Goal: Information Seeking & Learning: Learn about a topic

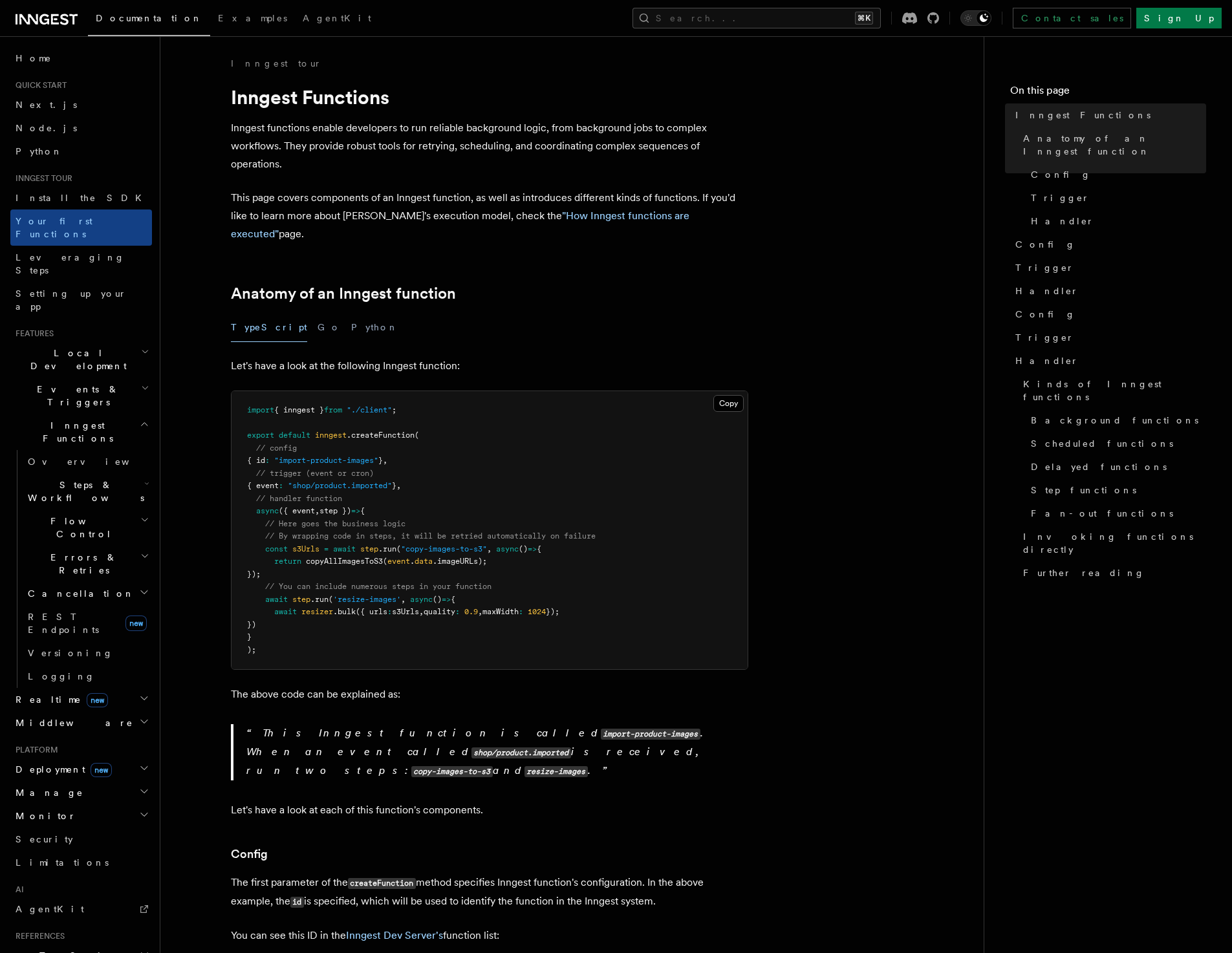
click at [58, 478] on span "Steps & Workflows" at bounding box center [83, 491] width 122 height 26
click at [81, 383] on span "Events & Triggers" at bounding box center [75, 395] width 131 height 26
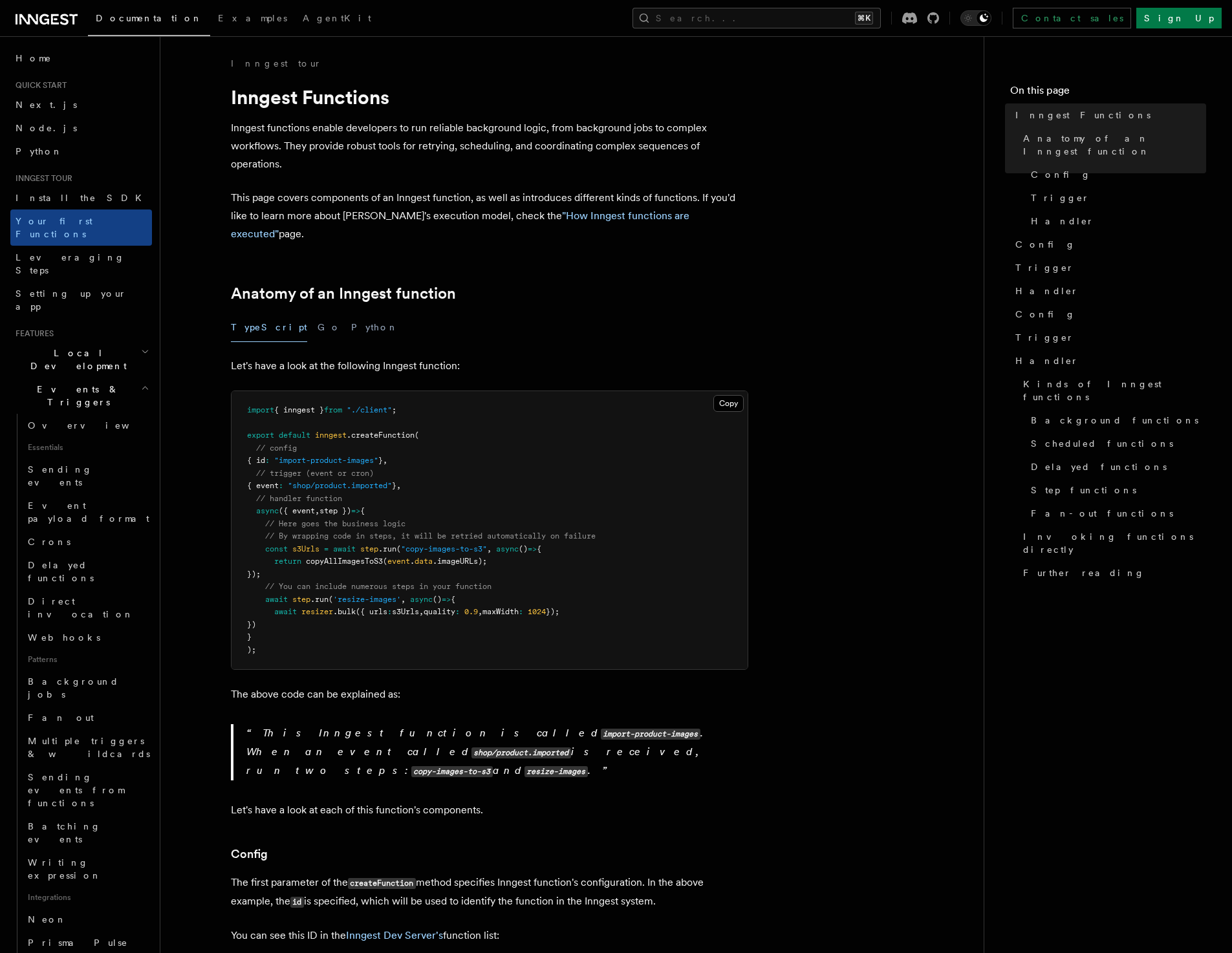
click at [81, 383] on span "Events & Triggers" at bounding box center [75, 395] width 131 height 26
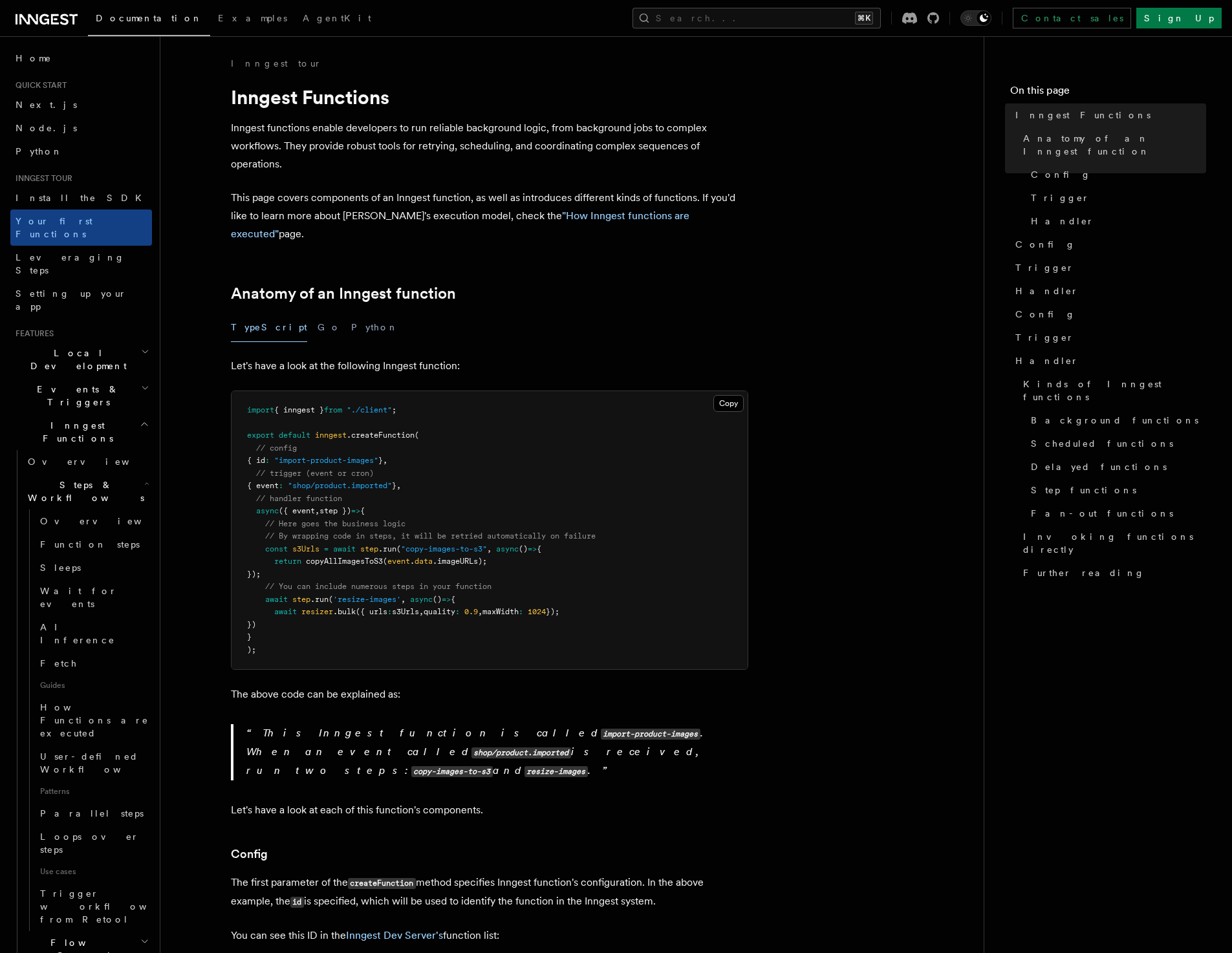
click at [81, 347] on span "Local Development" at bounding box center [75, 360] width 131 height 26
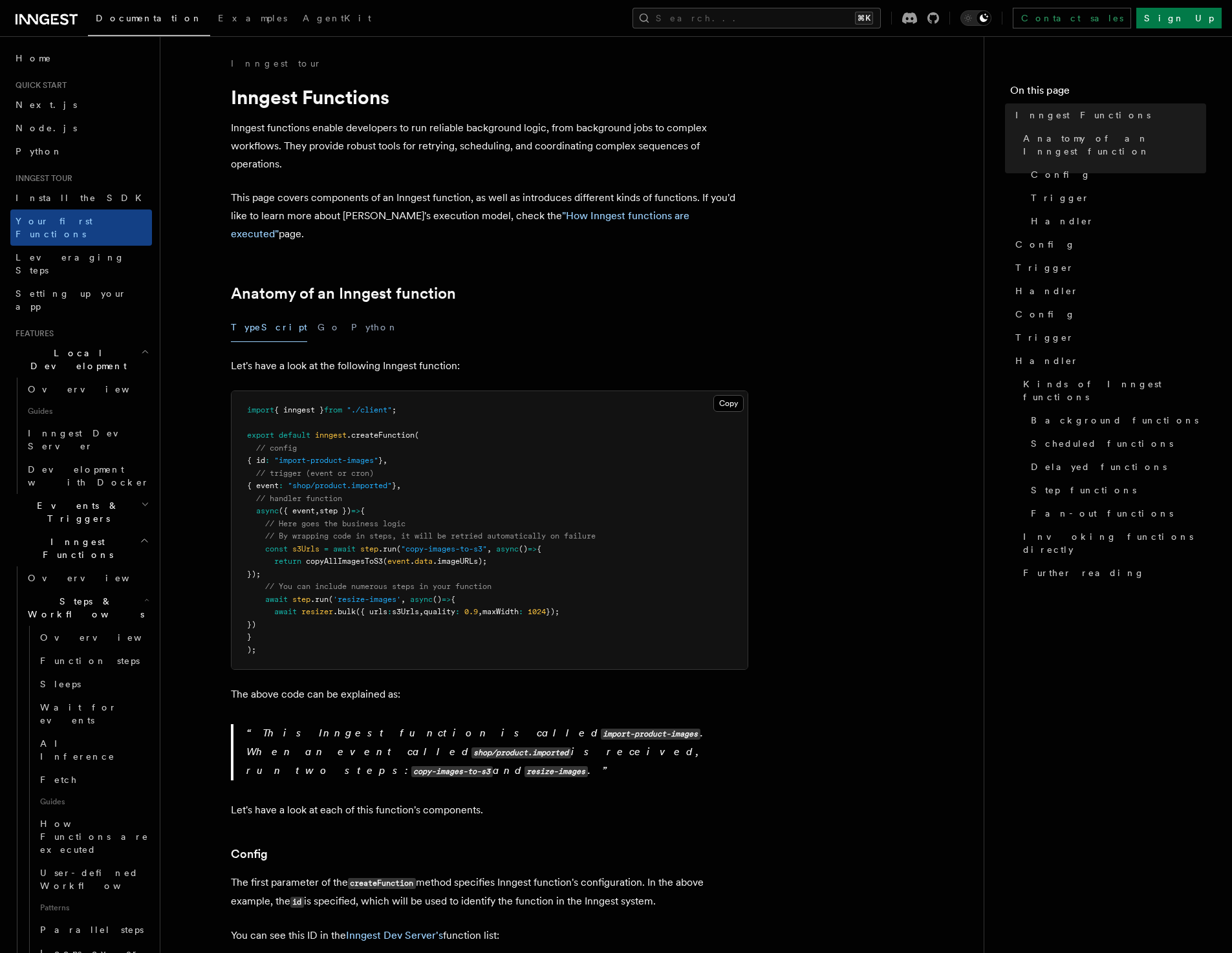
click at [81, 347] on span "Local Development" at bounding box center [75, 360] width 131 height 26
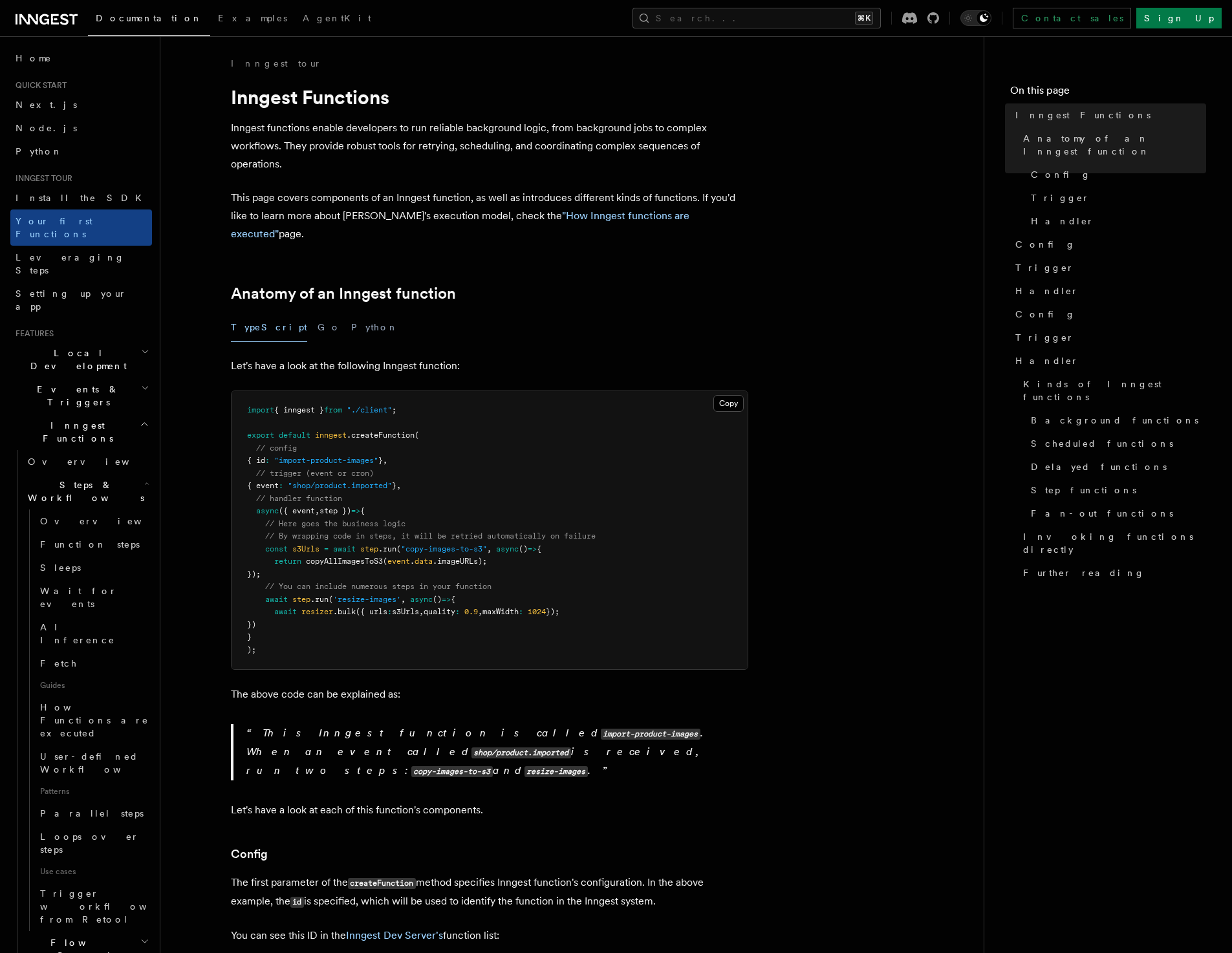
click at [72, 383] on span "Events & Triggers" at bounding box center [75, 395] width 131 height 26
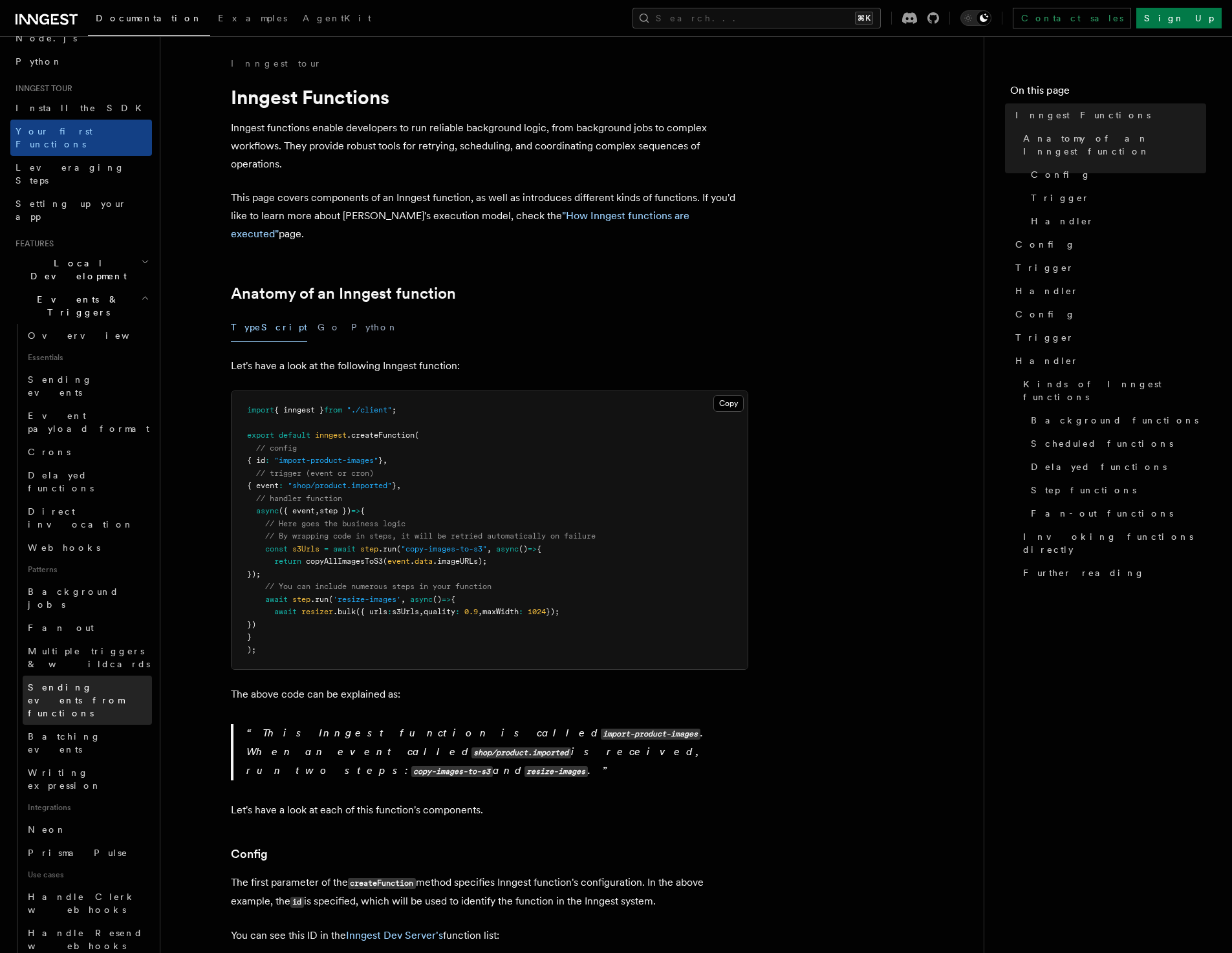
scroll to position [91, 0]
click at [57, 330] on span "Overview" at bounding box center [94, 335] width 133 height 10
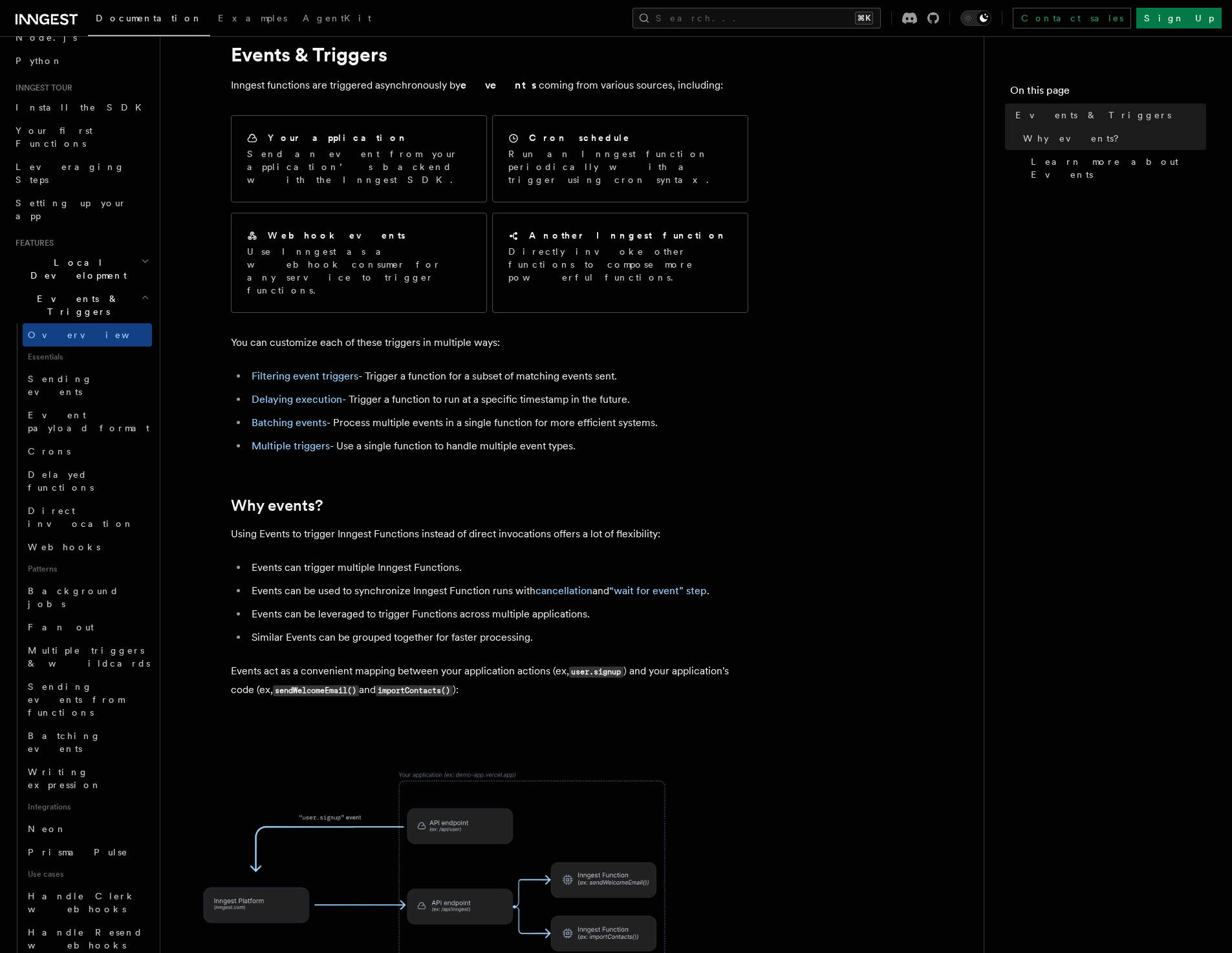
scroll to position [54, 0]
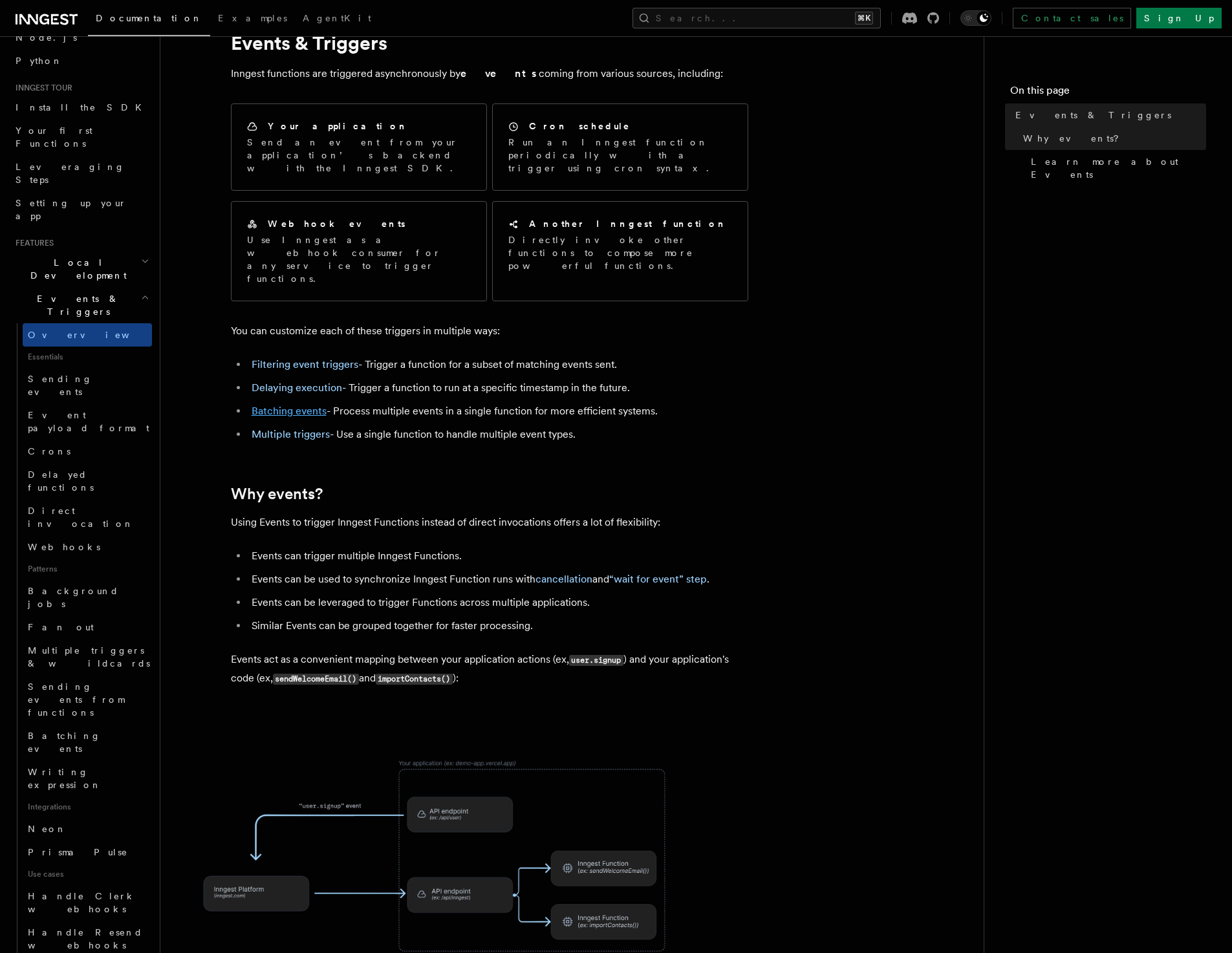
click at [293, 405] on link "Batching events" at bounding box center [290, 411] width 75 height 12
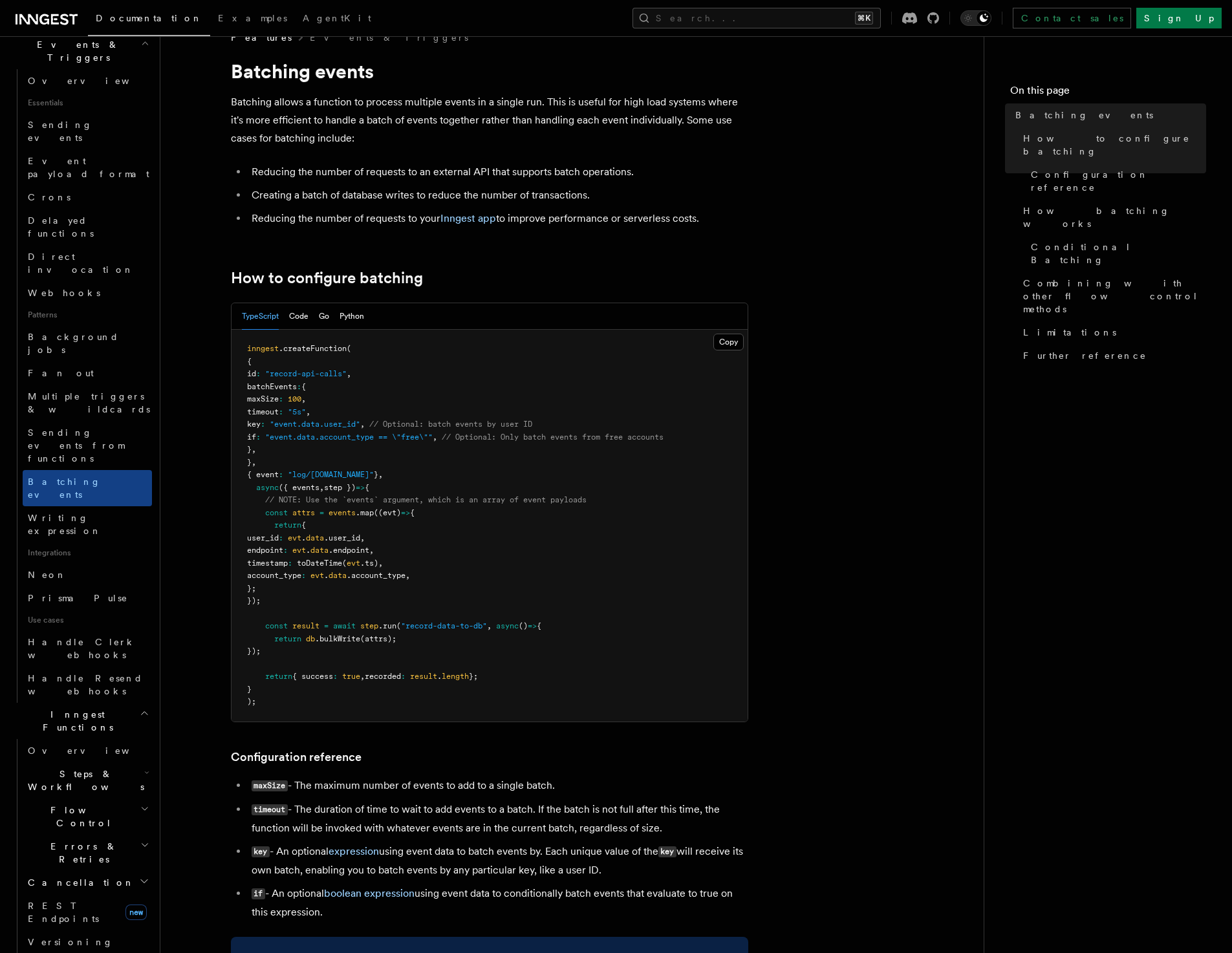
scroll to position [364, 0]
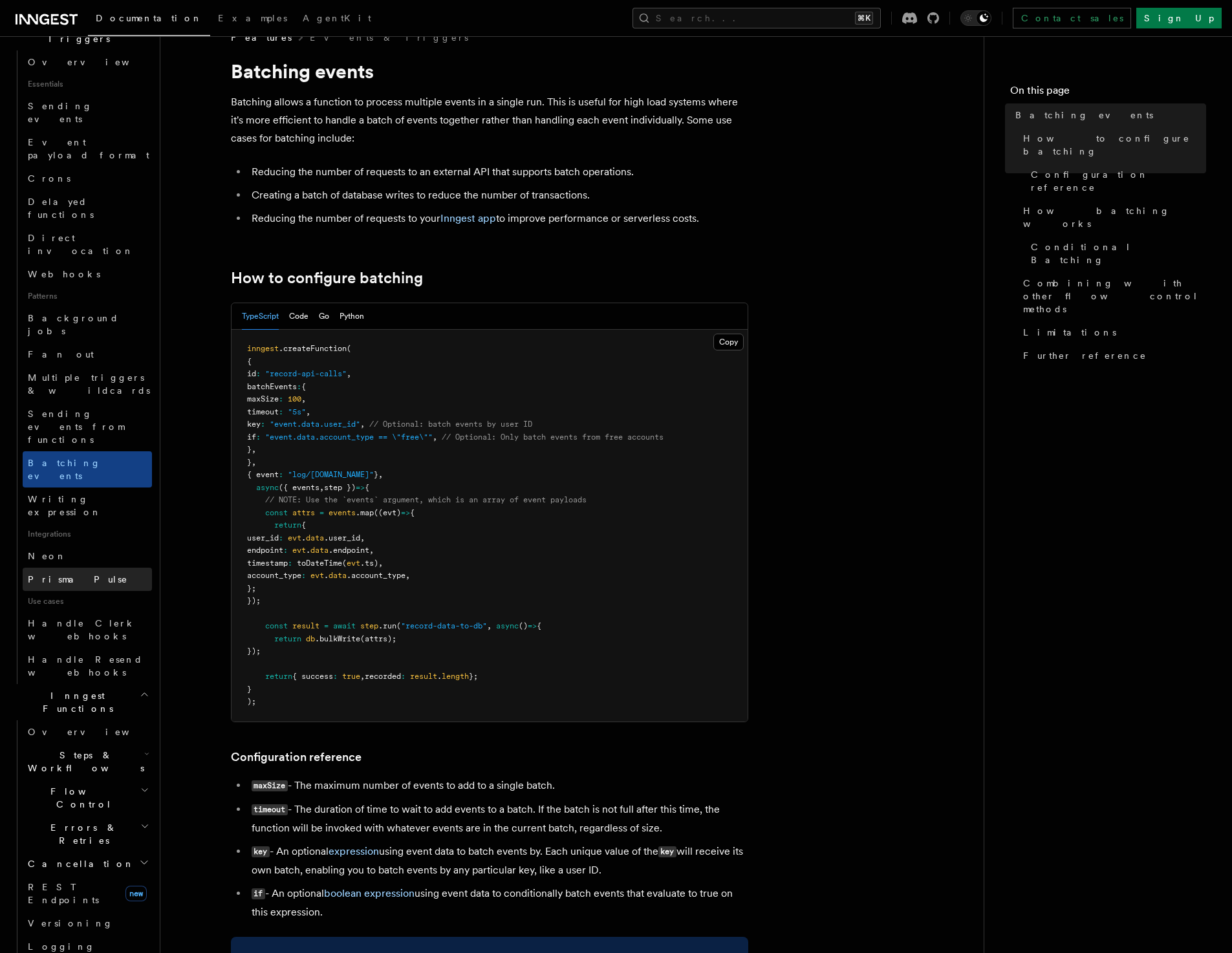
click at [49, 574] on span "Prisma Pulse" at bounding box center [77, 579] width 100 height 10
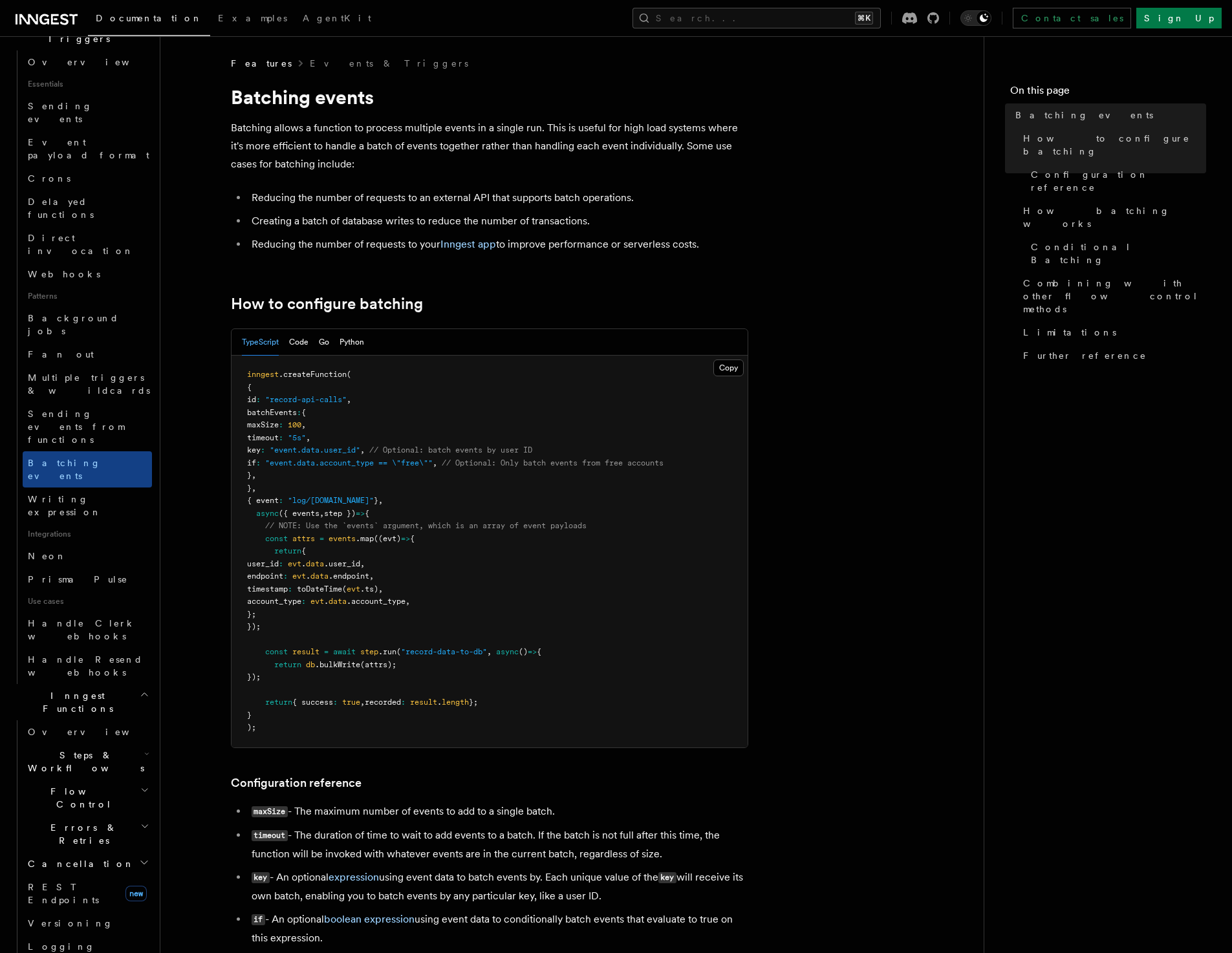
click at [38, 349] on span "Fan out" at bounding box center [60, 354] width 66 height 10
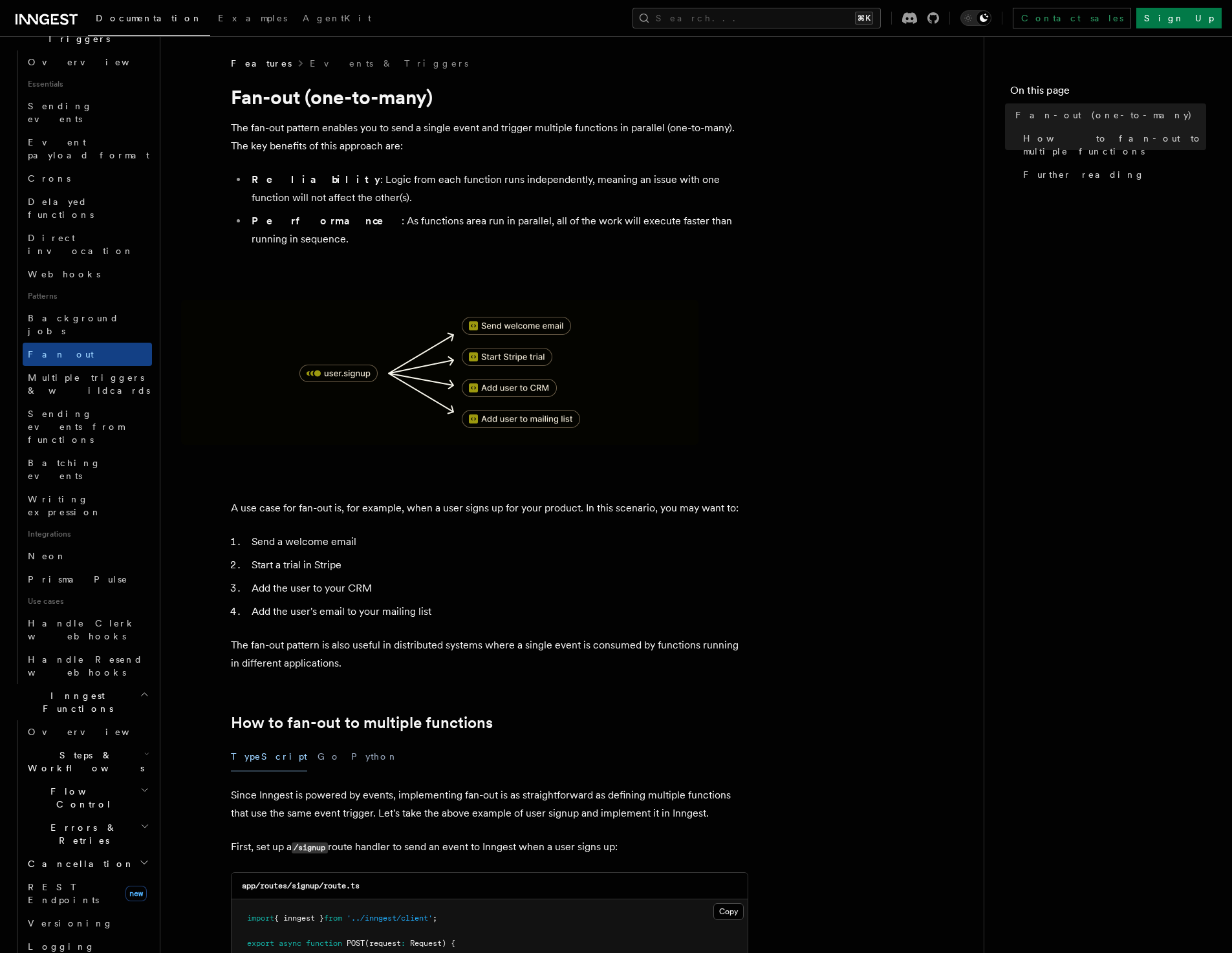
click at [785, 389] on span at bounding box center [572, 373] width 782 height 145
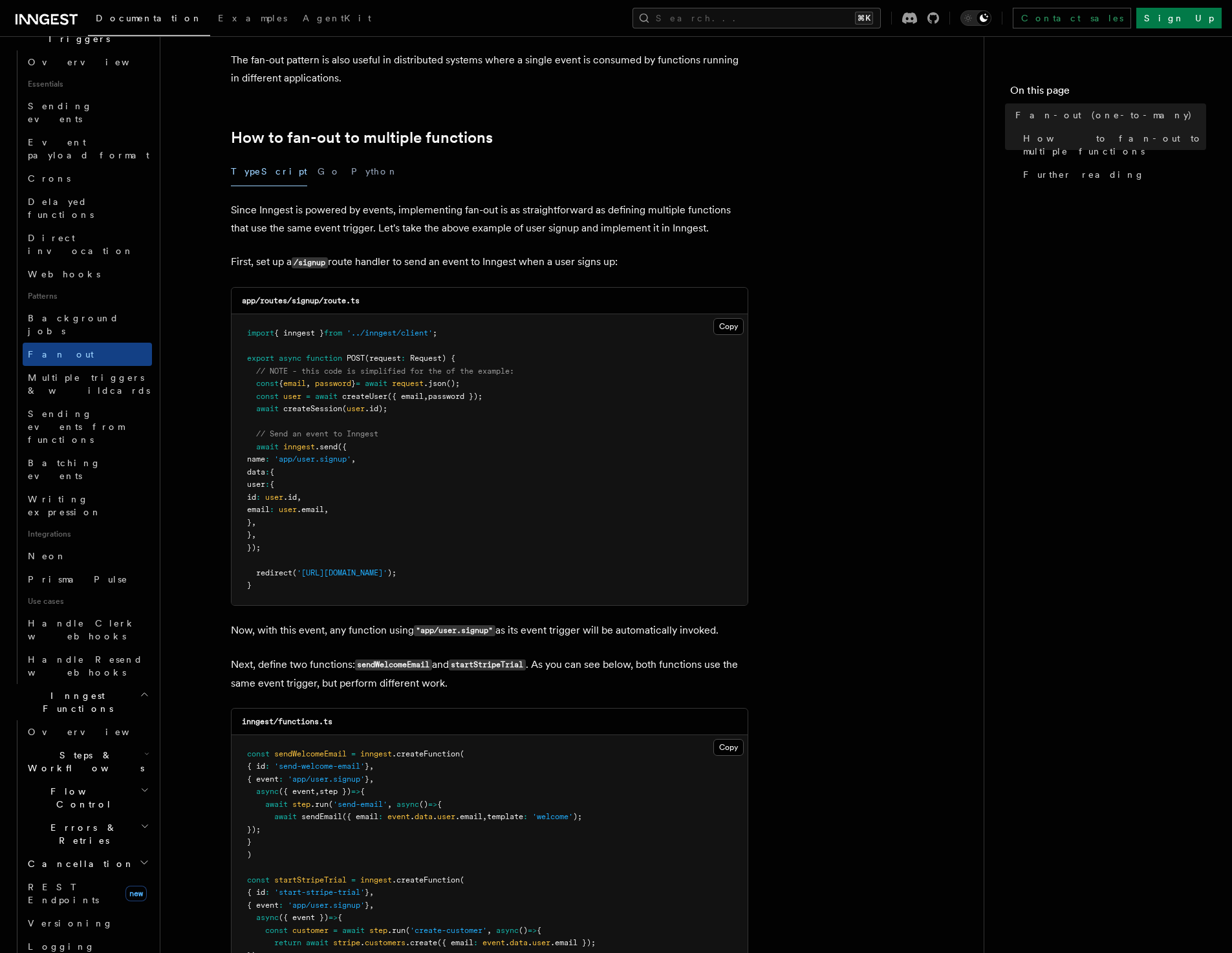
scroll to position [585, 0]
click at [868, 287] on article "Features Events & Triggers Fan-out (one-to-many) The fan-out pattern enables yo…" at bounding box center [572, 614] width 782 height 2287
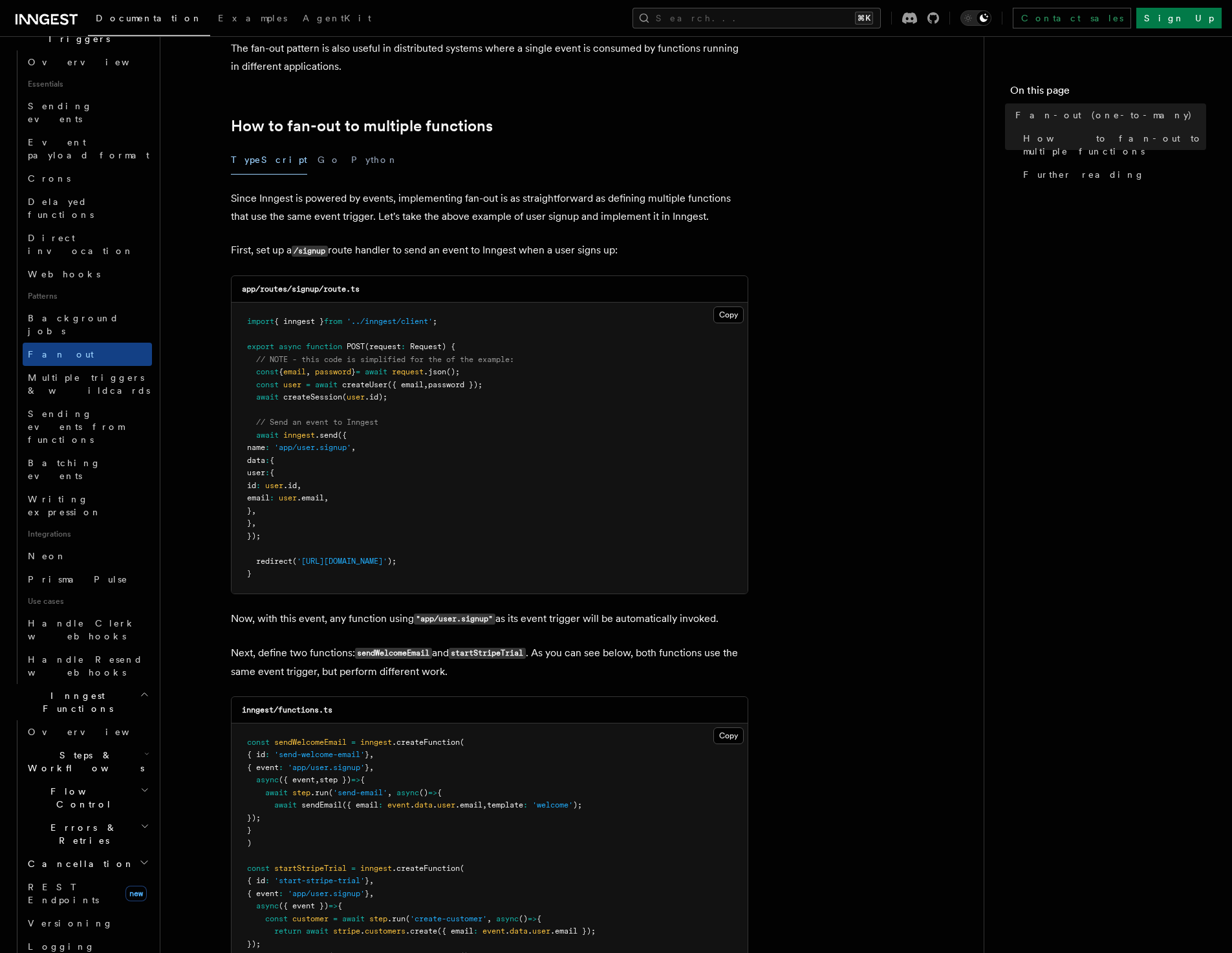
scroll to position [595, 0]
click at [938, 691] on article "Features Events & Triggers Fan-out (one-to-many) The fan-out pattern enables yo…" at bounding box center [572, 605] width 782 height 2287
click at [907, 802] on article "Features Events & Triggers Fan-out (one-to-many) The fan-out pattern enables yo…" at bounding box center [572, 605] width 782 height 2287
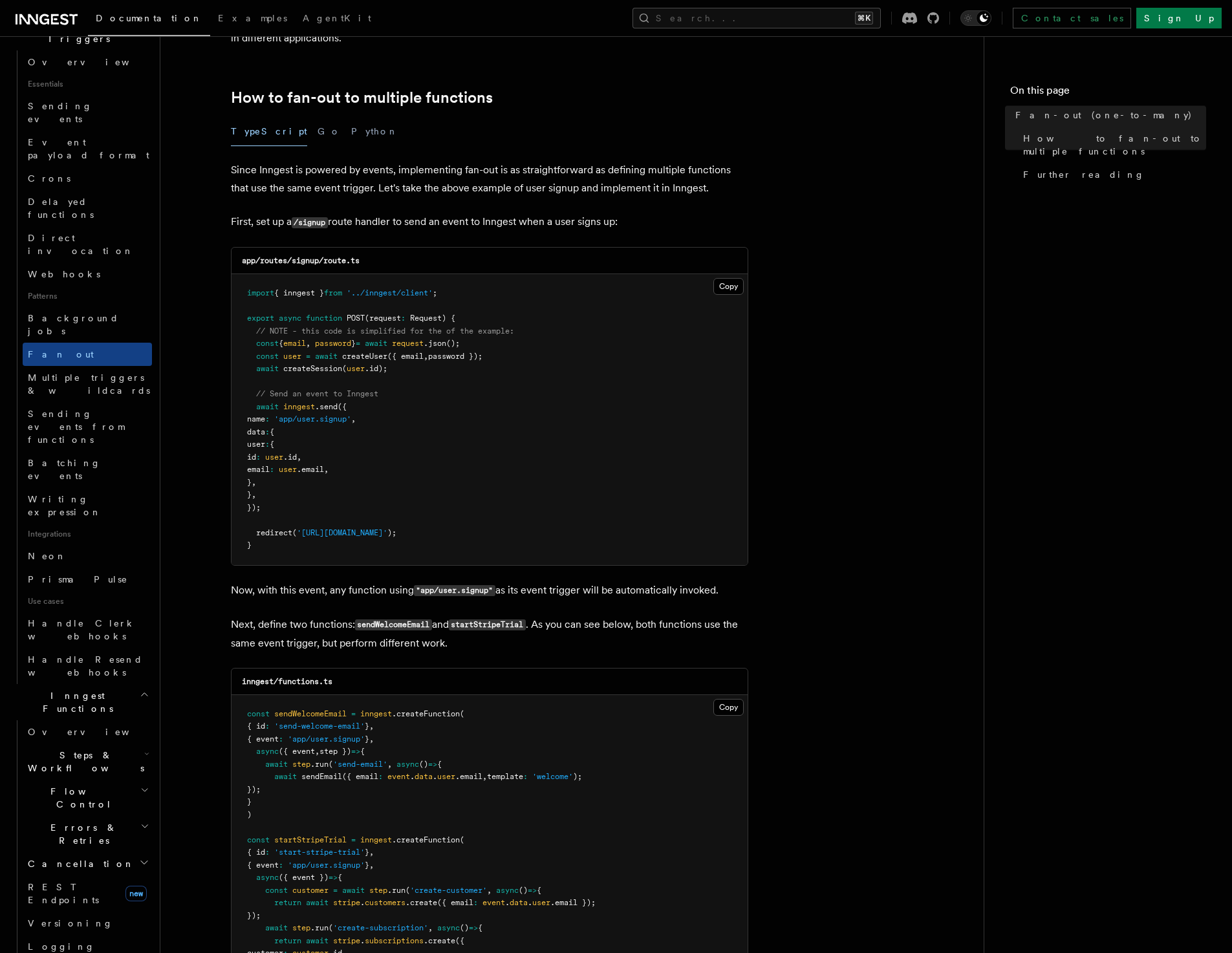
scroll to position [636, 0]
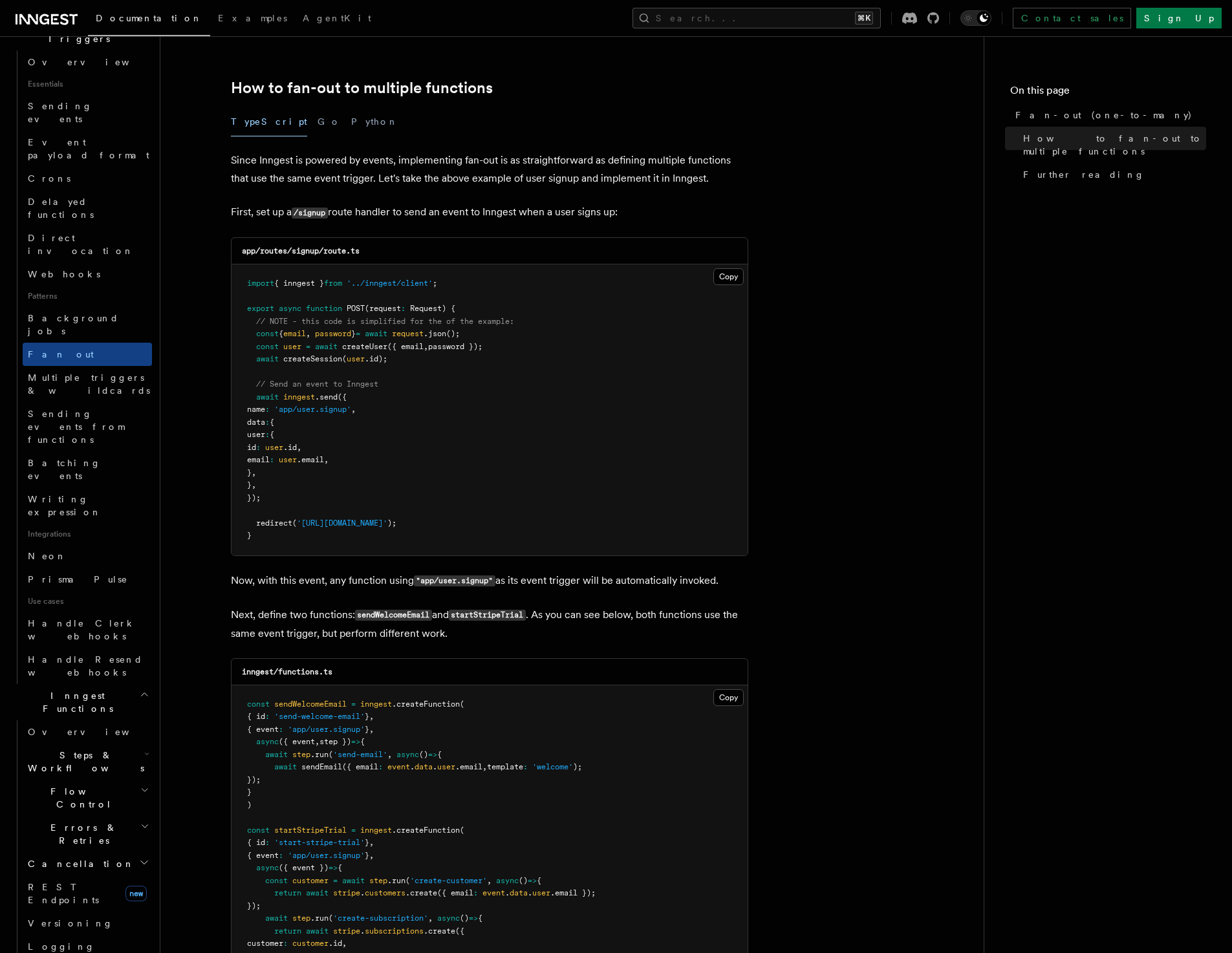
click at [100, 749] on span "Steps & Workflows" at bounding box center [83, 762] width 122 height 26
click at [830, 687] on article "Features Events & Triggers Fan-out (one-to-many) The fan-out pattern enables yo…" at bounding box center [572, 562] width 782 height 2287
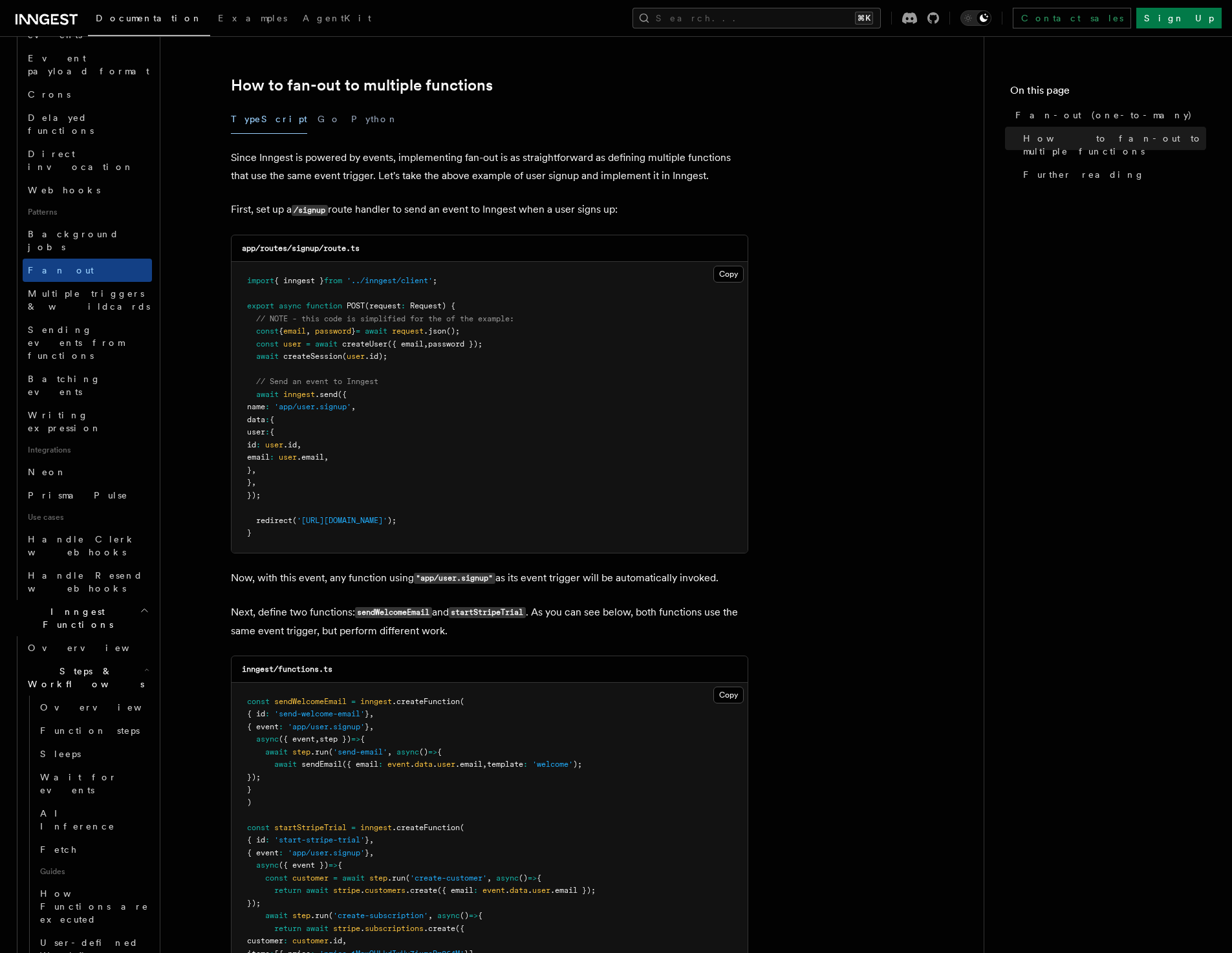
scroll to position [513, 0]
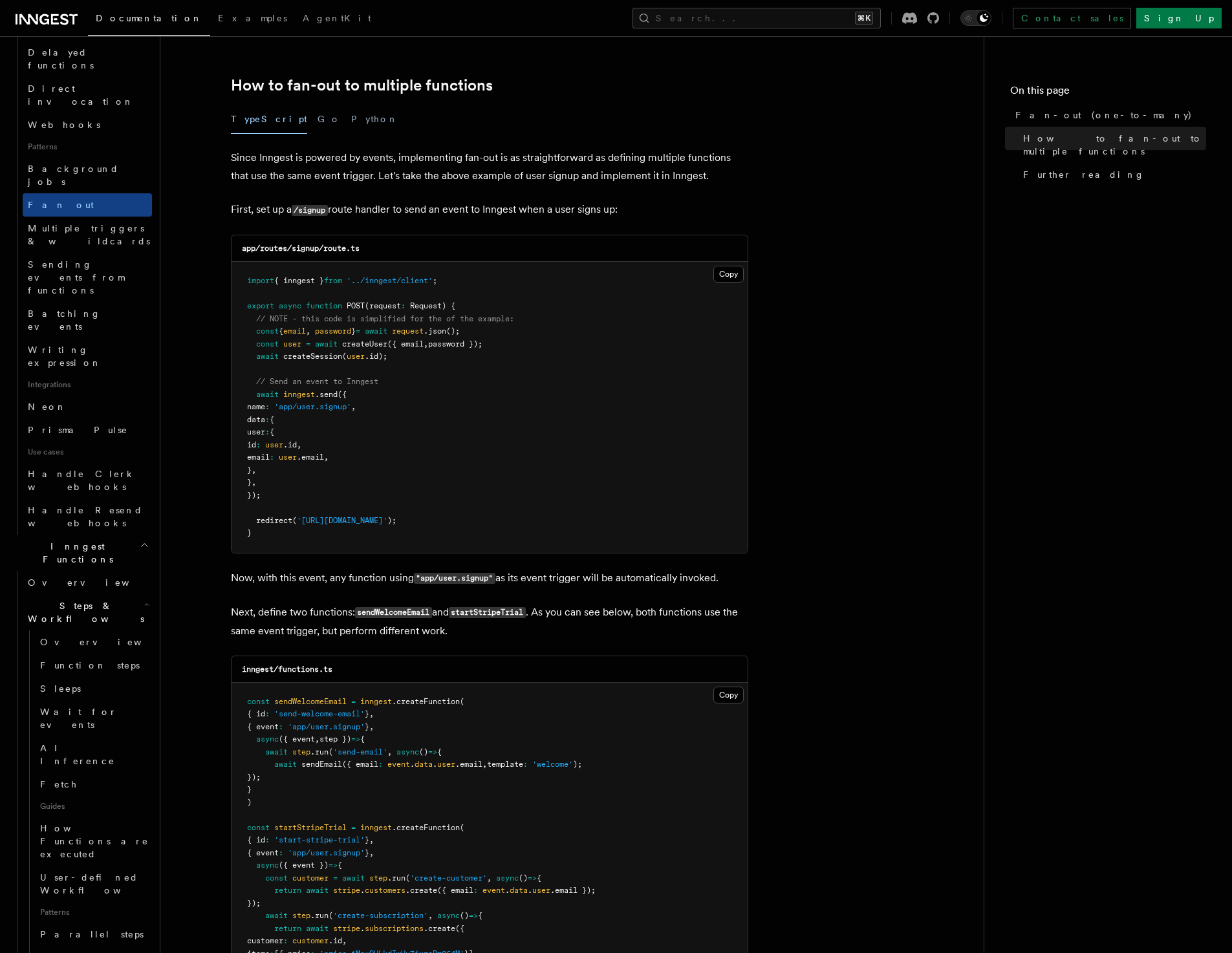
click at [841, 751] on article "Features Events & Triggers Fan-out (one-to-many) The fan-out pattern enables yo…" at bounding box center [572, 562] width 782 height 2287
click at [52, 684] on span "Sleeps" at bounding box center [60, 689] width 41 height 10
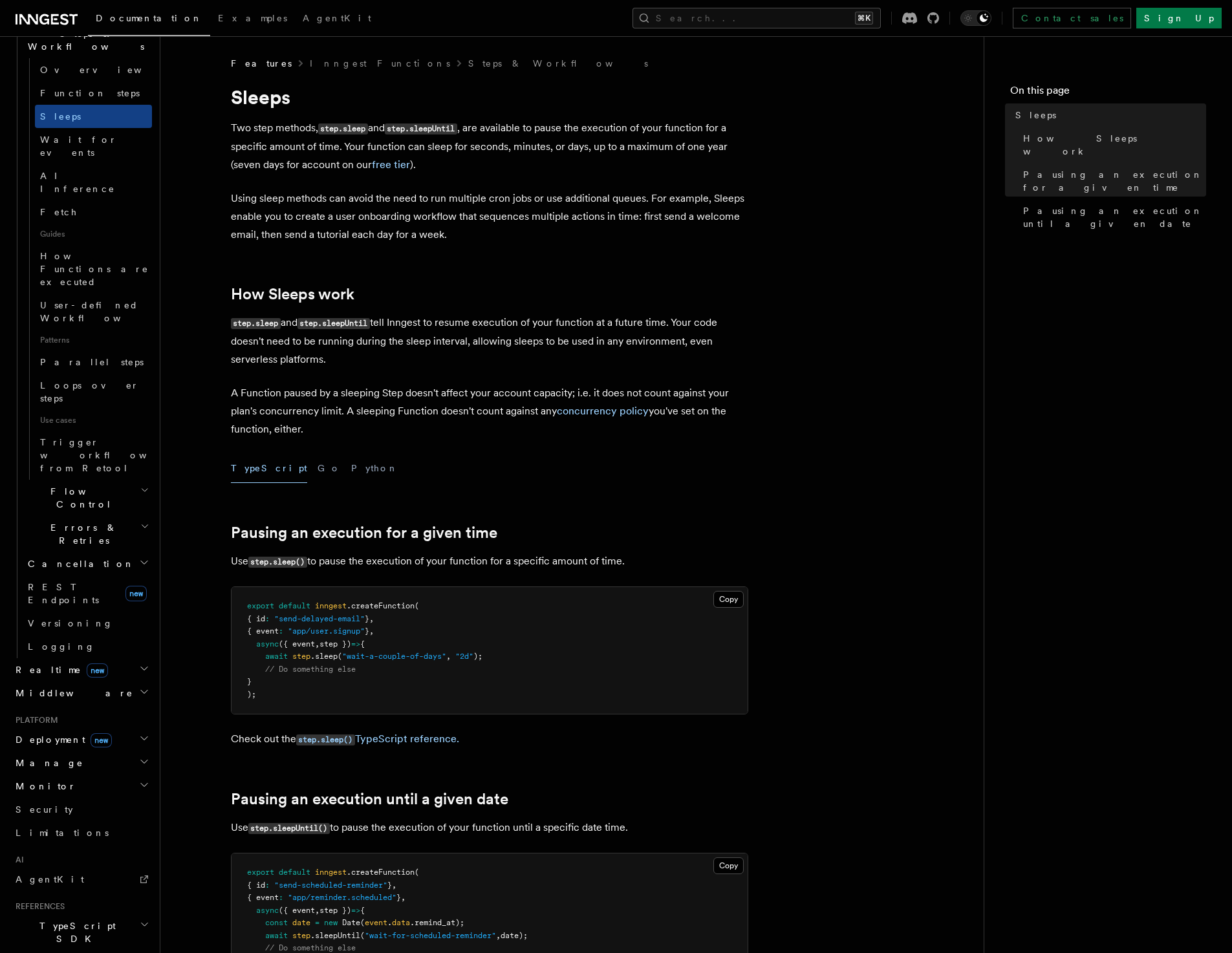
click at [598, 697] on pre "export default inngest .createFunction ( { id : "send-delayed-email" } , { even…" at bounding box center [489, 650] width 516 height 127
click at [623, 505] on article "Features Inngest Functions Steps & Workflows Sleeps Two step methods, step.slee…" at bounding box center [572, 814] width 782 height 1513
click at [776, 588] on article "Features Inngest Functions Steps & Workflows Sleeps Two step methods, step.slee…" at bounding box center [572, 814] width 782 height 1513
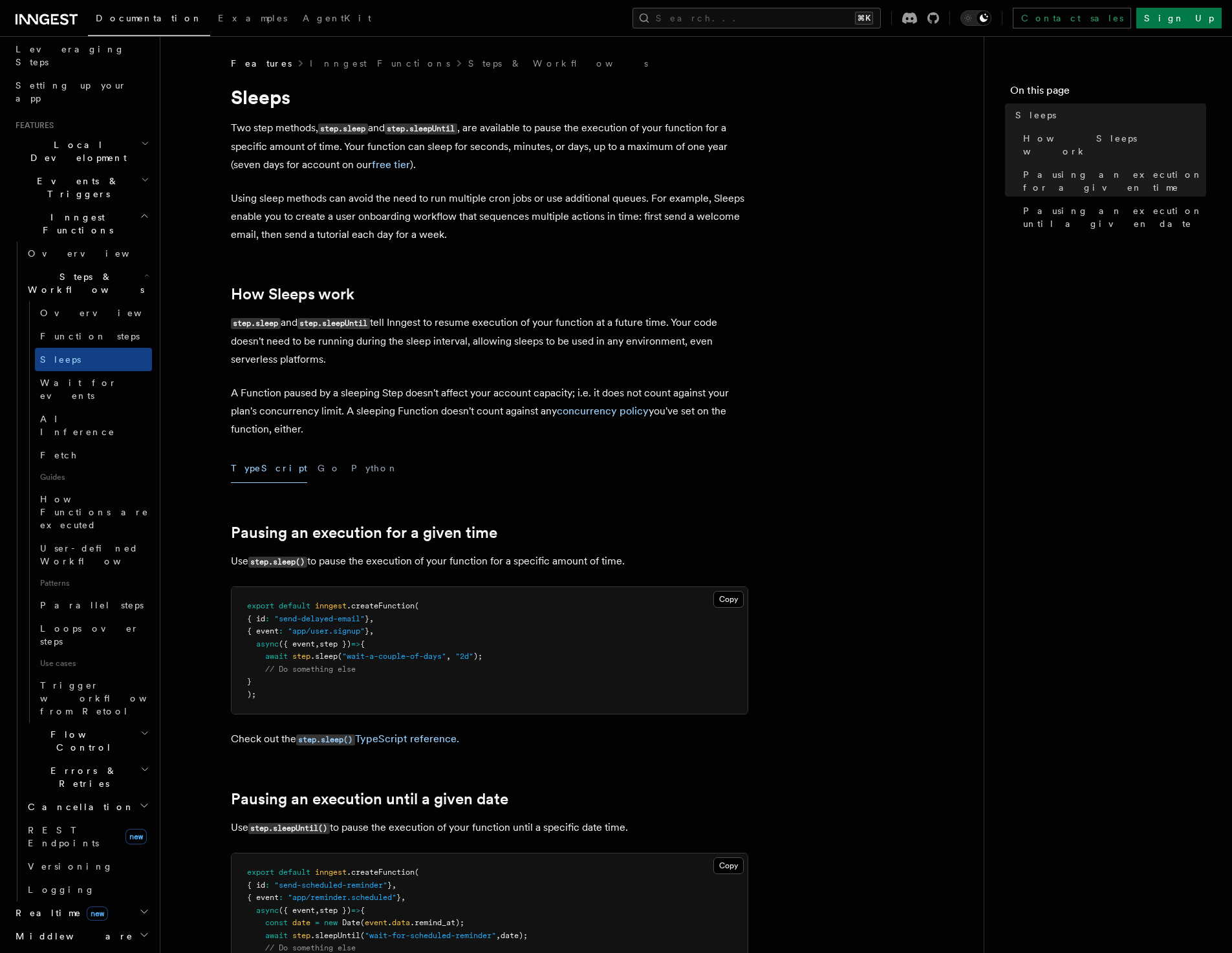
scroll to position [194, 0]
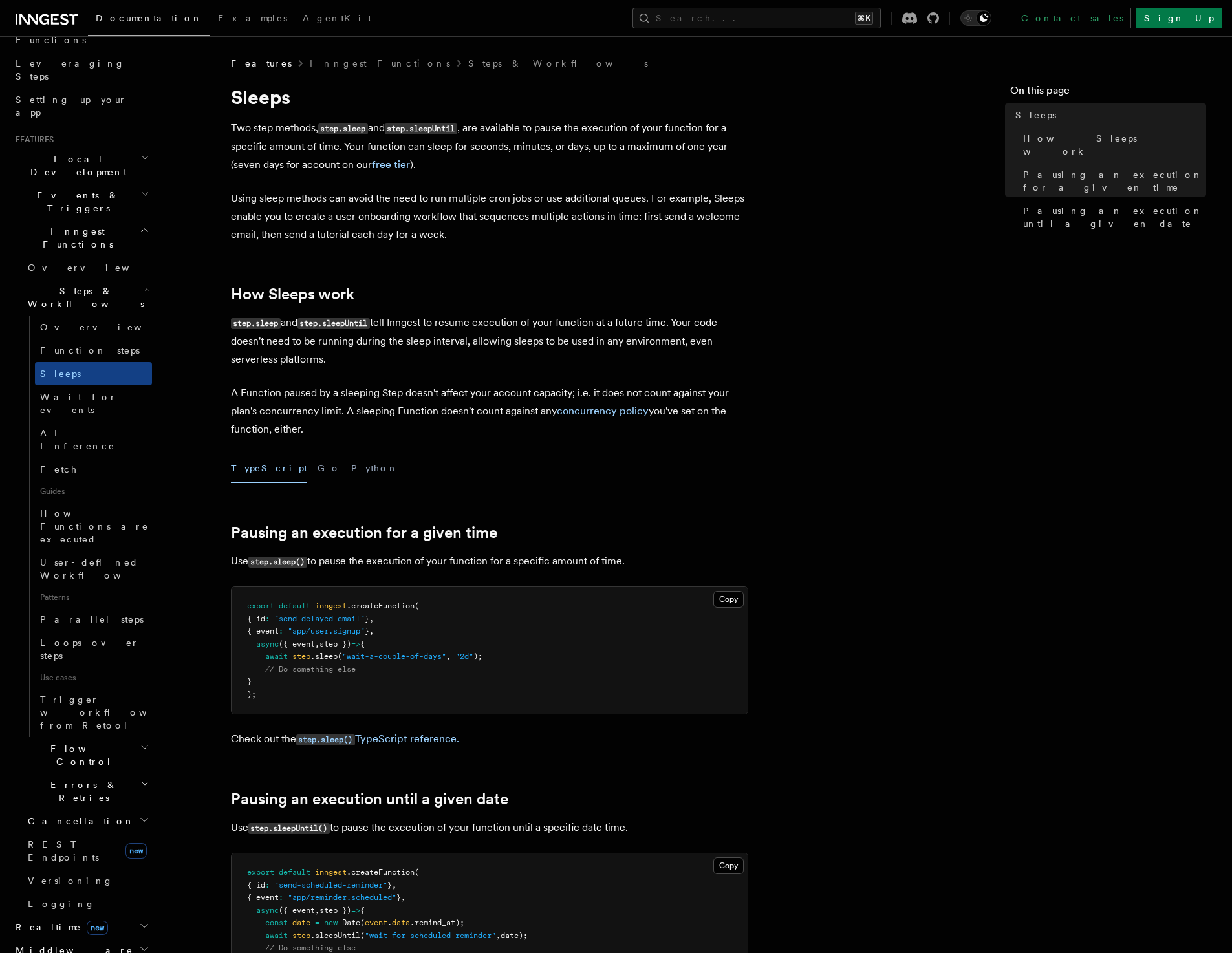
click at [692, 448] on article "Features Inngest Functions Steps & Workflows Sleeps Two step methods, step.slee…" at bounding box center [572, 814] width 782 height 1513
click at [90, 638] on span "Loops over steps" at bounding box center [90, 650] width 99 height 24
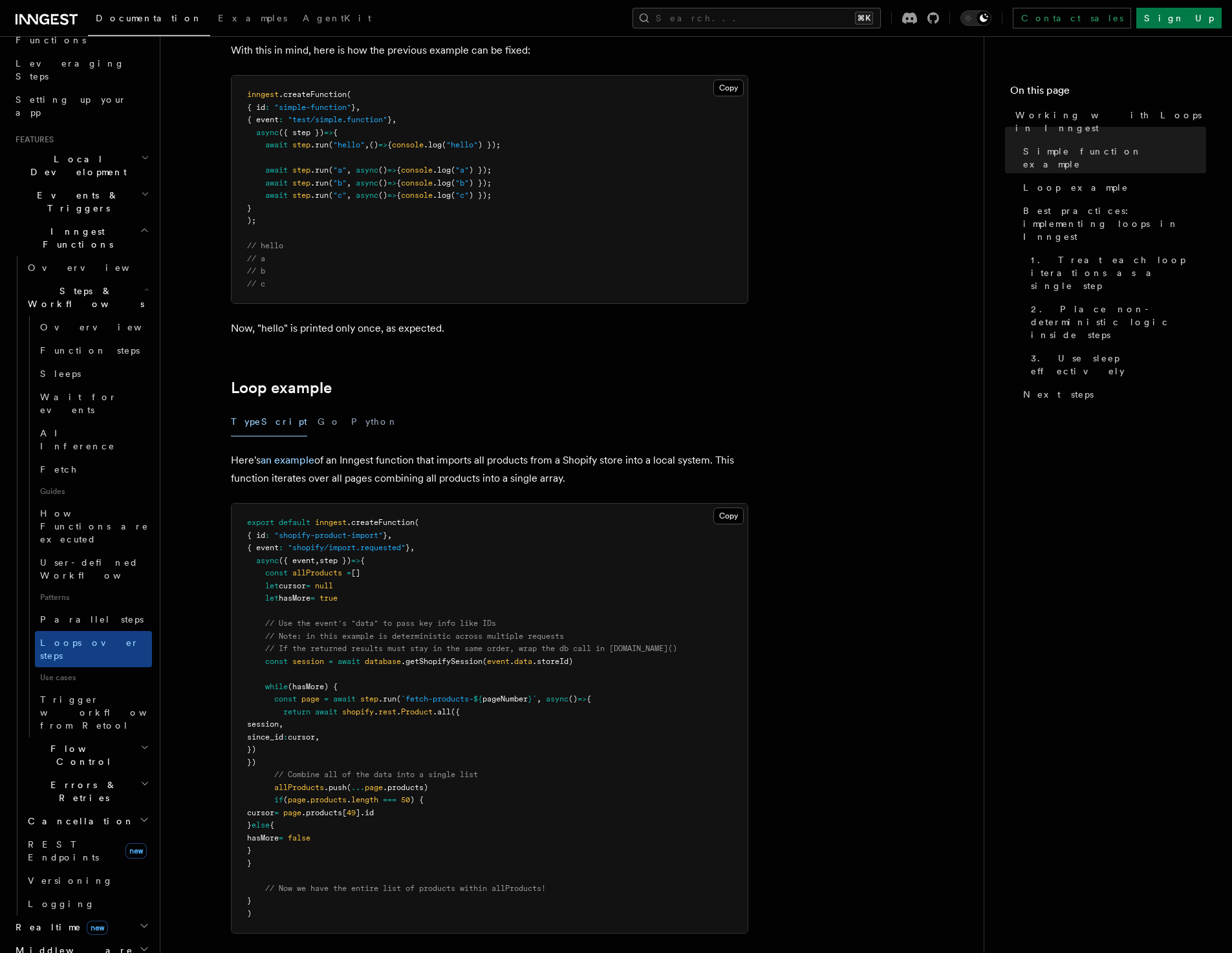
scroll to position [879, 0]
click at [819, 542] on article "Features Inngest Functions Steps & Workflows Working with Loops in Inngest In I…" at bounding box center [572, 580] width 782 height 2805
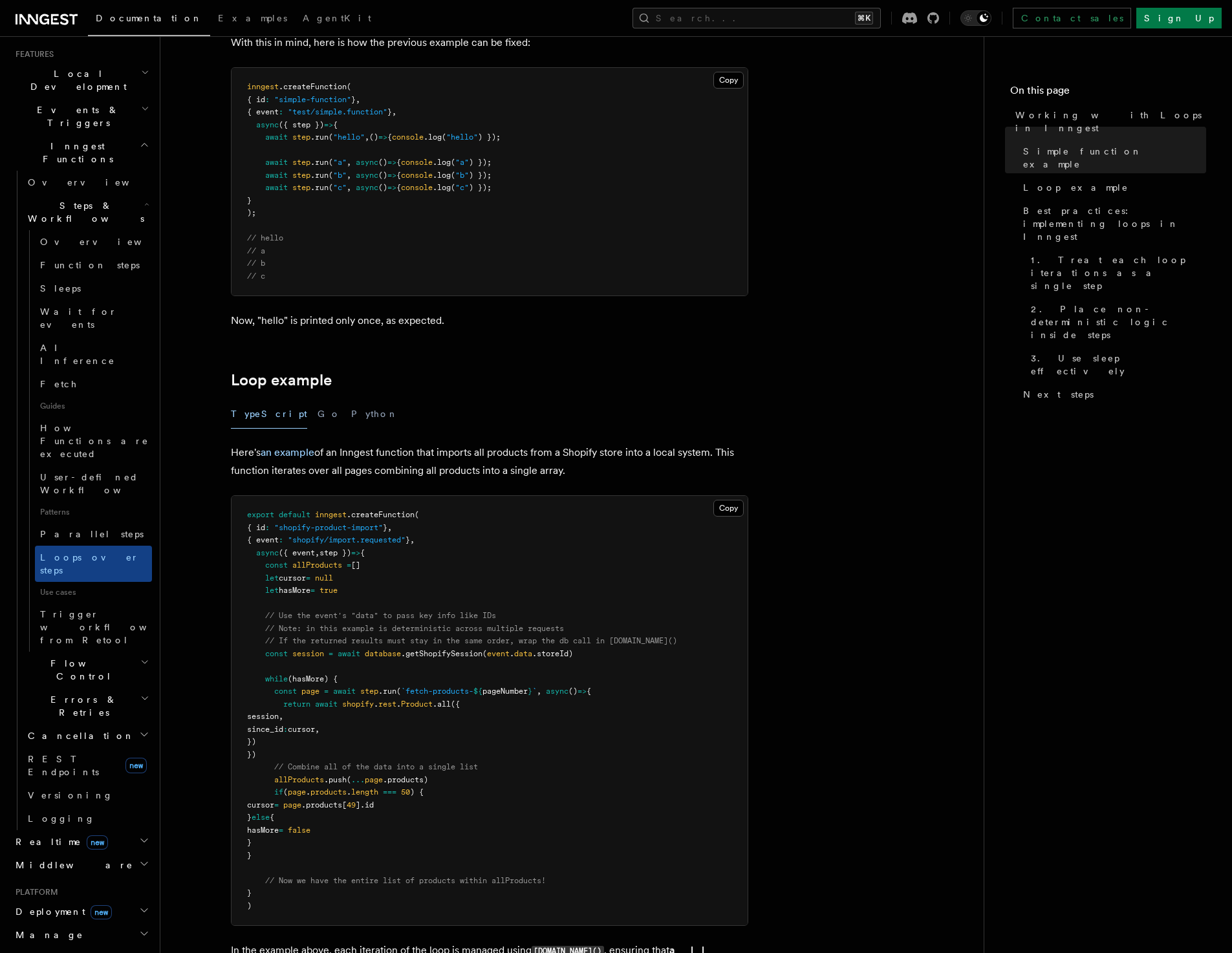
scroll to position [280, 0]
click at [789, 676] on article "Features Inngest Functions Steps & Workflows Working with Loops in Inngest In I…" at bounding box center [572, 575] width 782 height 2805
click at [871, 274] on article "Features Inngest Functions Steps & Workflows Working with Loops in Inngest In I…" at bounding box center [572, 575] width 782 height 2805
click at [886, 603] on article "Features Inngest Functions Steps & Workflows Working with Loops in Inngest In I…" at bounding box center [572, 575] width 782 height 2805
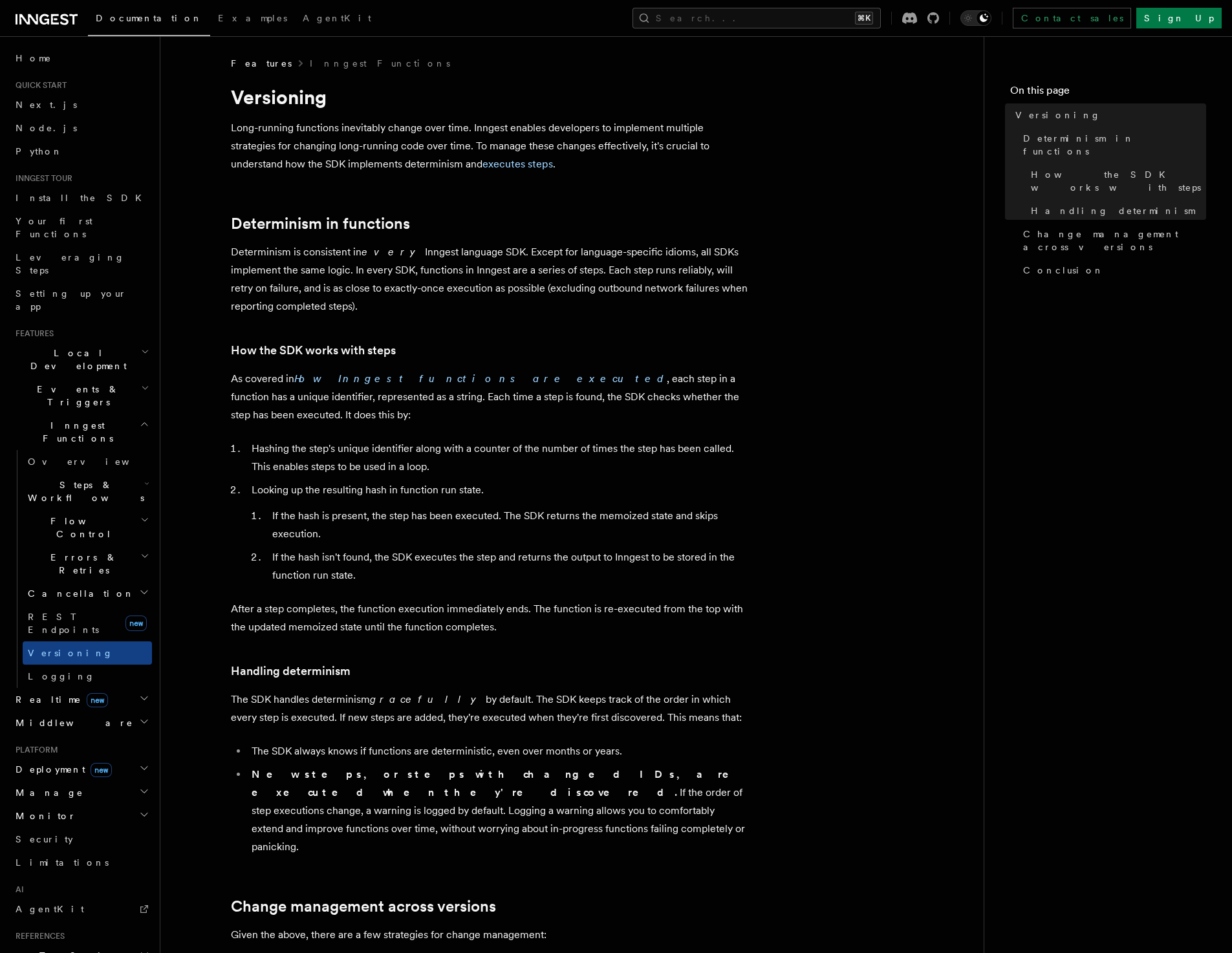
click at [776, 561] on article "Features Inngest Functions Versioning Long-running functions inevitably change …" at bounding box center [572, 879] width 782 height 1644
click at [99, 376] on h2 "Events & Triggers" at bounding box center [80, 393] width 141 height 37
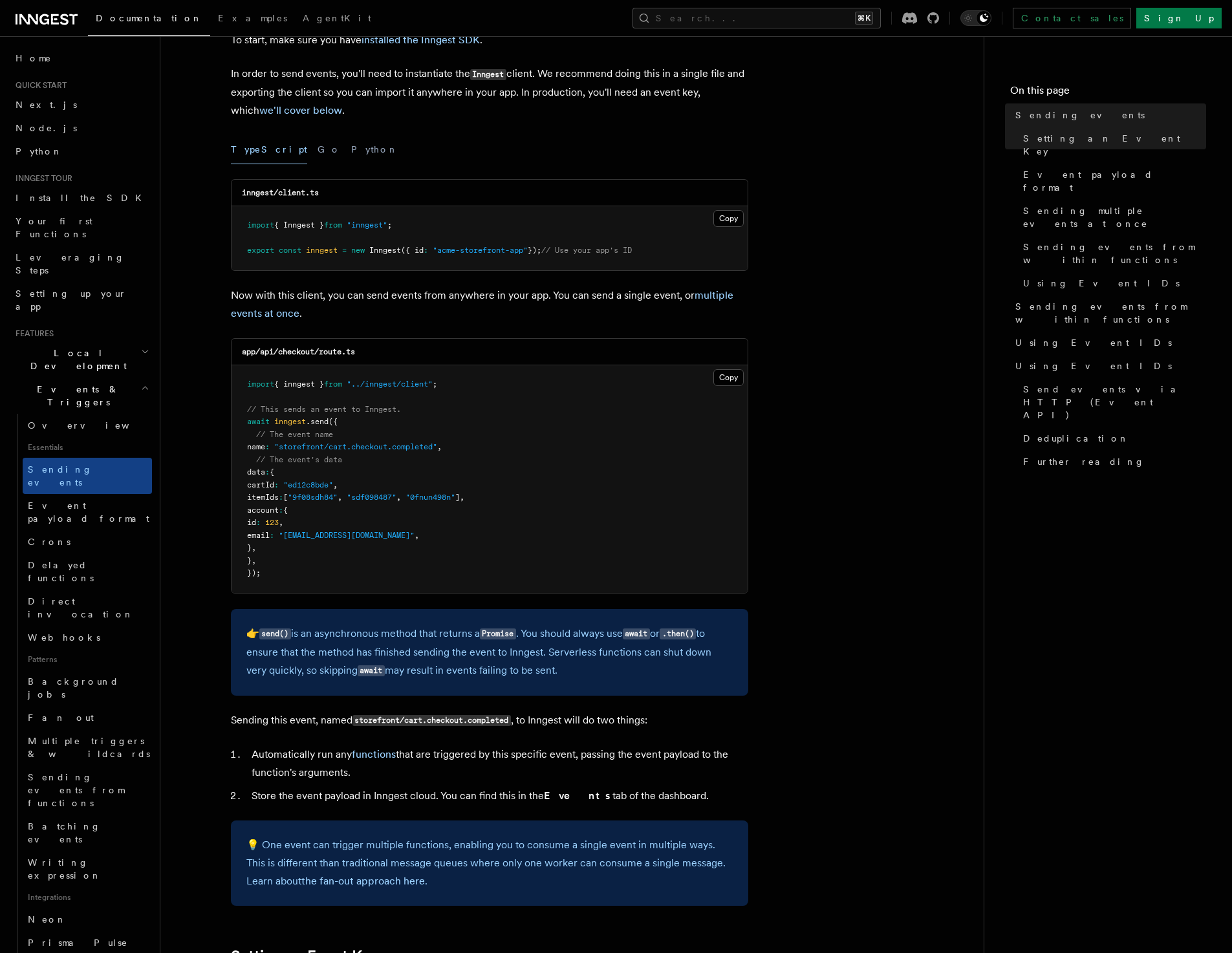
scroll to position [91, 0]
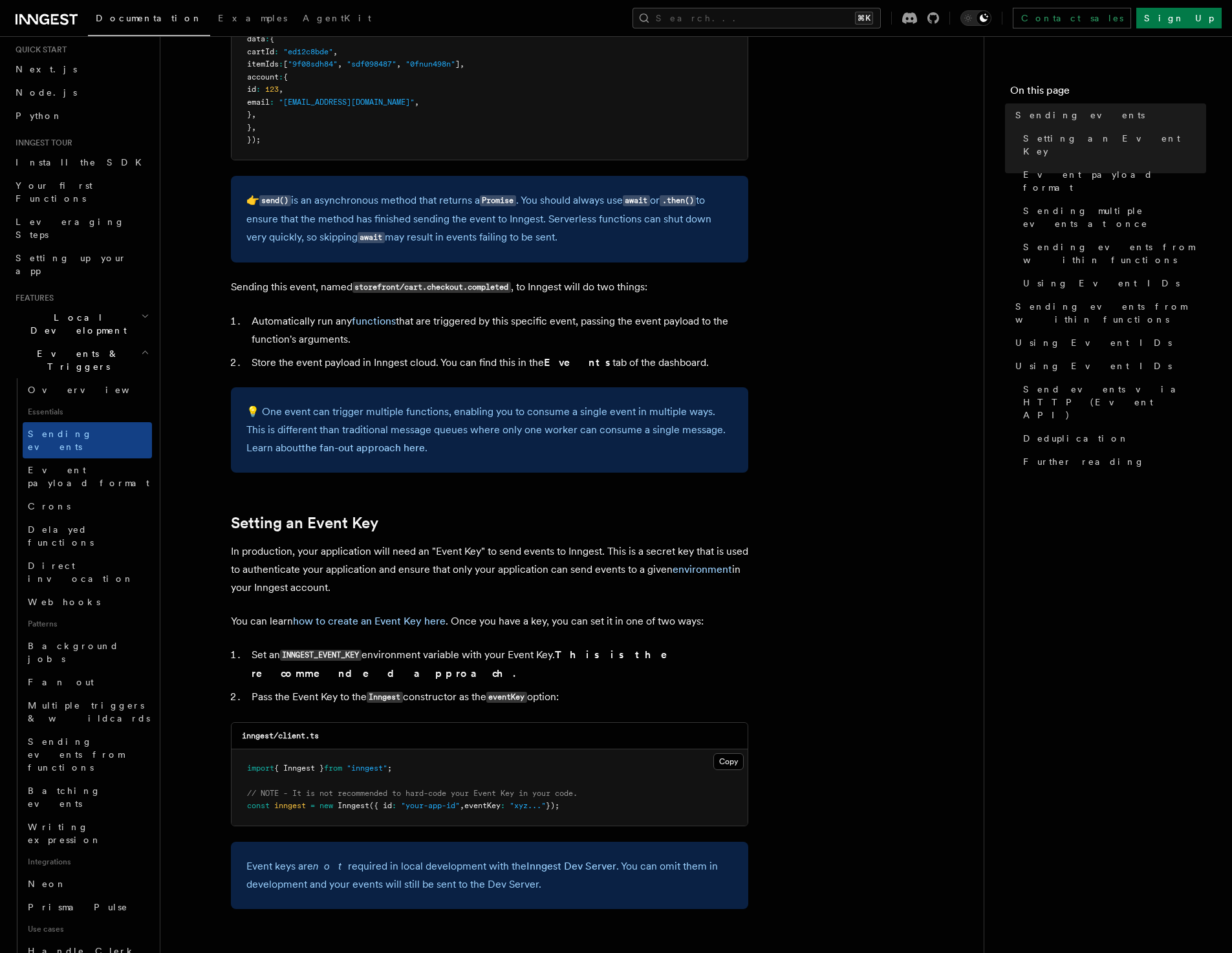
scroll to position [526, 0]
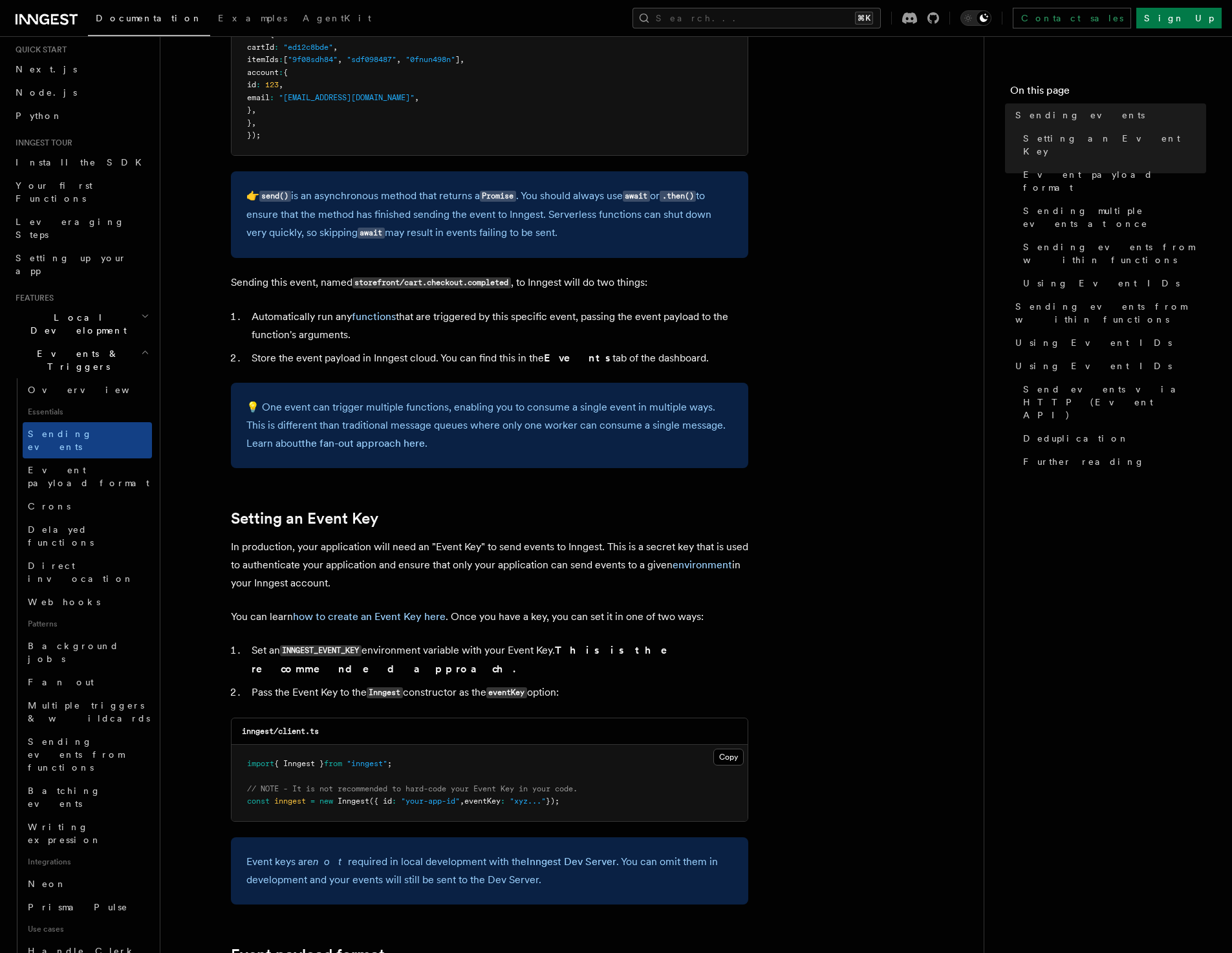
click at [68, 465] on span "Event payload format" at bounding box center [88, 476] width 122 height 24
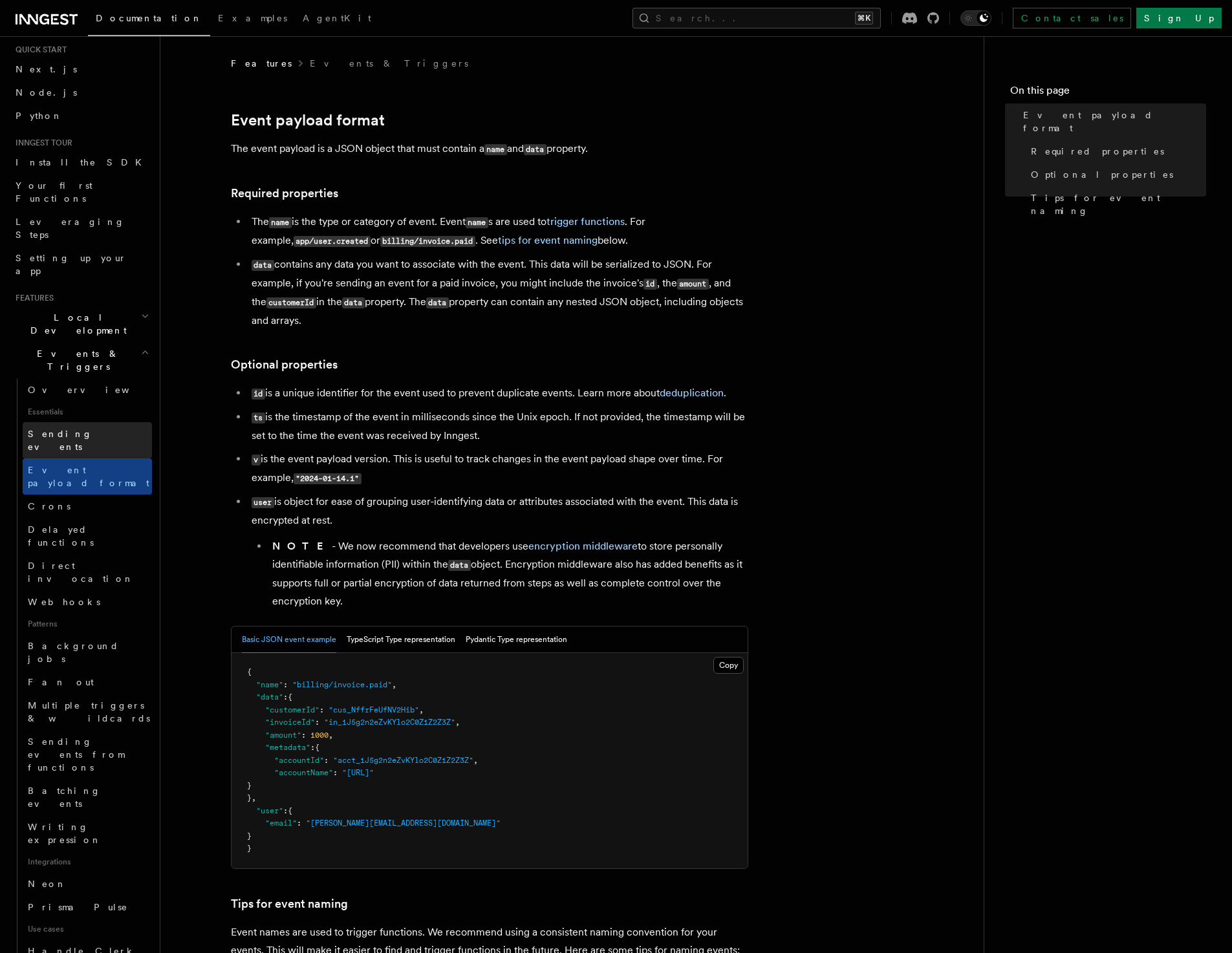
click at [69, 428] on span "Sending events" at bounding box center [90, 441] width 125 height 26
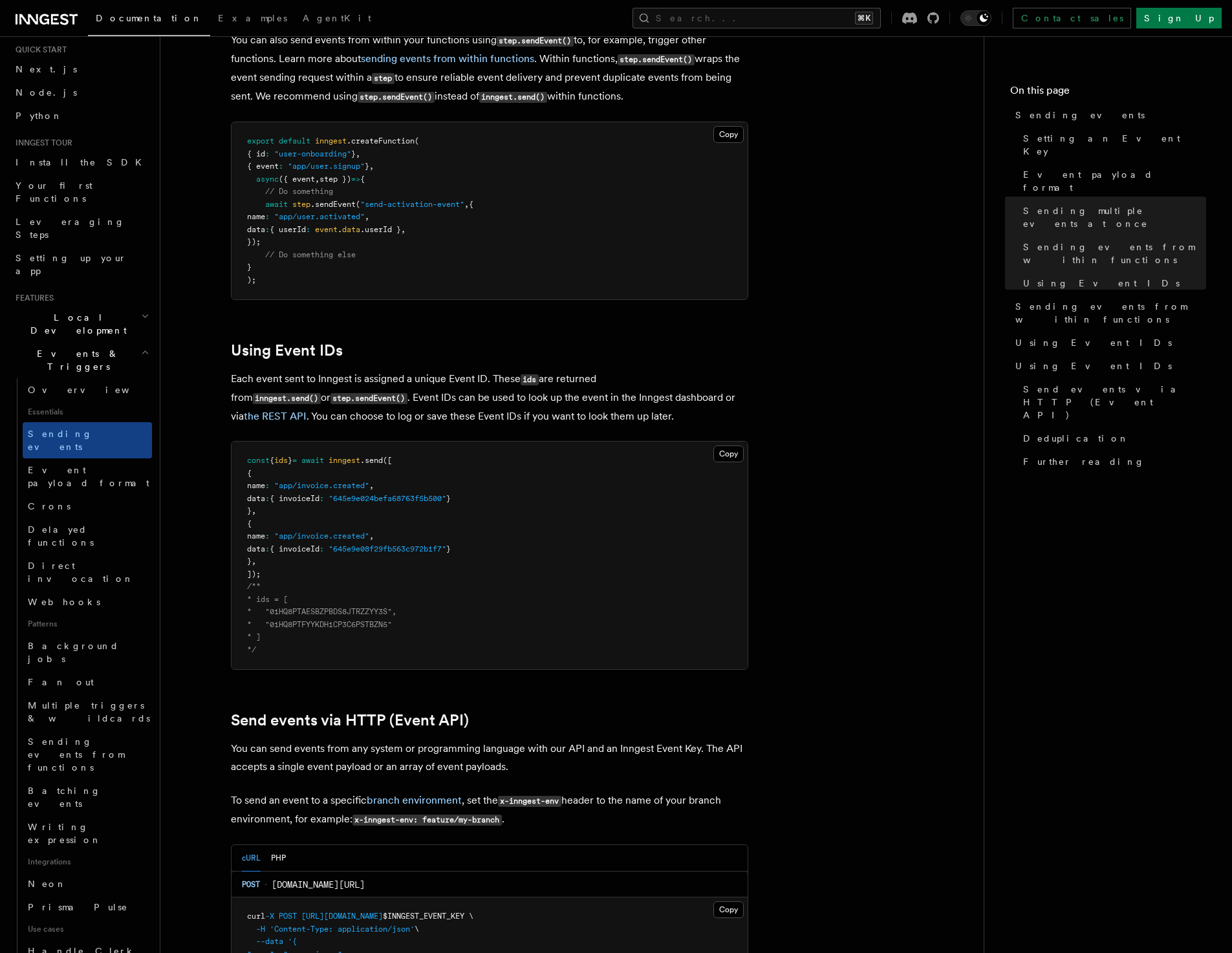
scroll to position [2046, 0]
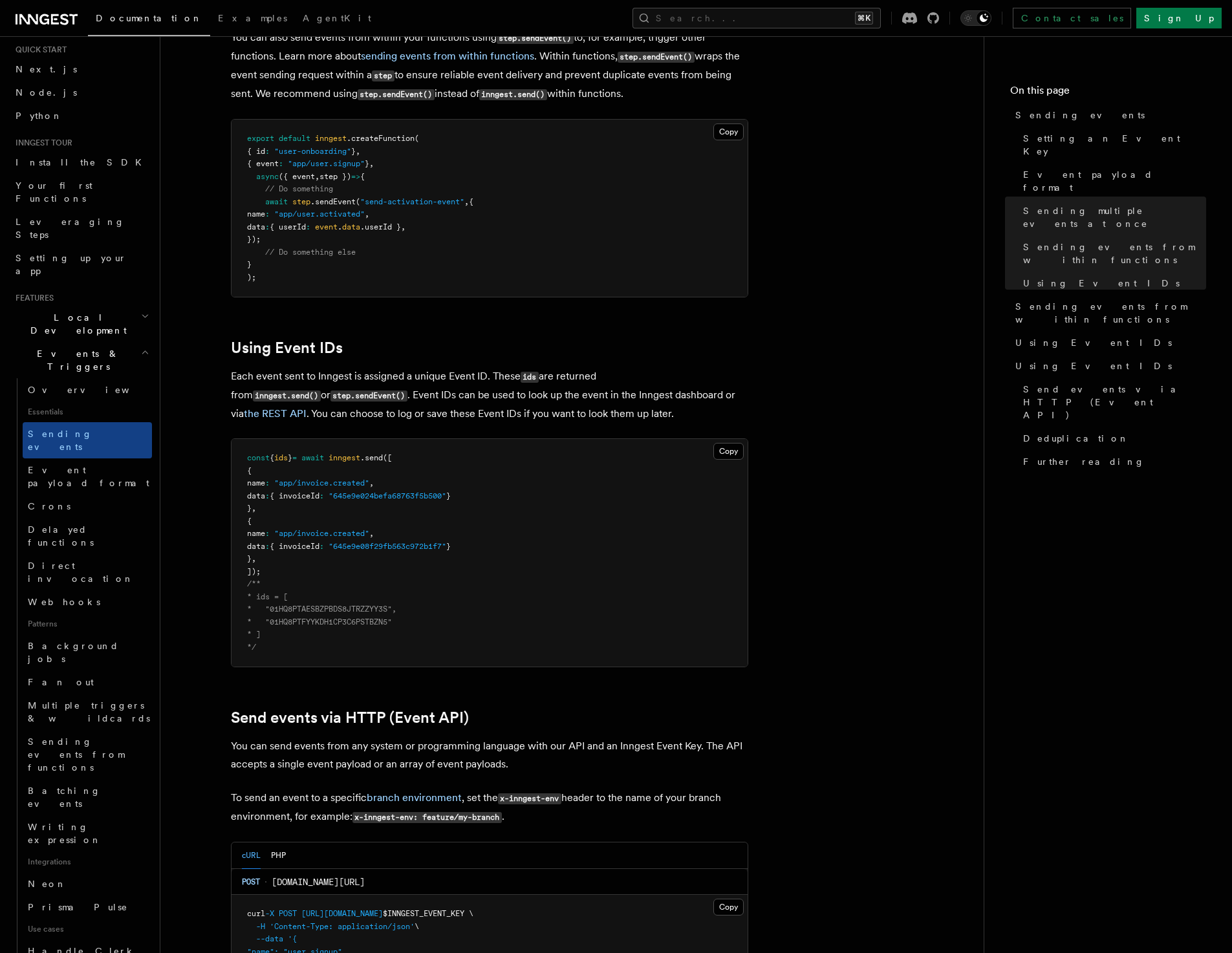
click at [821, 607] on article "Features Events & Triggers Sending events To start, make sure you have installe…" at bounding box center [572, 125] width 782 height 4228
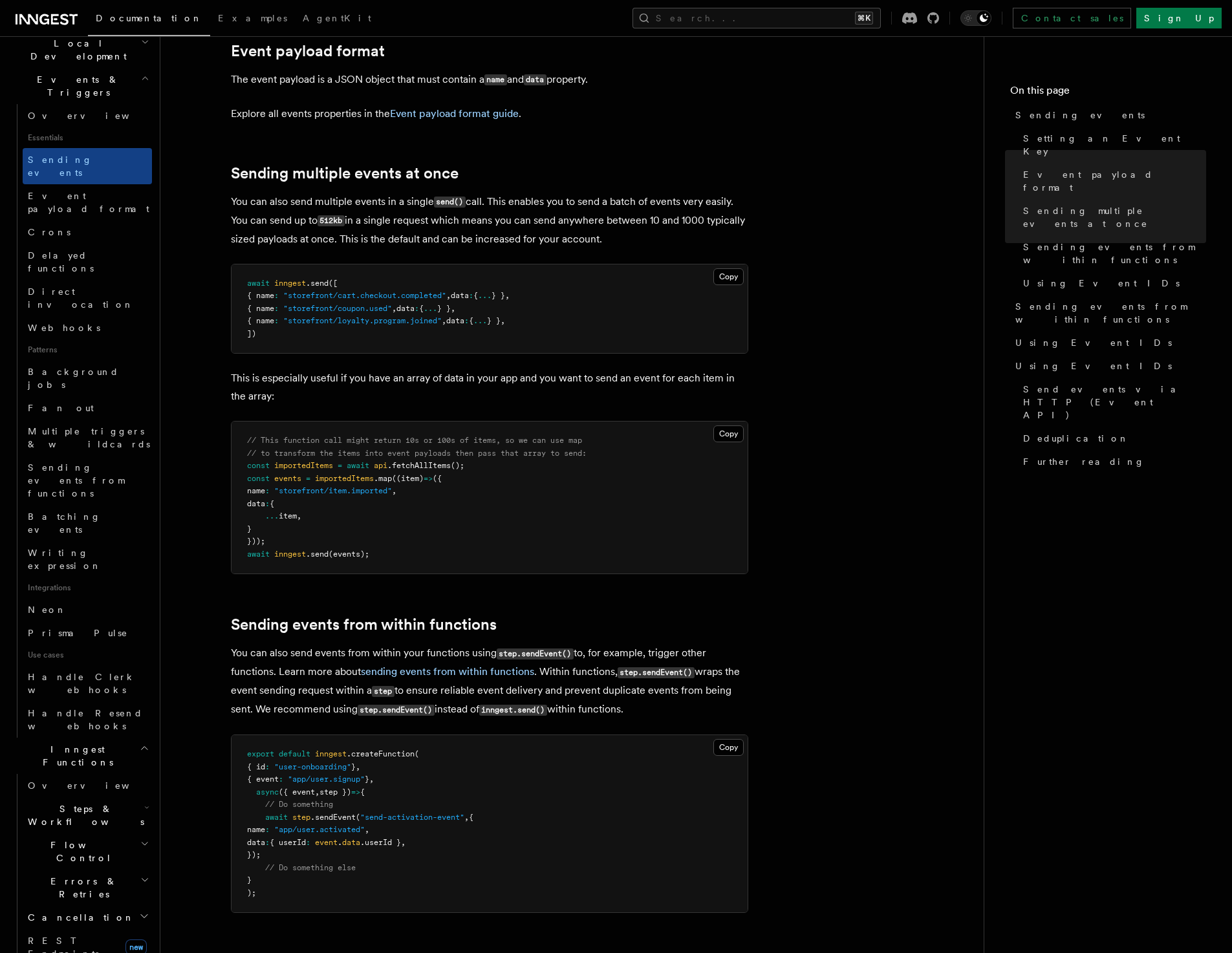
scroll to position [1430, 0]
click at [871, 617] on article "Features Events & Triggers Sending events To start, make sure you have installe…" at bounding box center [572, 740] width 782 height 4228
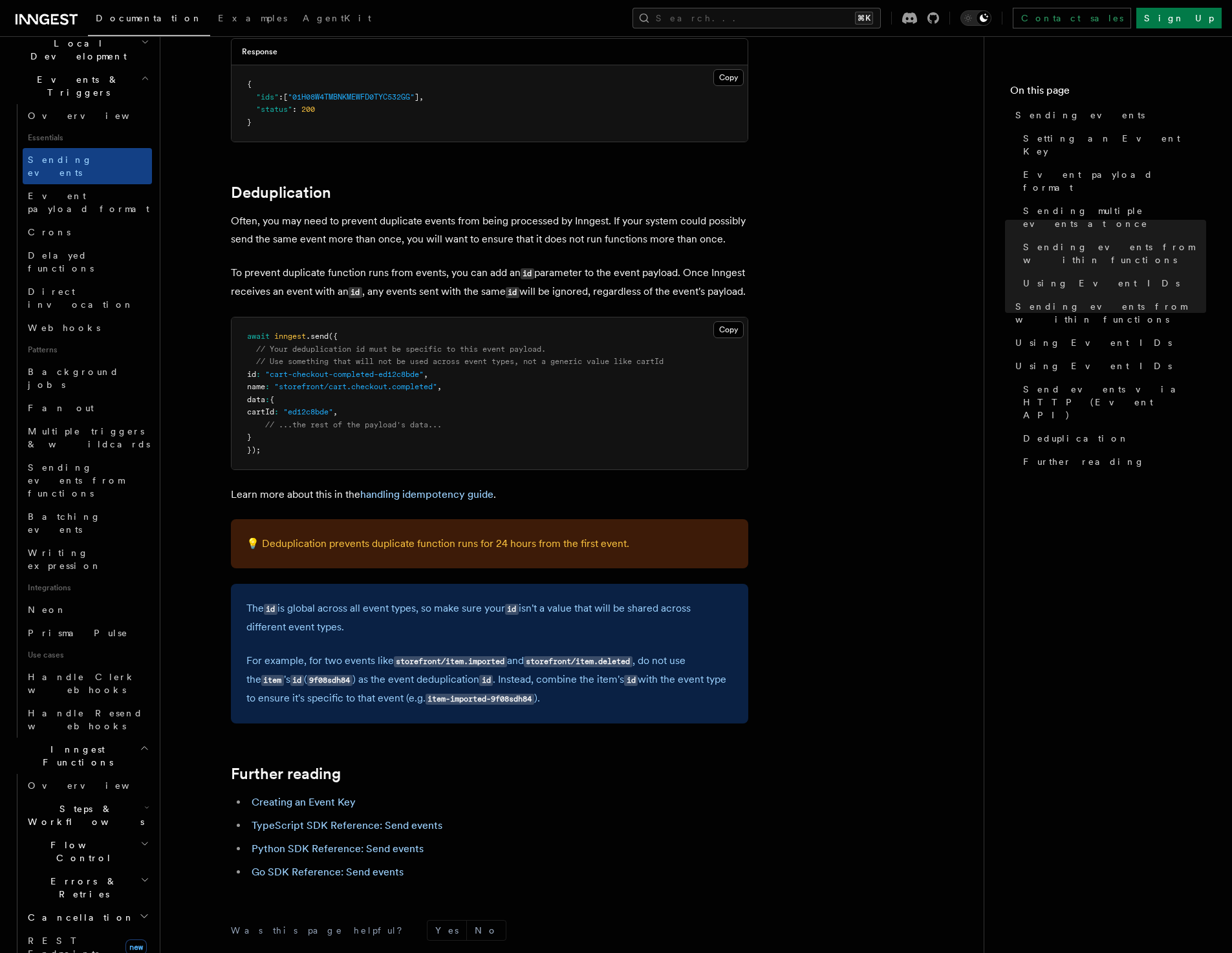
scroll to position [3339, 0]
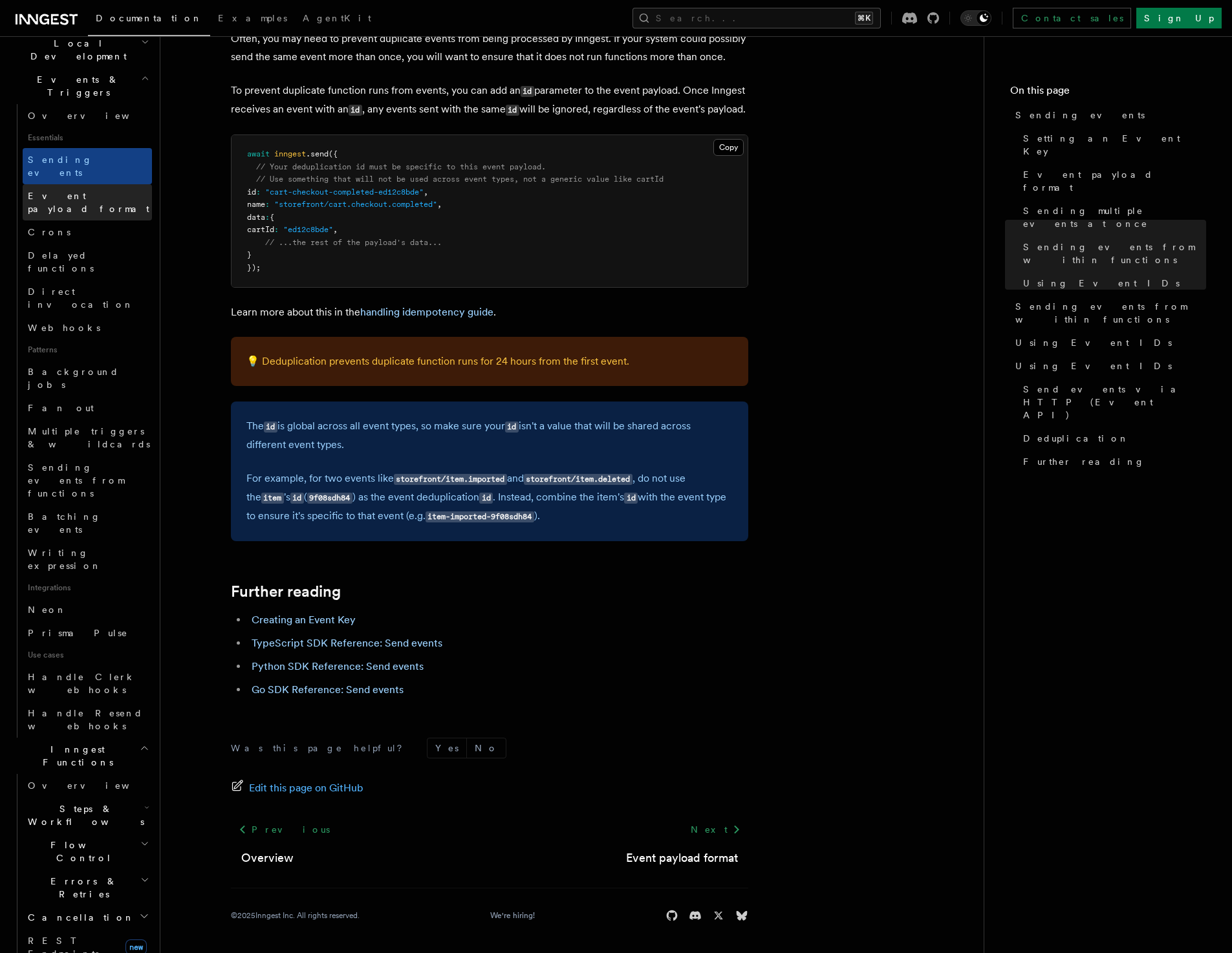
click at [69, 191] on span "Event payload format" at bounding box center [88, 203] width 122 height 24
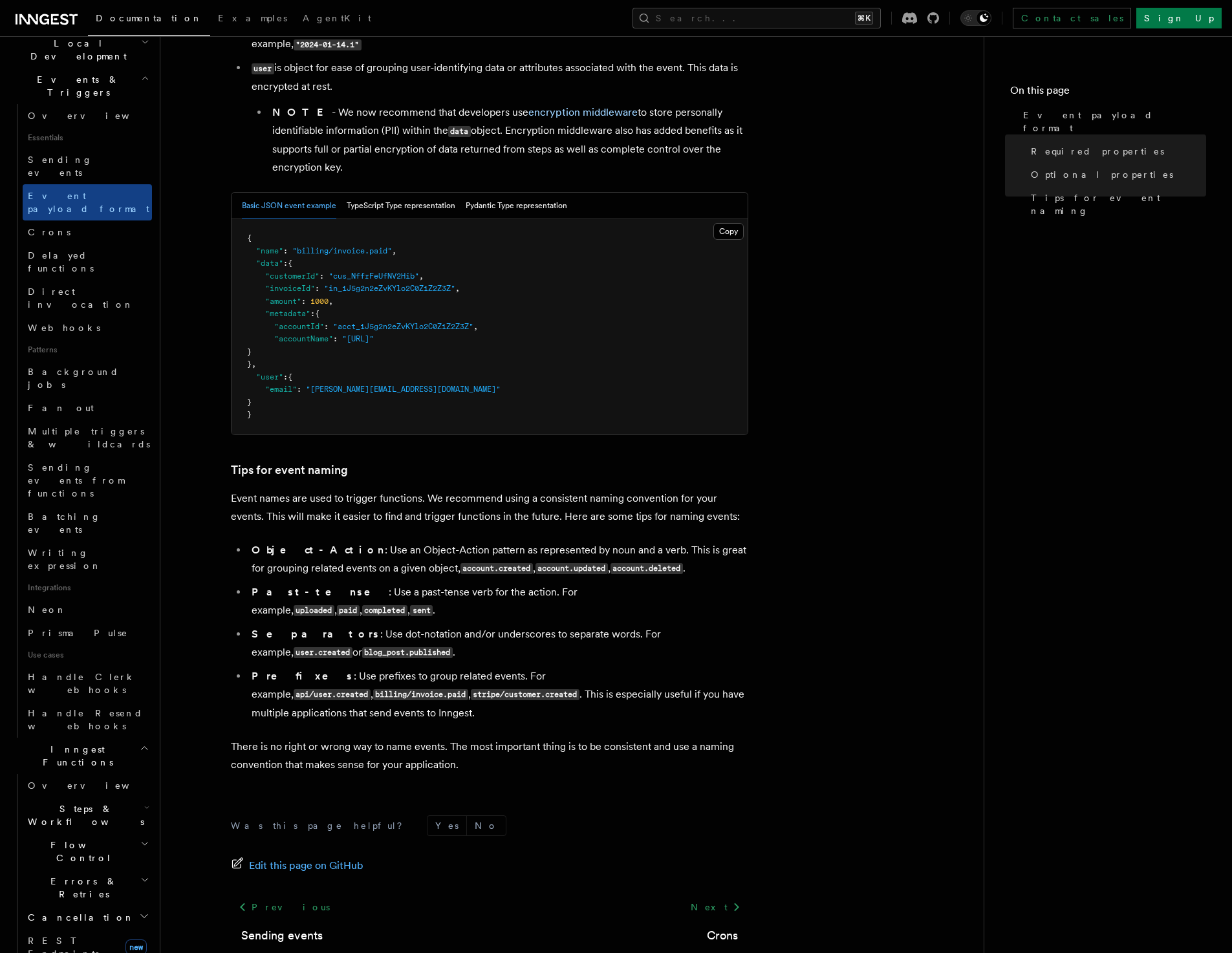
scroll to position [500, 0]
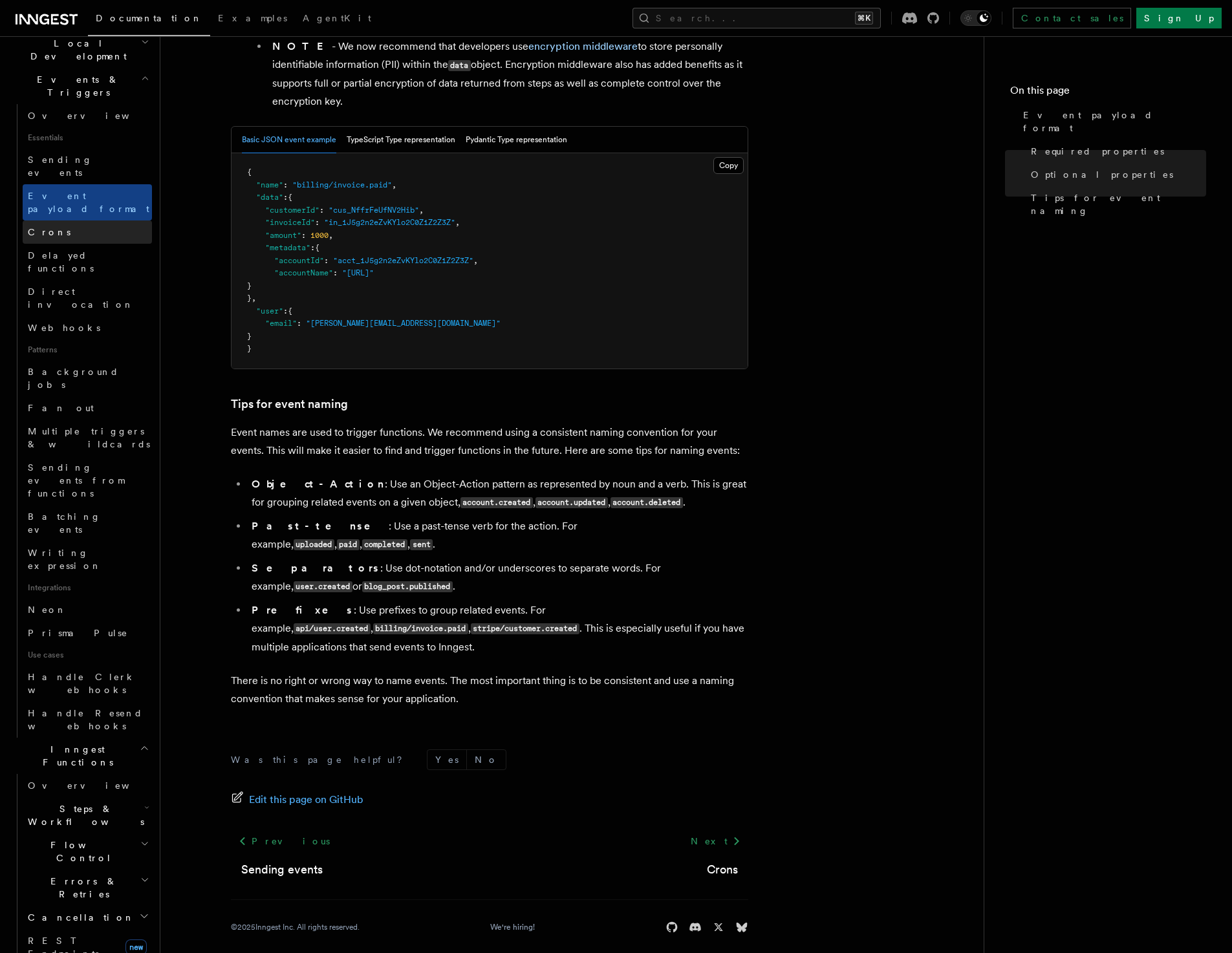
click at [56, 220] on link "Crons" at bounding box center [87, 232] width 130 height 24
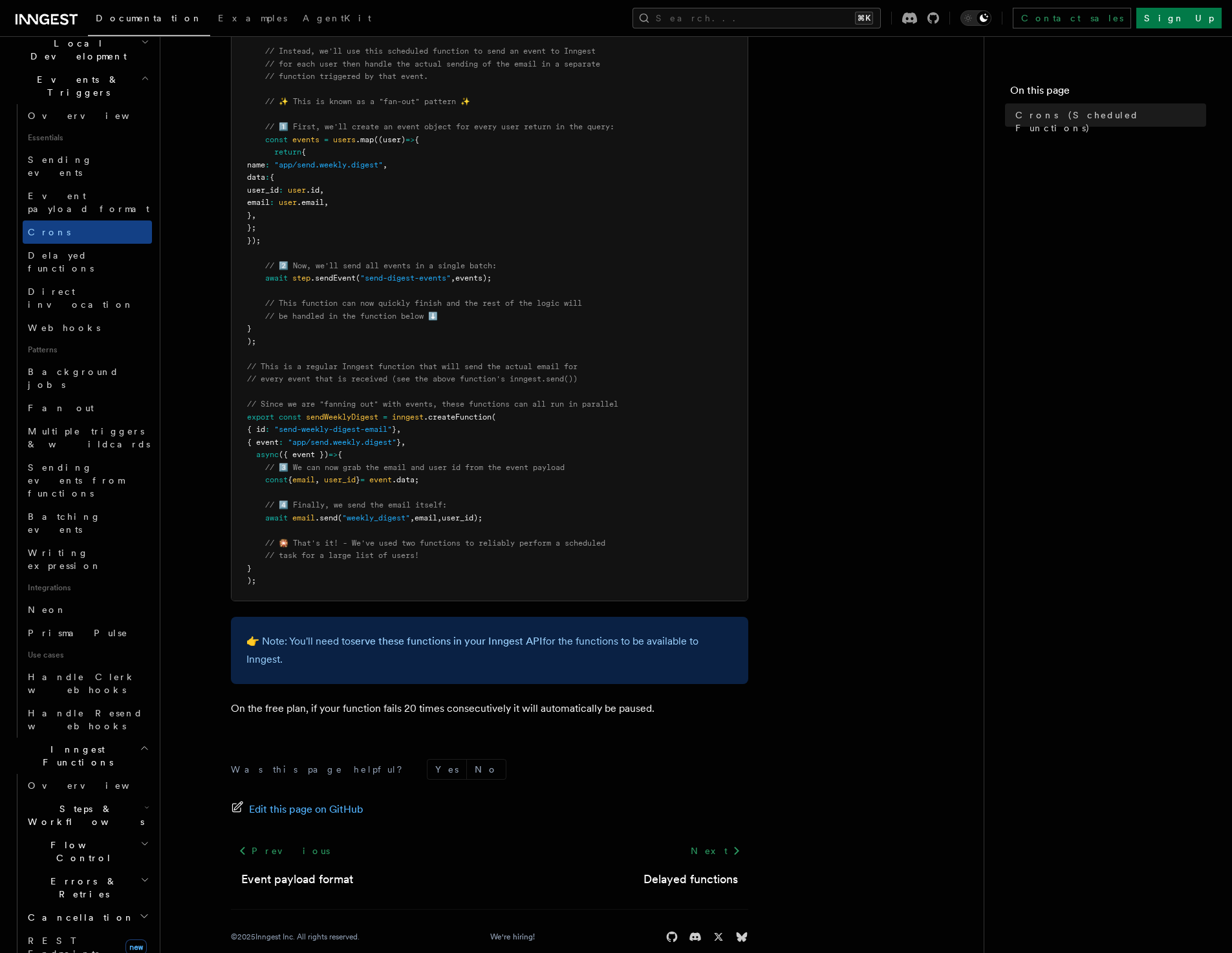
scroll to position [447, 0]
click at [70, 250] on span "Delayed functions" at bounding box center [60, 262] width 66 height 24
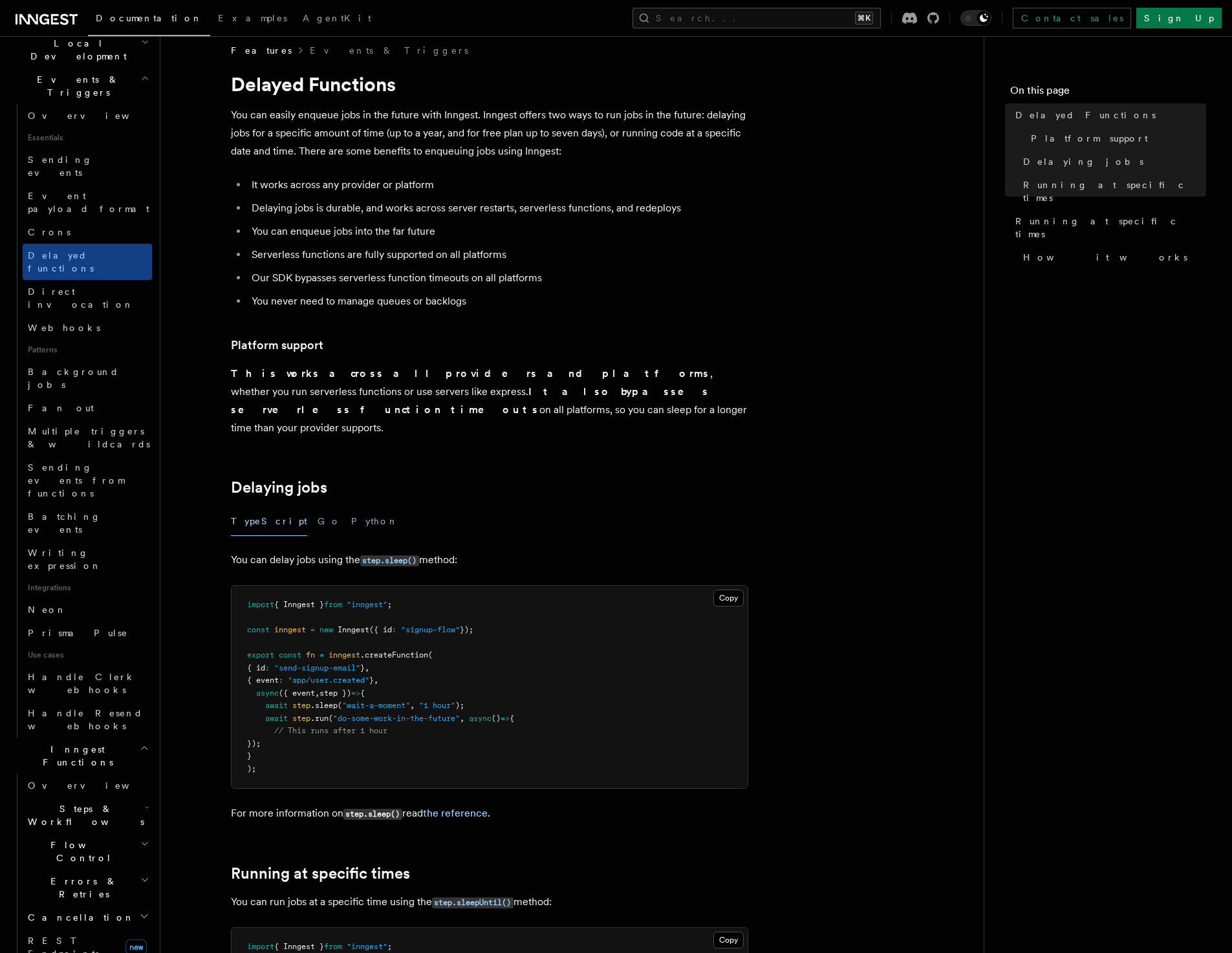
scroll to position [14, 0]
click at [51, 287] on span "Direct invocation" at bounding box center [80, 299] width 106 height 24
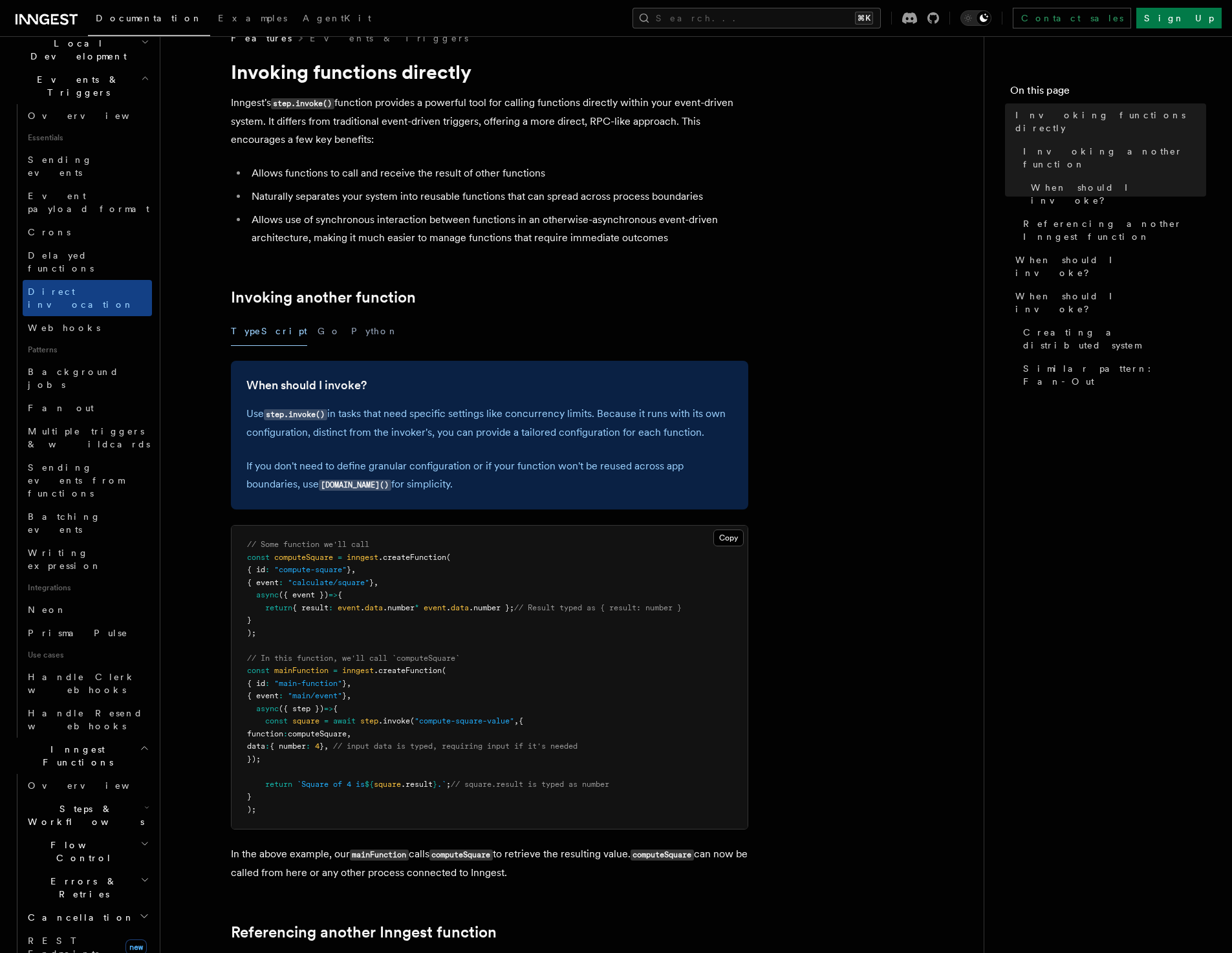
scroll to position [33, 0]
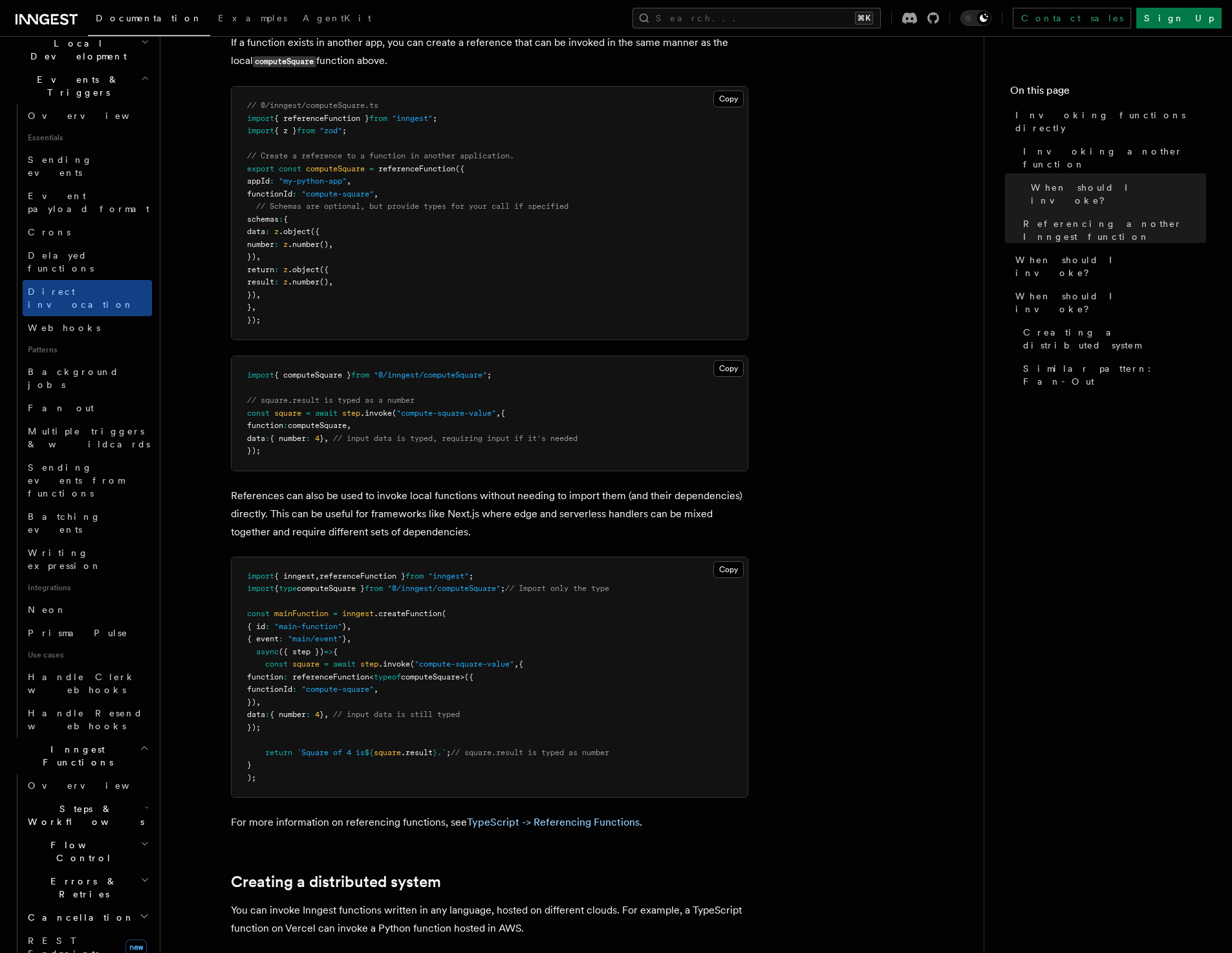
scroll to position [944, 0]
click at [877, 515] on article "Features Events & Triggers Invoking functions directly Inngest's step.invoke() …" at bounding box center [572, 280] width 782 height 2335
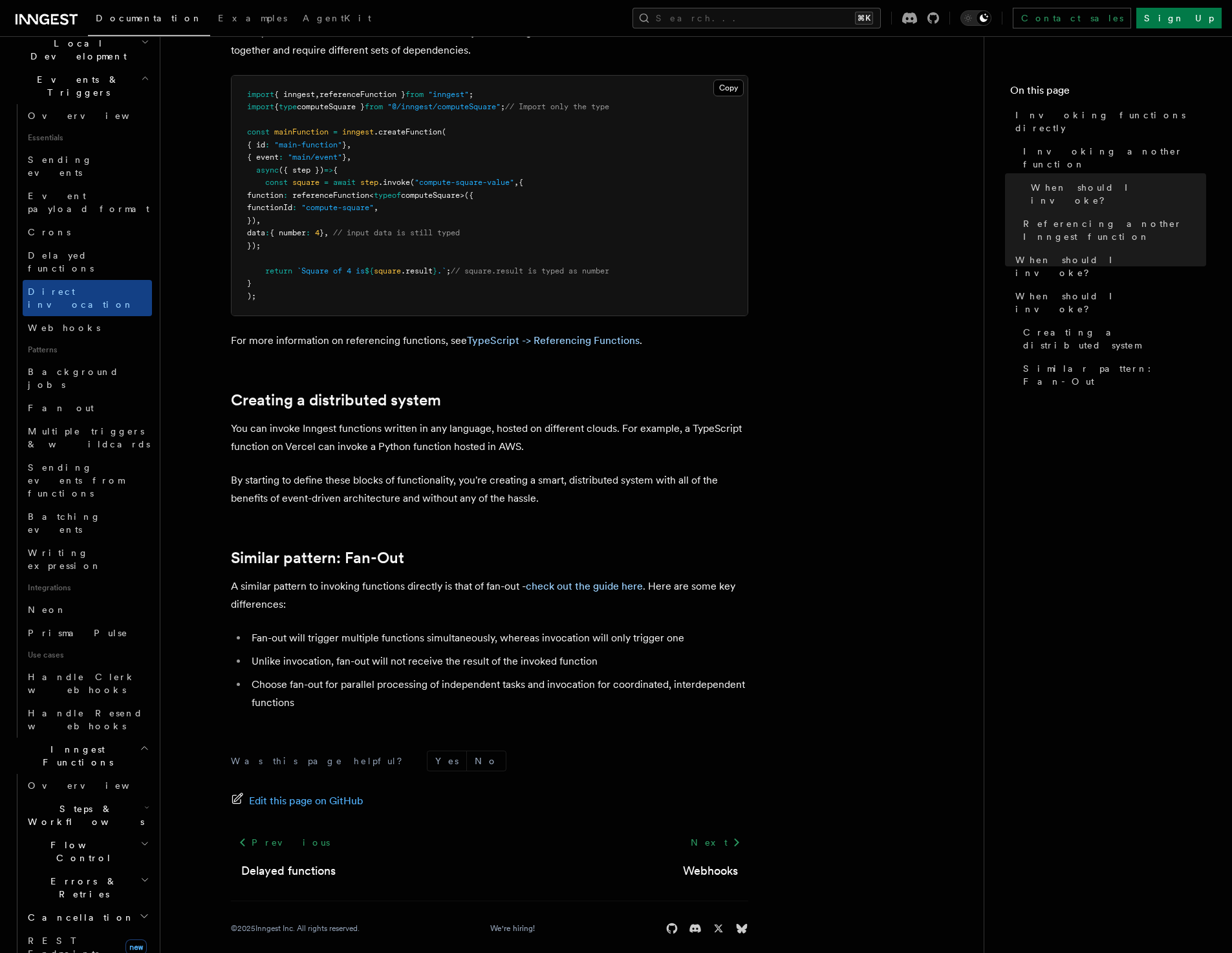
scroll to position [1440, 0]
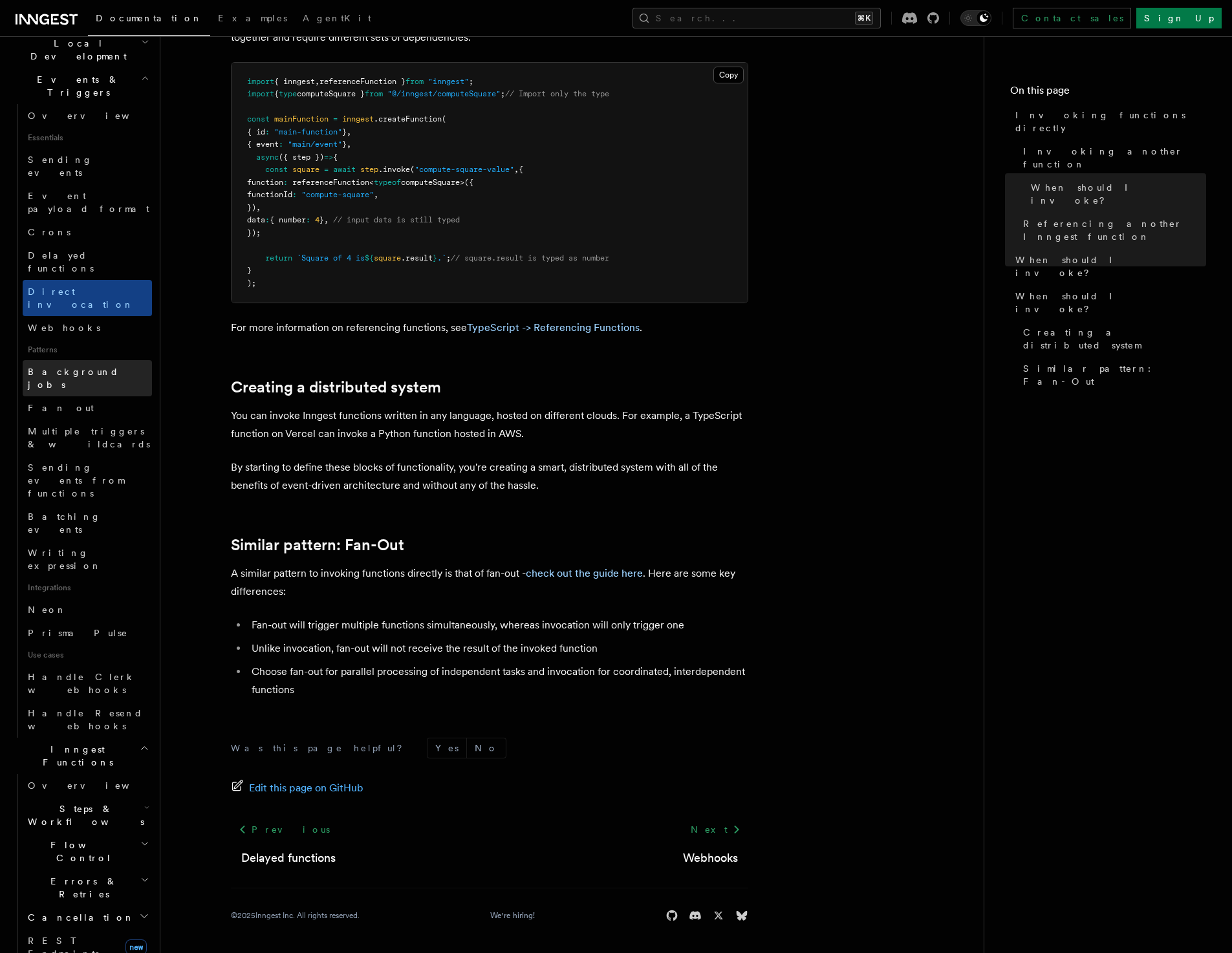
click at [71, 367] on span "Background jobs" at bounding box center [73, 379] width 91 height 24
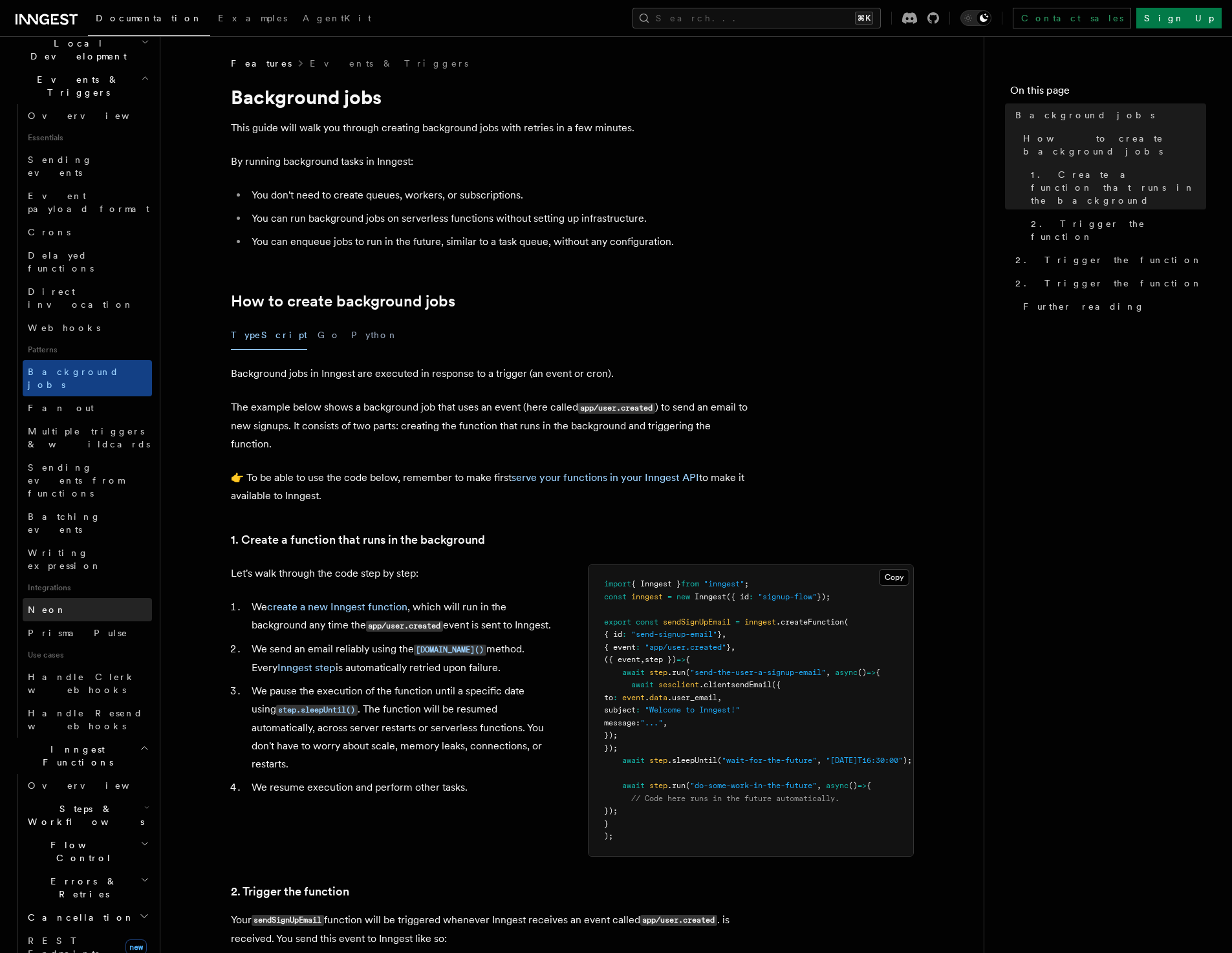
click at [42, 605] on span "Neon" at bounding box center [46, 610] width 39 height 10
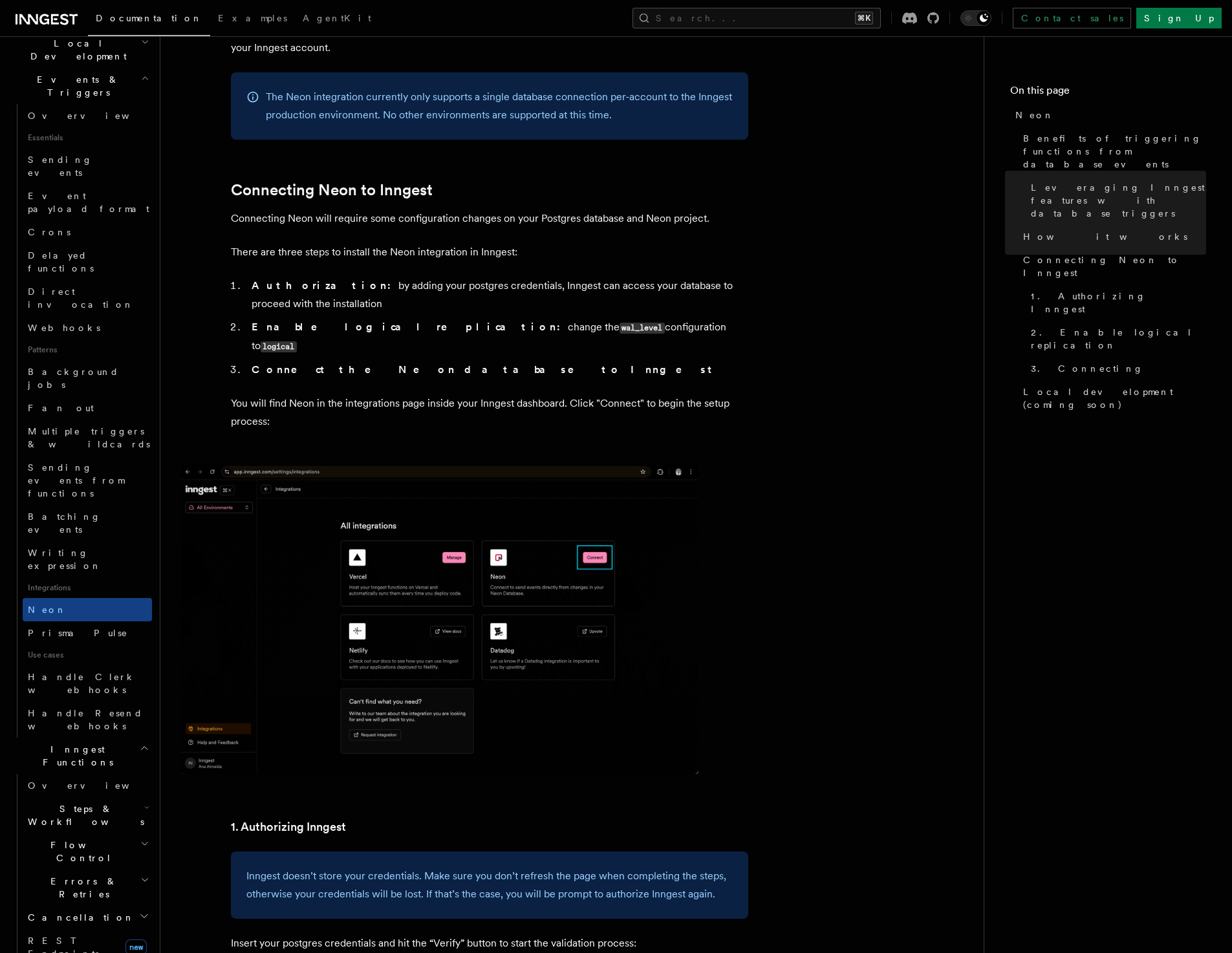
scroll to position [643, 0]
click at [63, 628] on span "Prisma Pulse" at bounding box center [77, 633] width 100 height 10
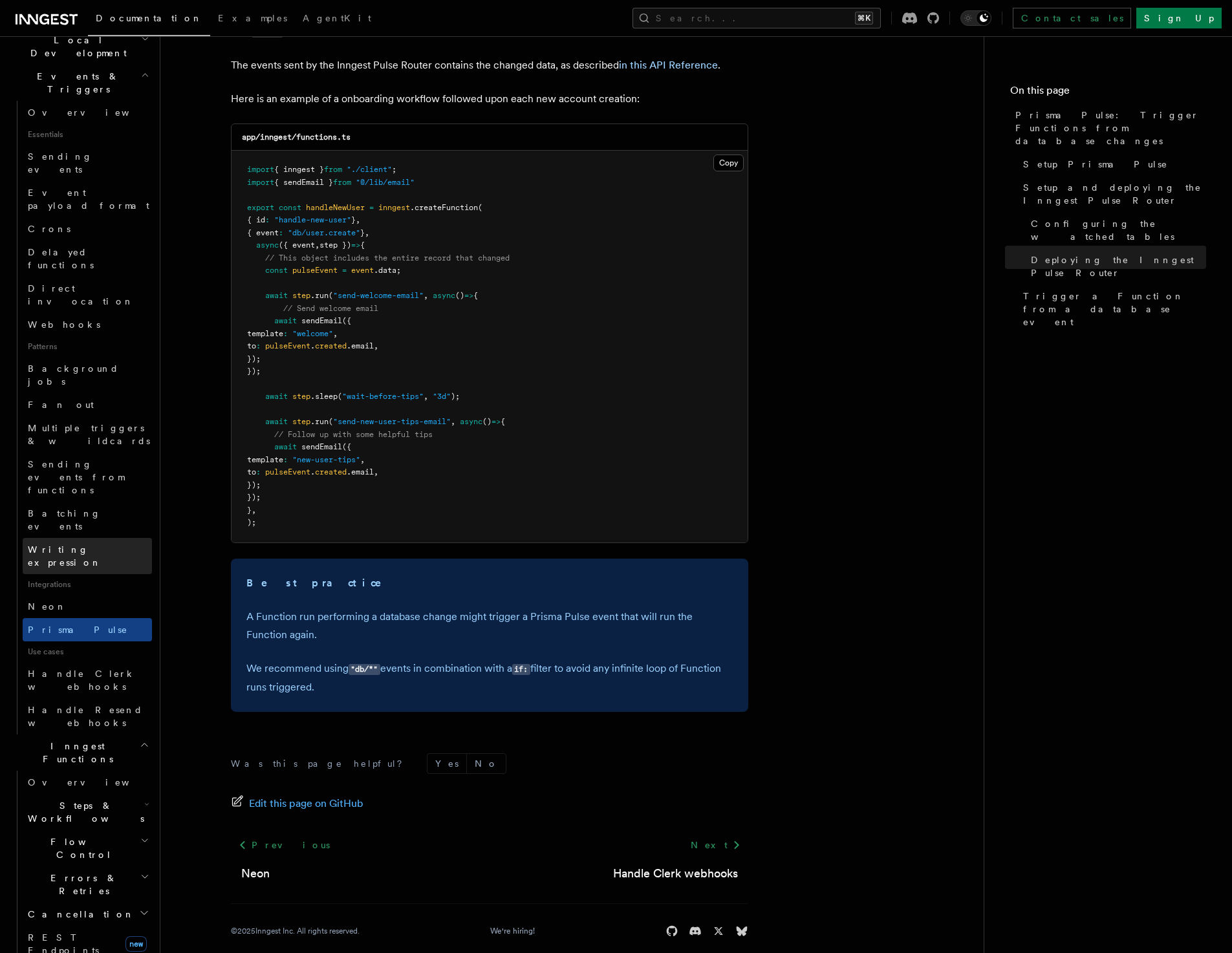
scroll to position [315, 0]
click at [70, 798] on span "Steps & Workflows" at bounding box center [83, 811] width 122 height 26
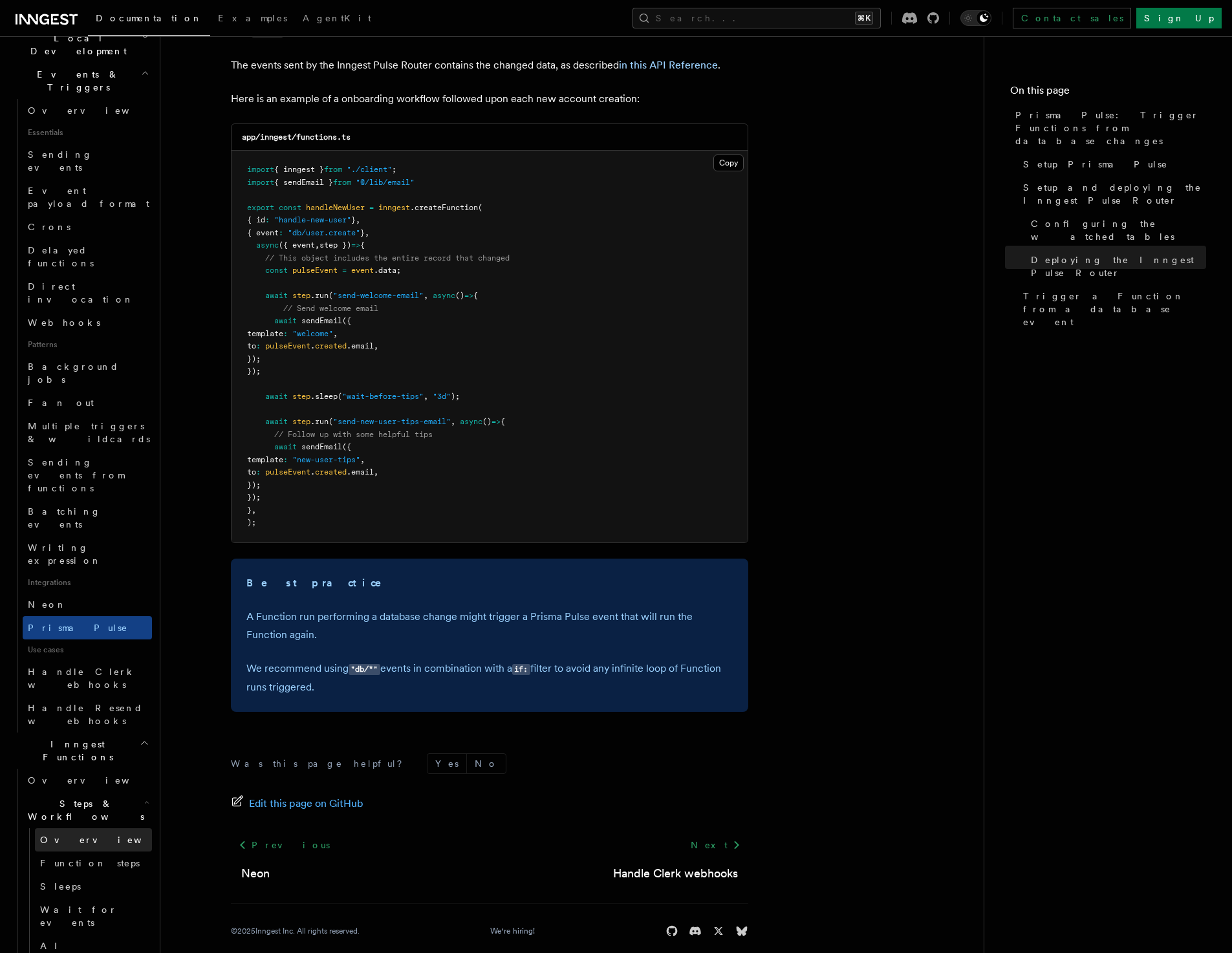
click at [59, 828] on link "Overview" at bounding box center [93, 840] width 117 height 24
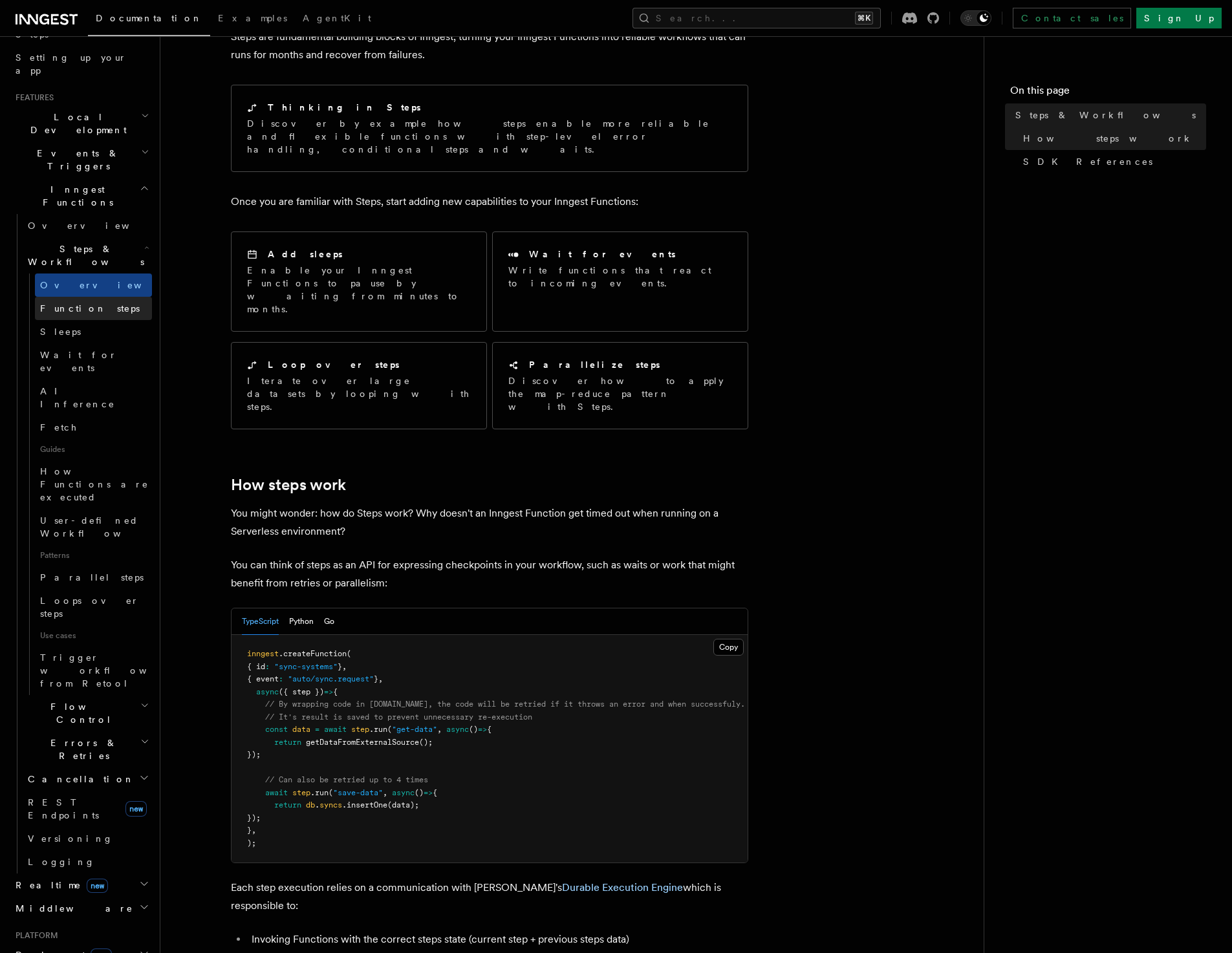
scroll to position [452, 0]
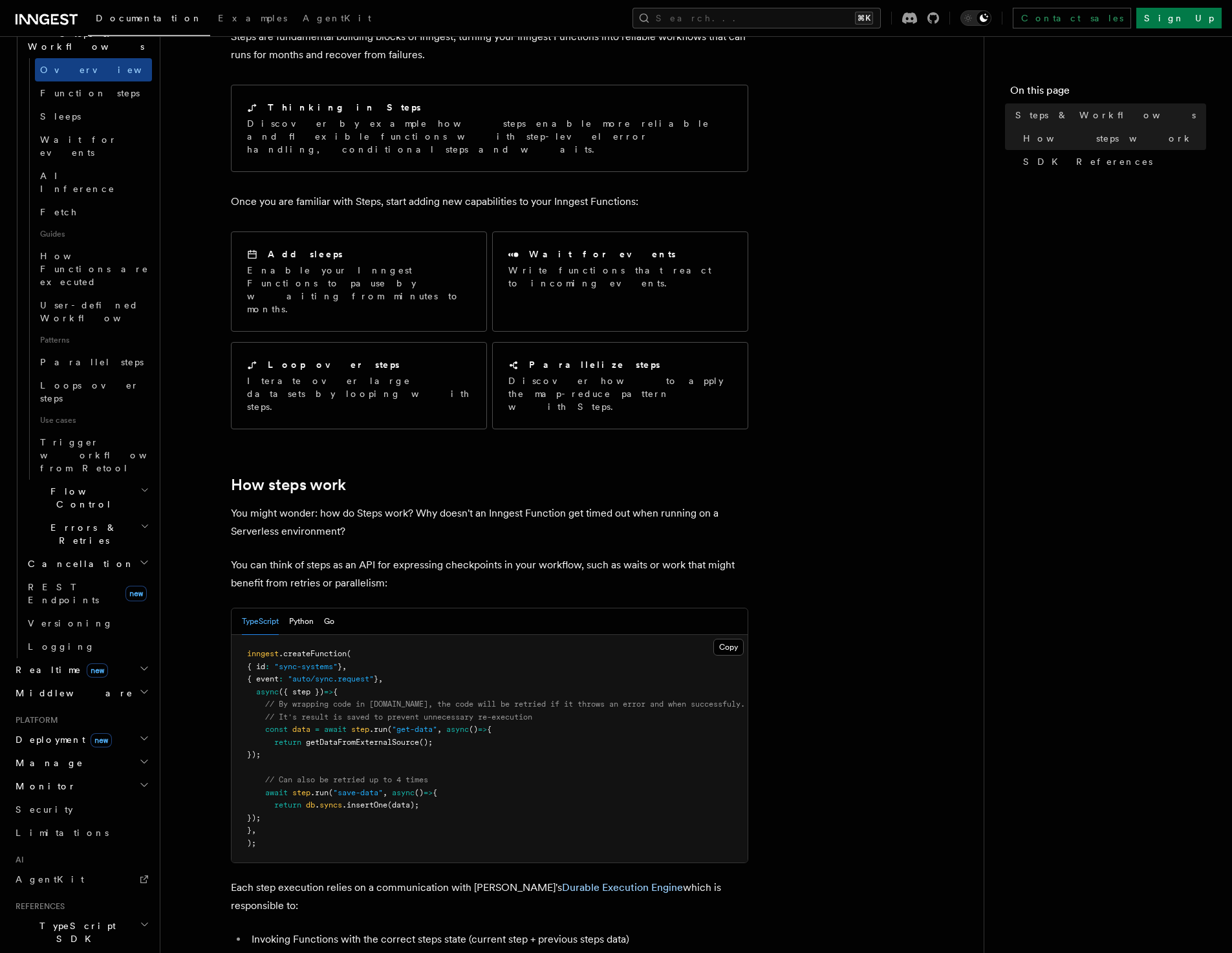
click at [904, 540] on article "Features Inngest Functions Steps & Workflows Steps are fundamental building blo…" at bounding box center [572, 940] width 782 height 1950
click at [938, 510] on article "Features Inngest Functions Steps & Workflows Steps are fundamental building blo…" at bounding box center [572, 940] width 782 height 1950
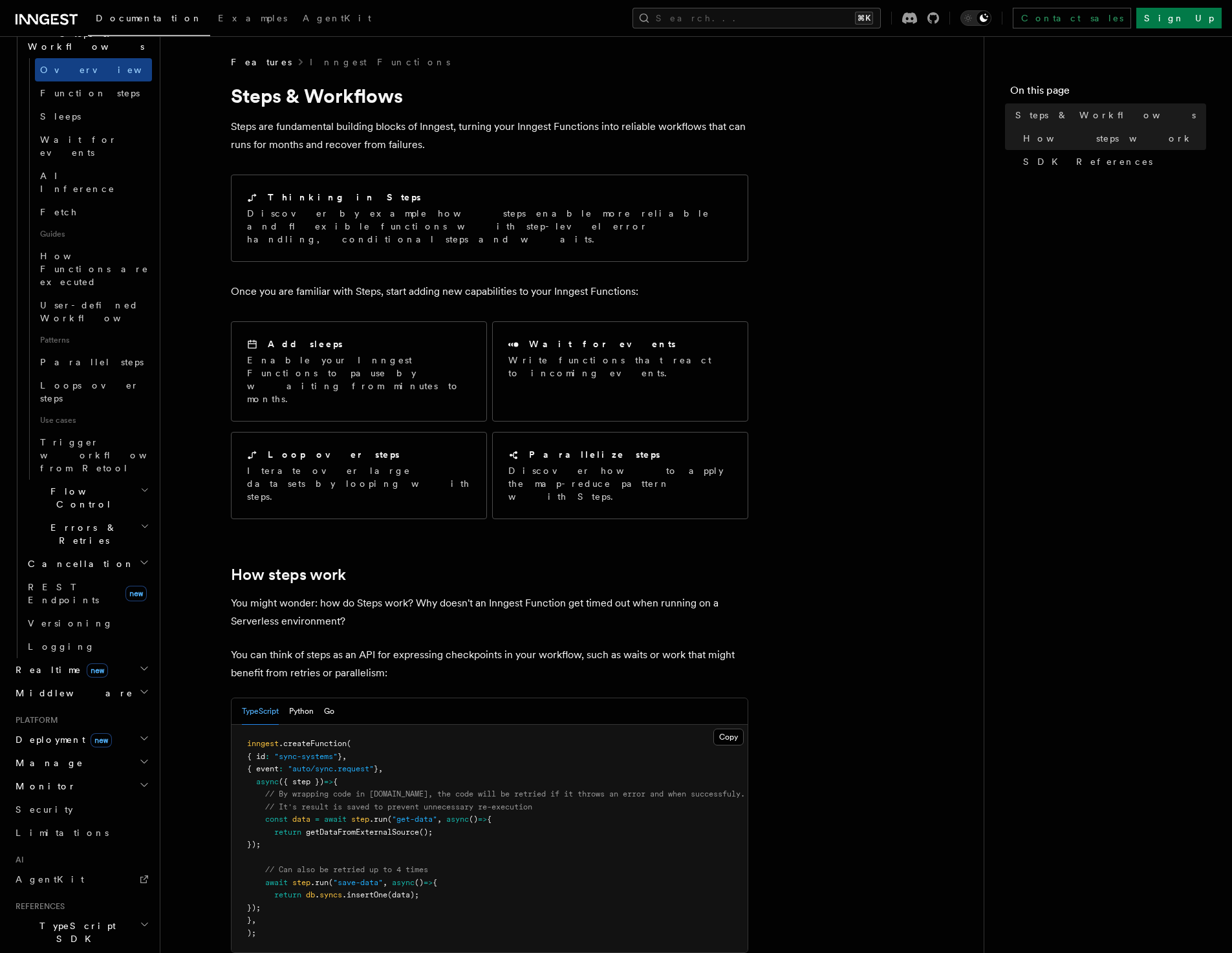
scroll to position [0, 0]
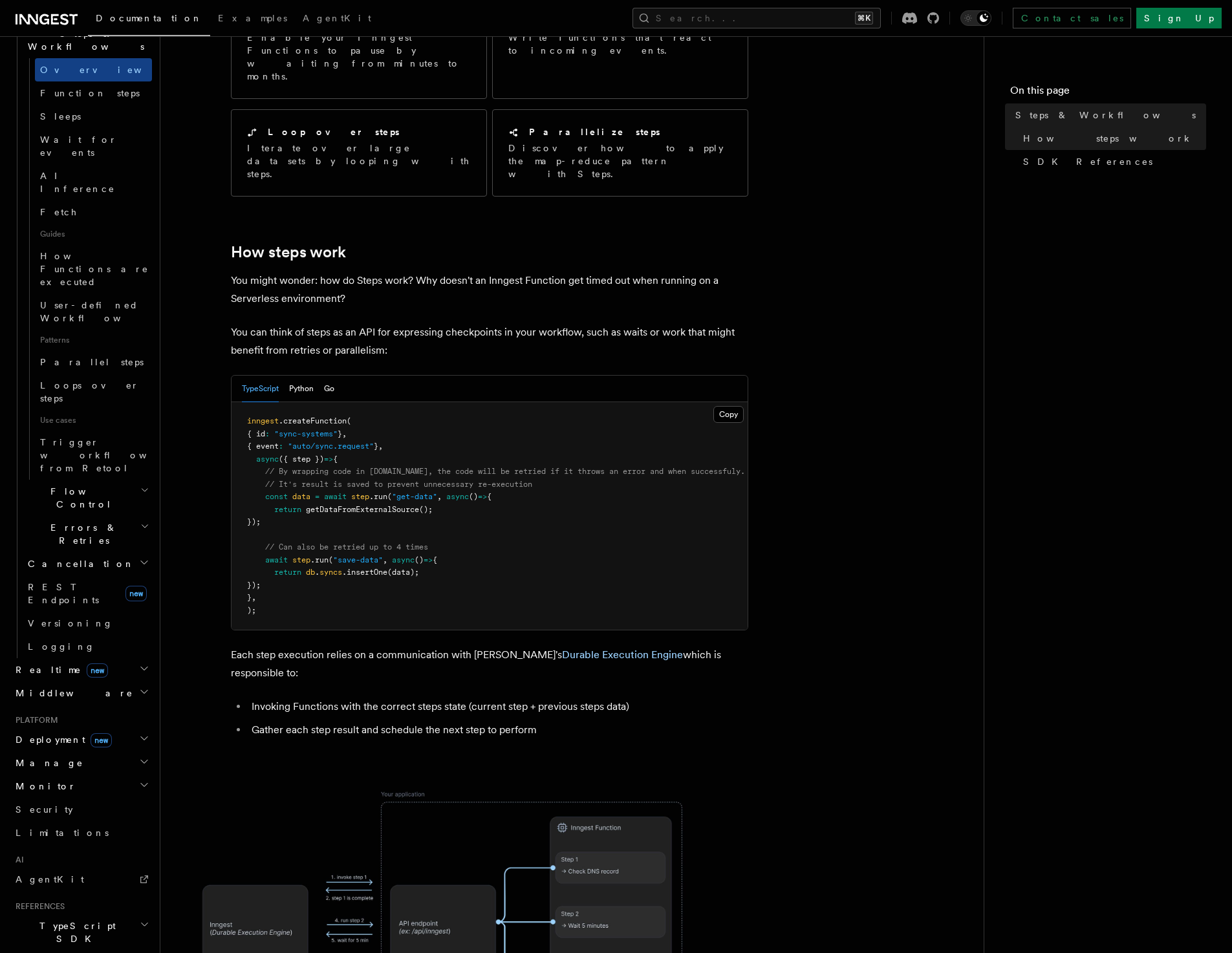
scroll to position [501, 0]
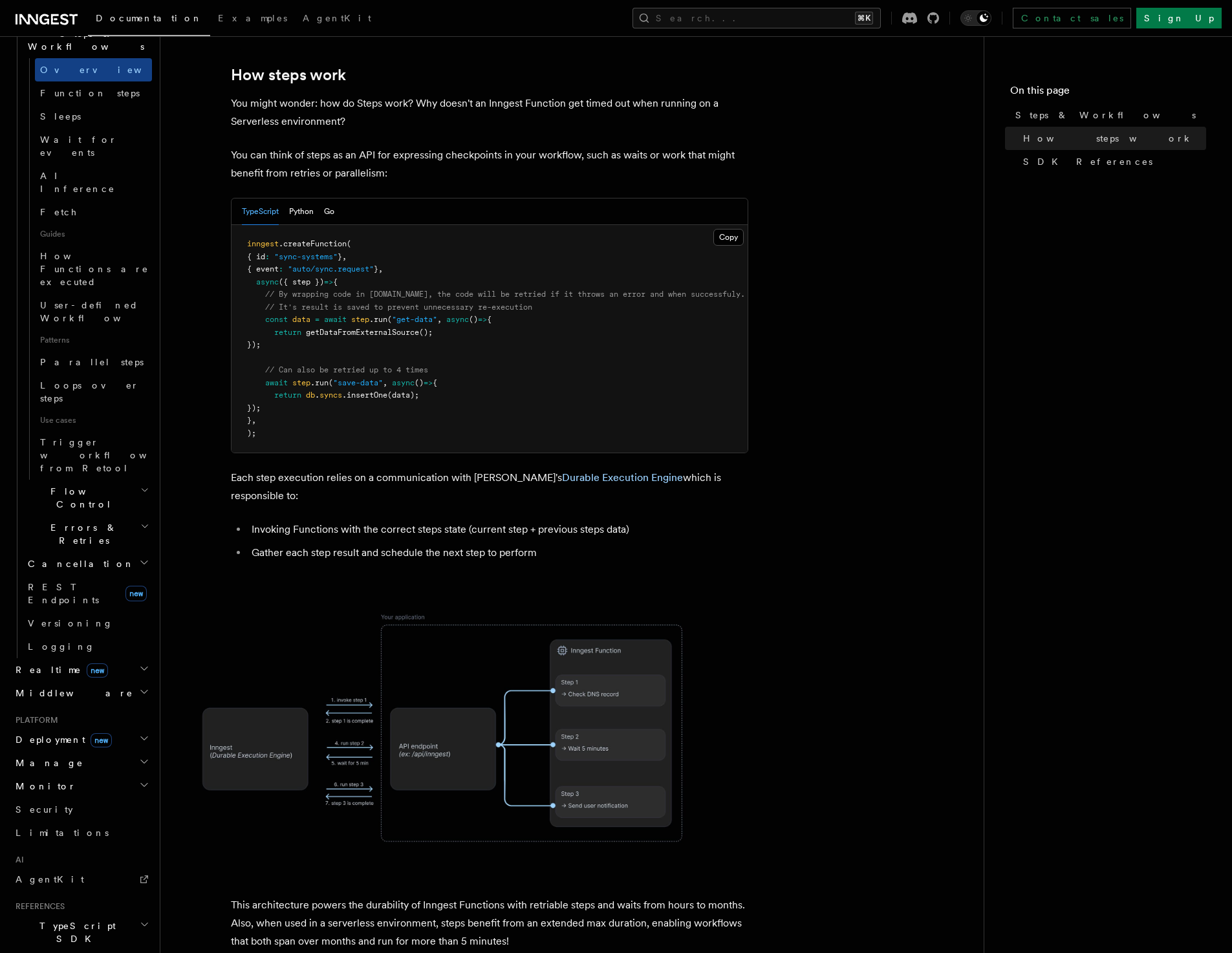
click at [914, 593] on span at bounding box center [572, 728] width 782 height 270
click at [911, 593] on span at bounding box center [572, 728] width 782 height 270
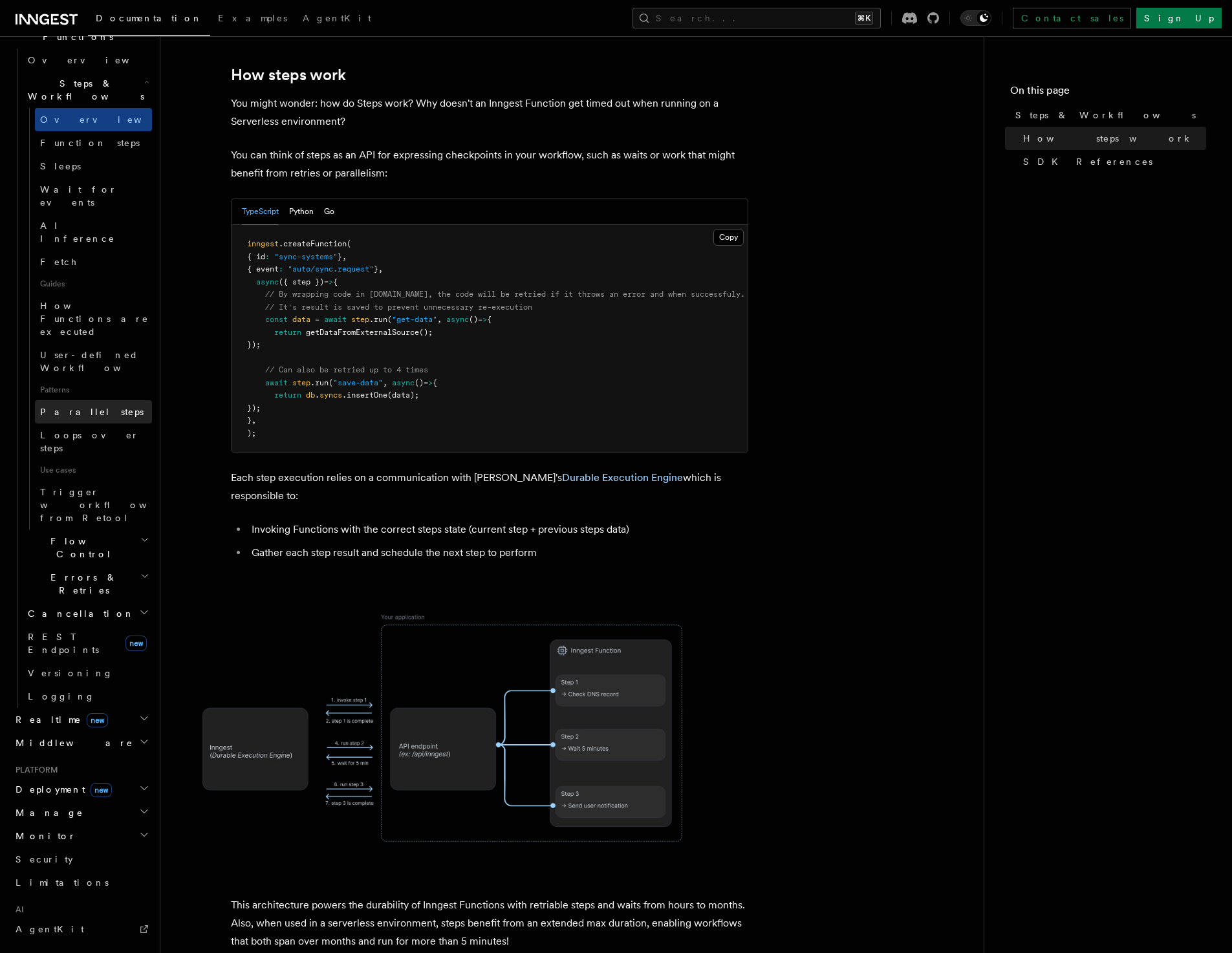
scroll to position [395, 0]
click at [96, 436] on span "Loops over steps" at bounding box center [90, 448] width 99 height 24
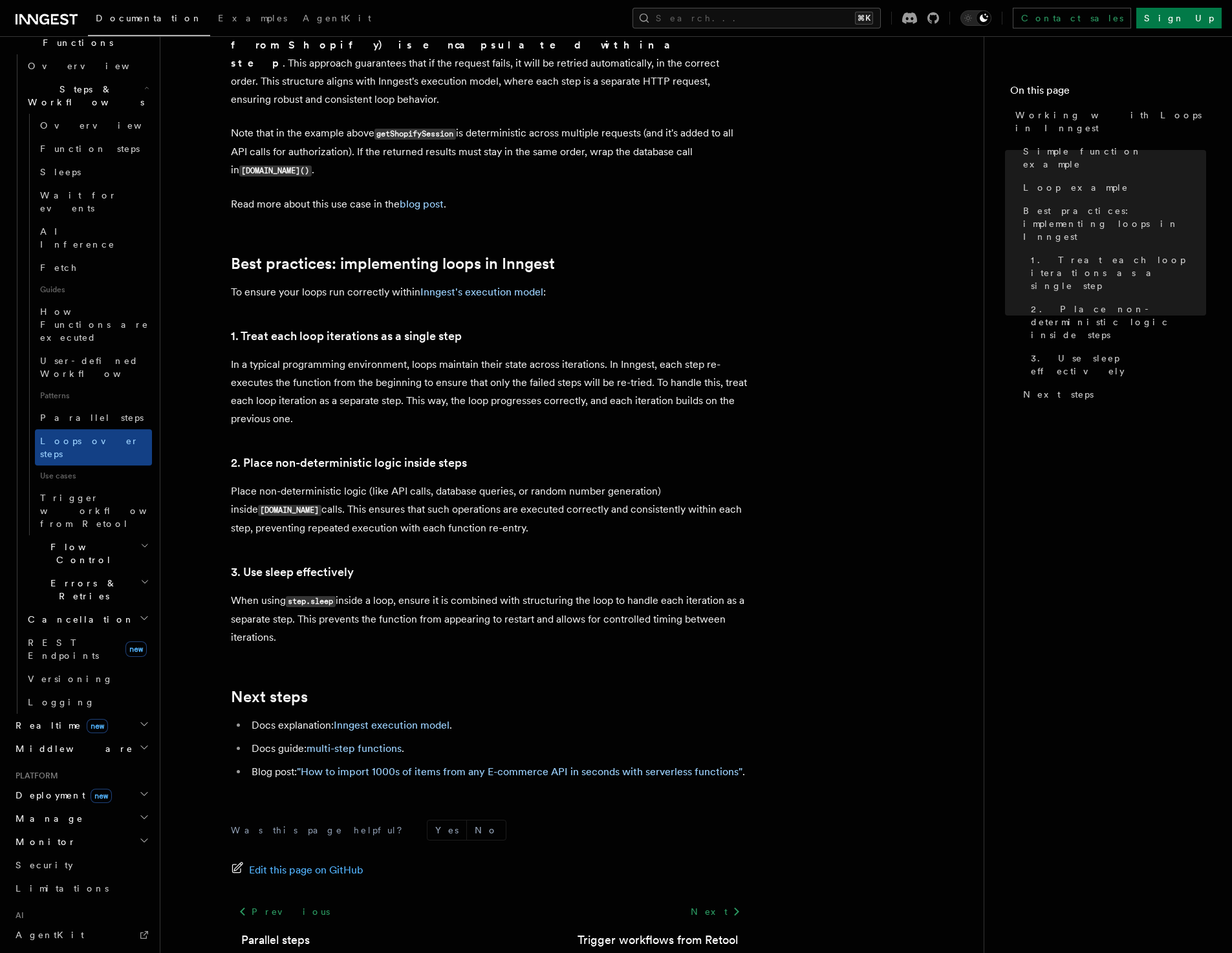
scroll to position [1892, 0]
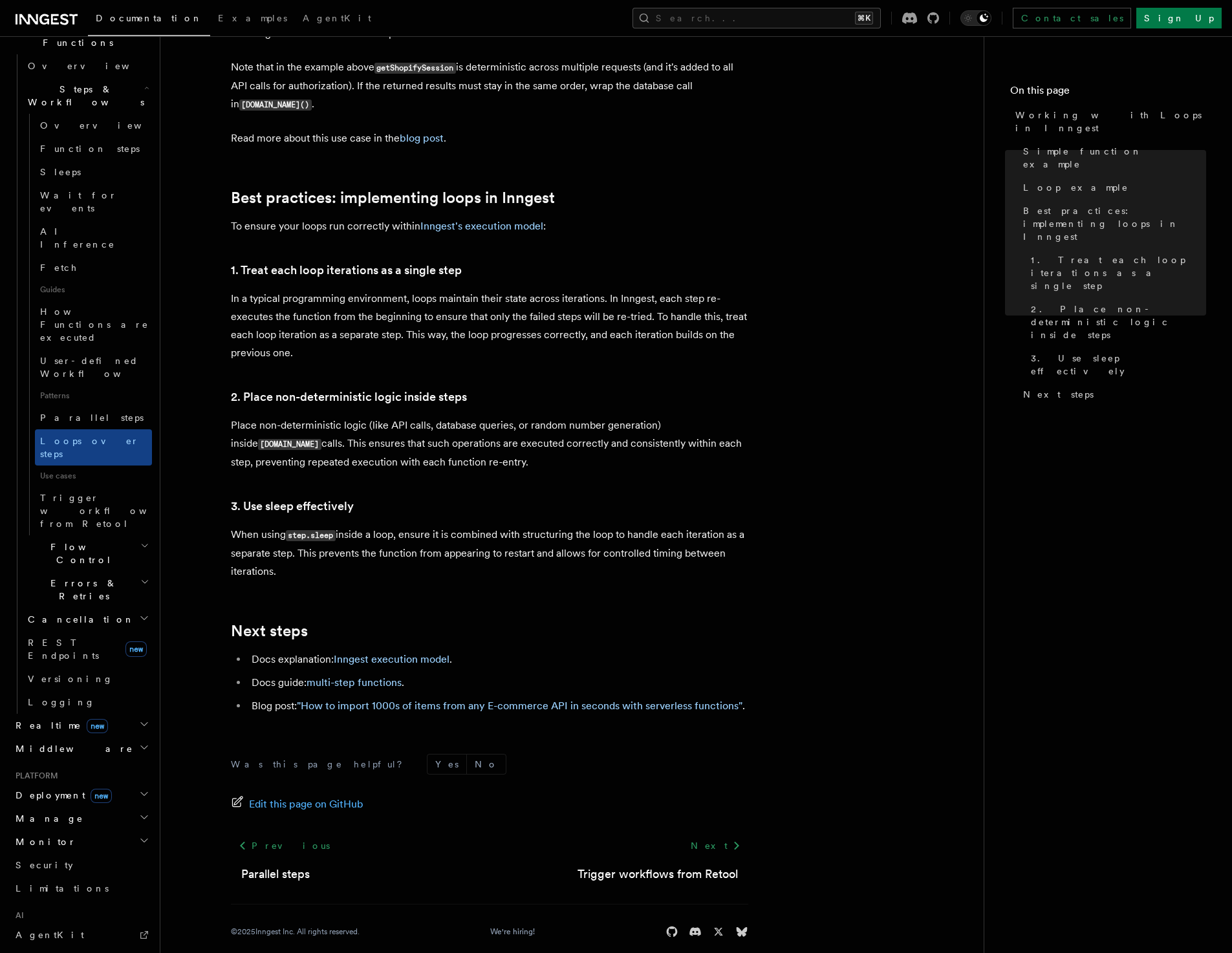
click at [121, 536] on h2 "Flow Control" at bounding box center [87, 554] width 130 height 37
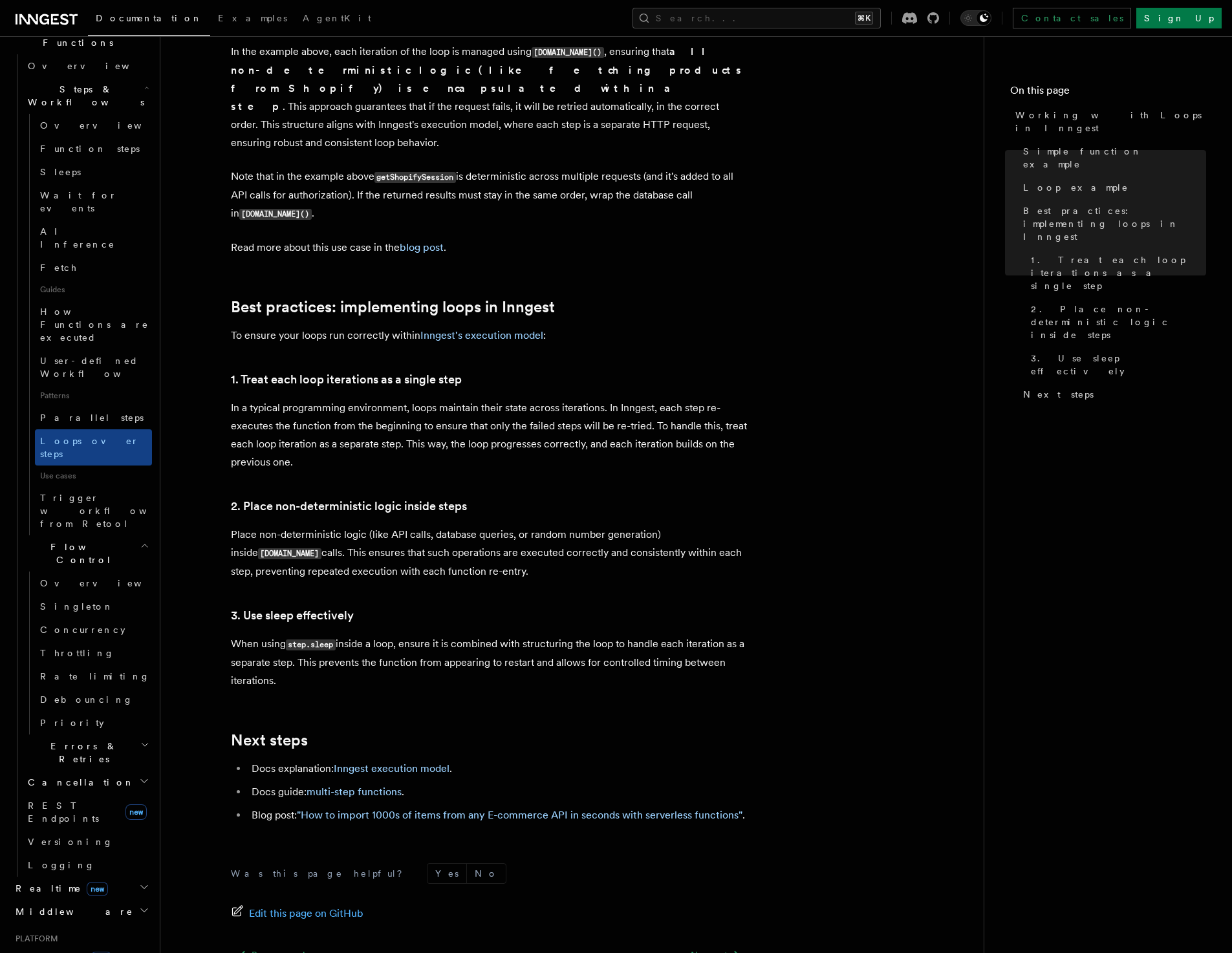
scroll to position [1806, 0]
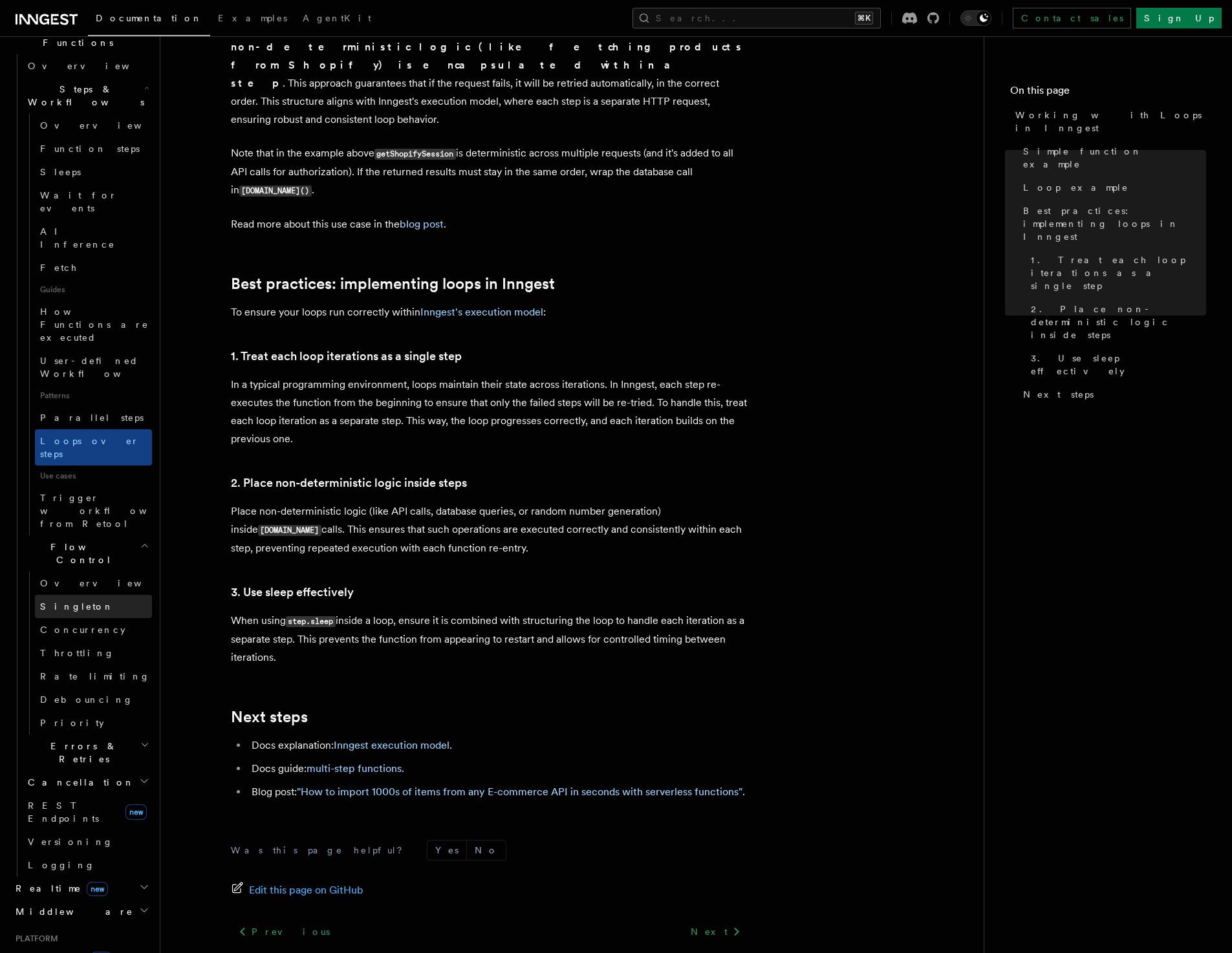
click at [69, 602] on span "Singleton" at bounding box center [77, 607] width 74 height 10
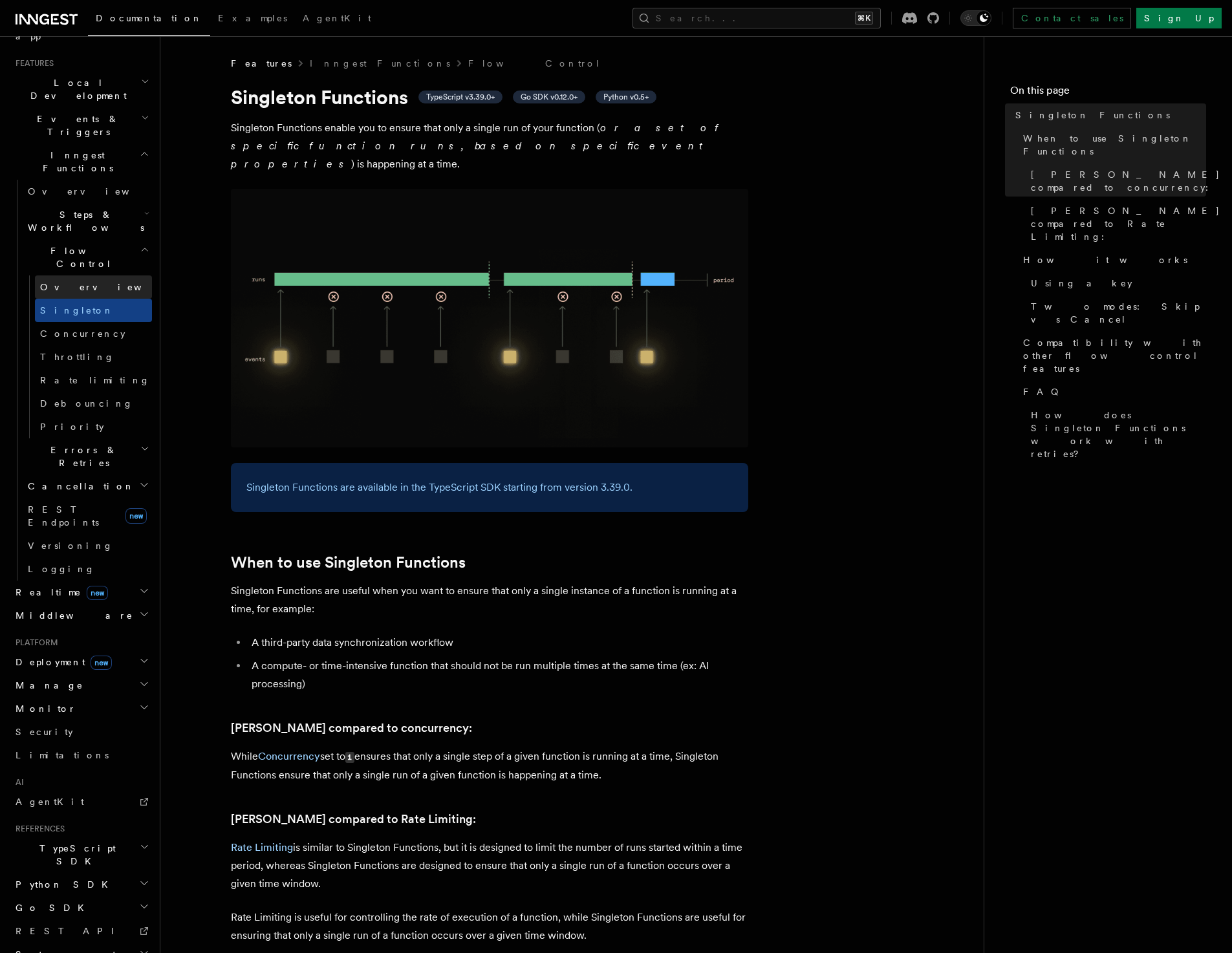
click at [74, 282] on span "Overview" at bounding box center [107, 287] width 133 height 10
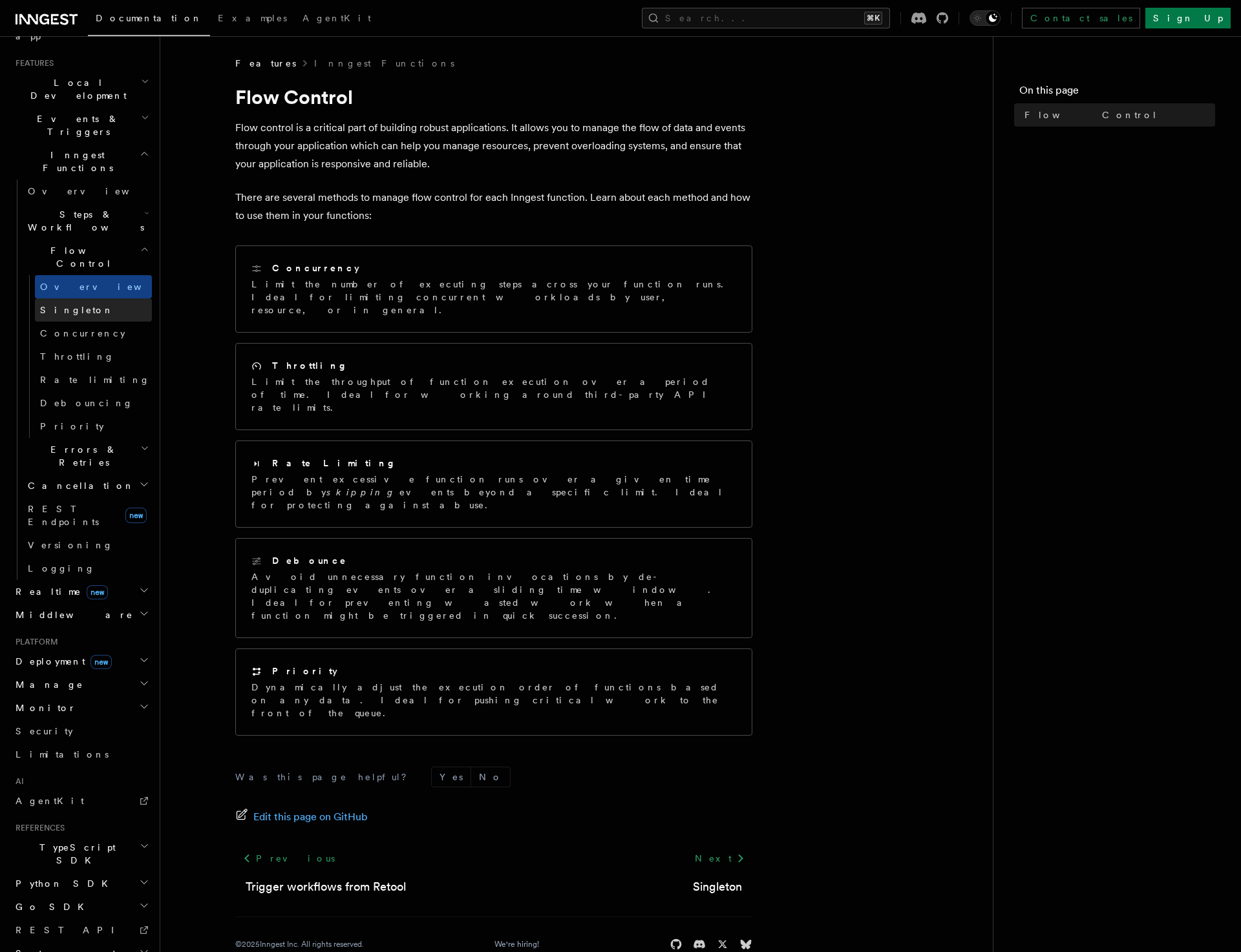
click at [78, 298] on link "Singleton" at bounding box center [93, 310] width 117 height 24
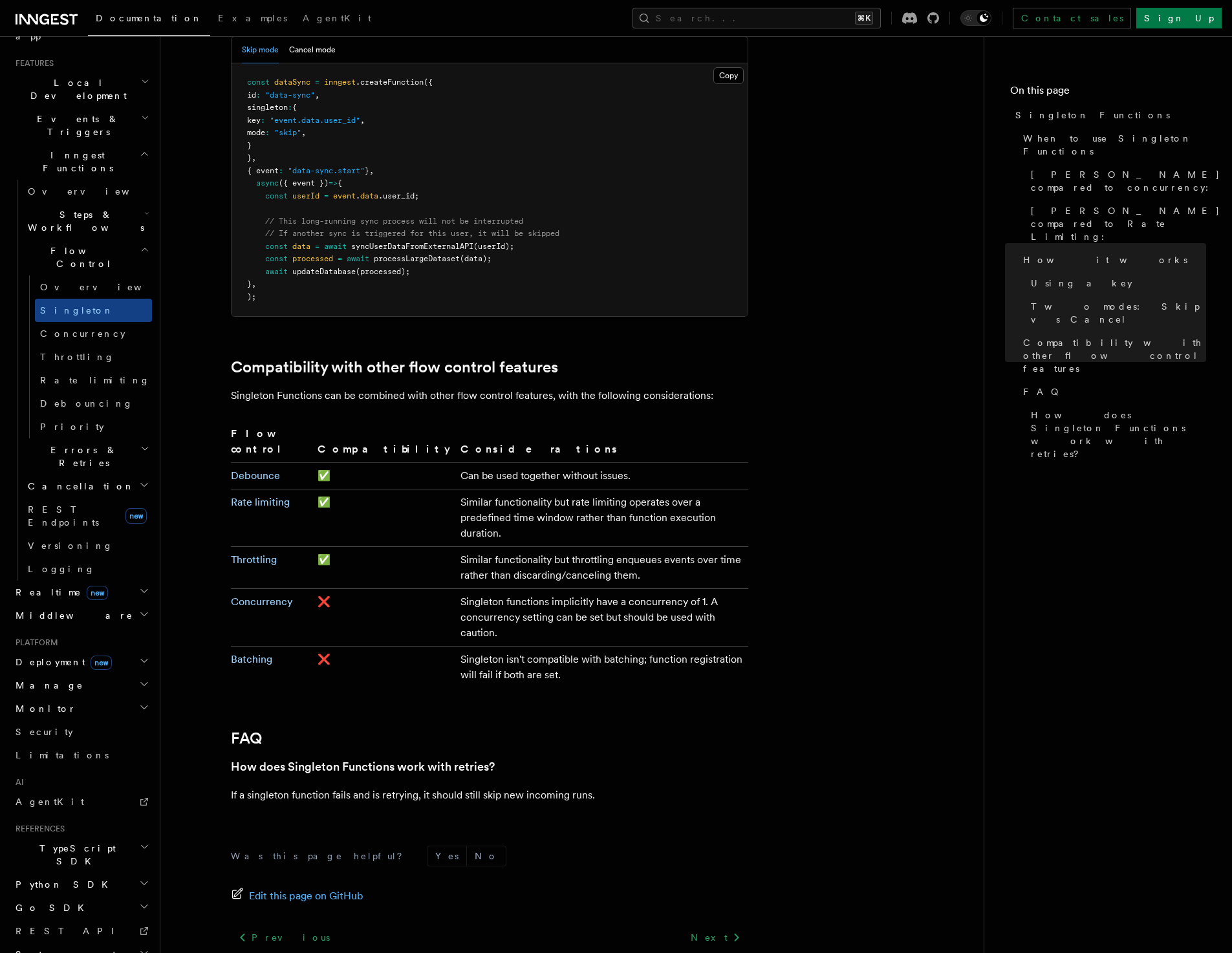
scroll to position [1850, 0]
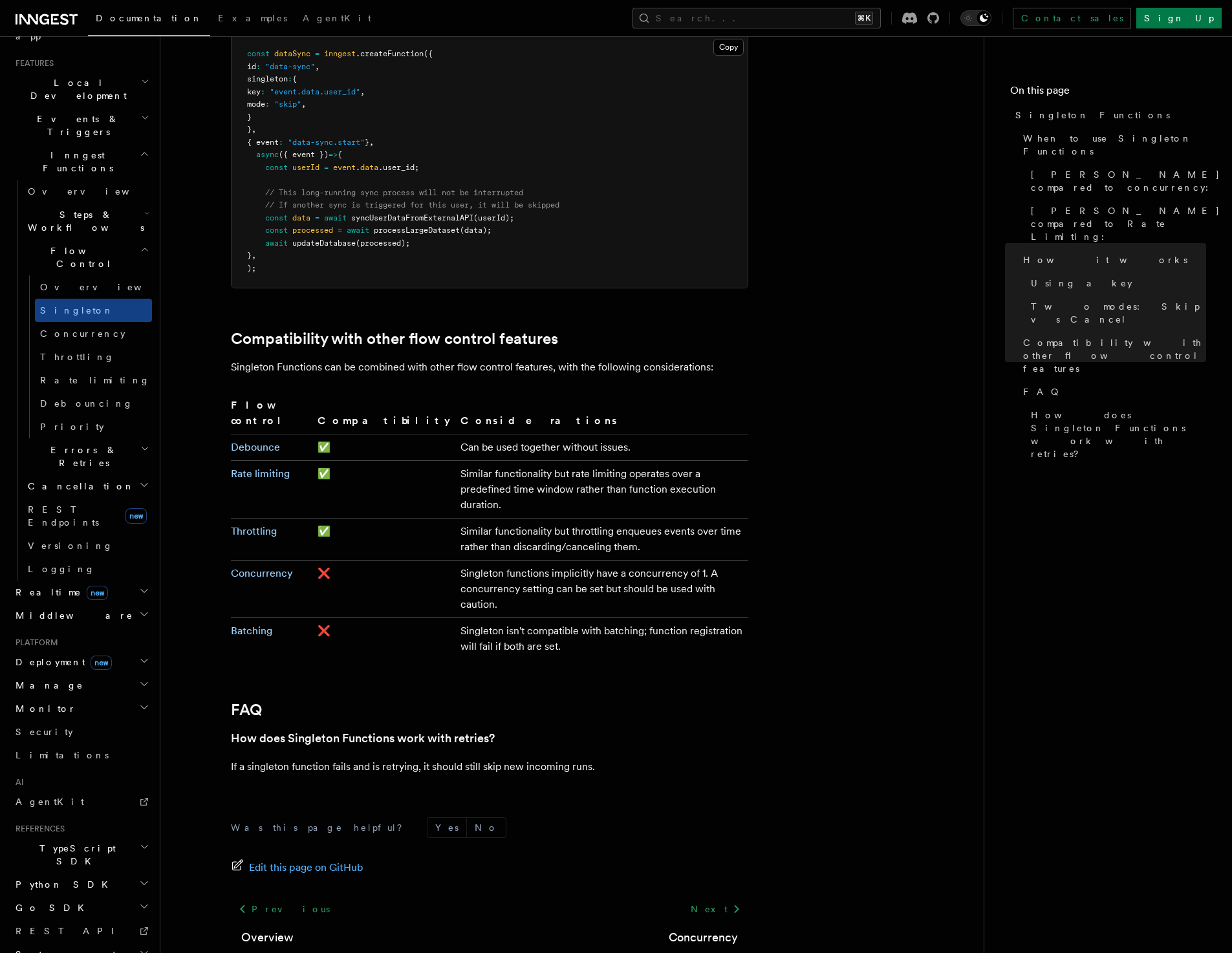
click at [94, 439] on h2 "Errors & Retries" at bounding box center [87, 457] width 130 height 37
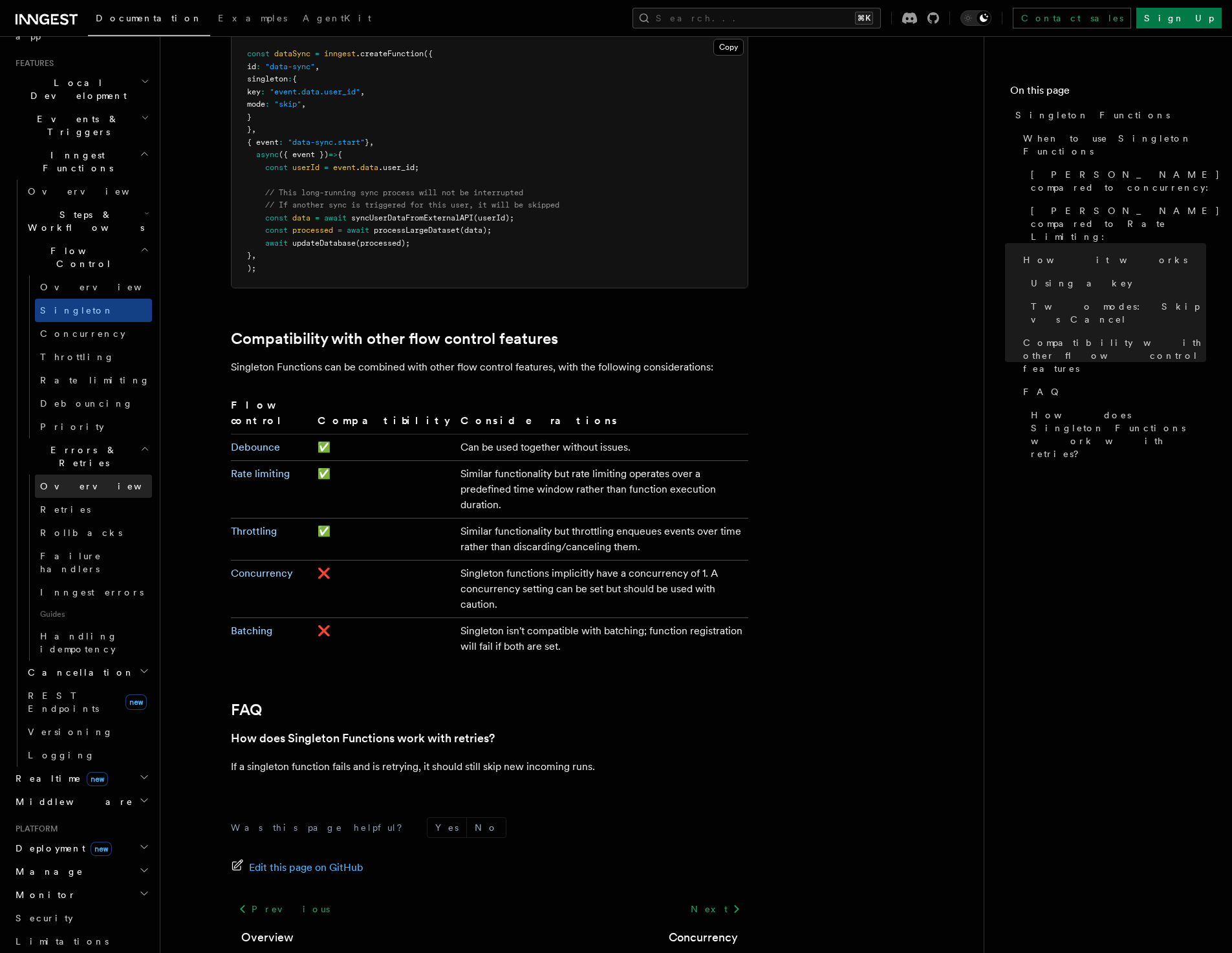
click at [57, 475] on link "Overview" at bounding box center [93, 486] width 117 height 24
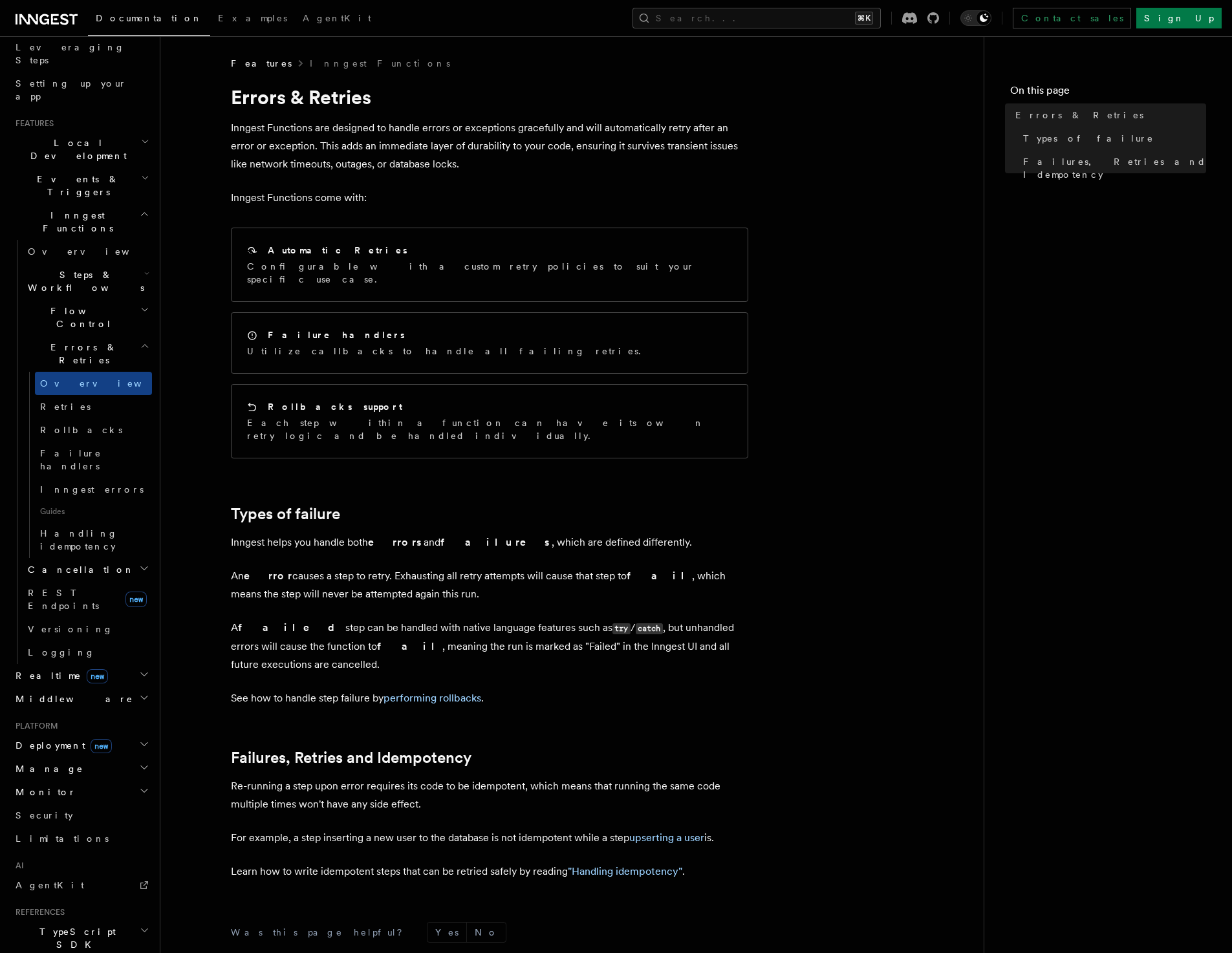
scroll to position [197, 0]
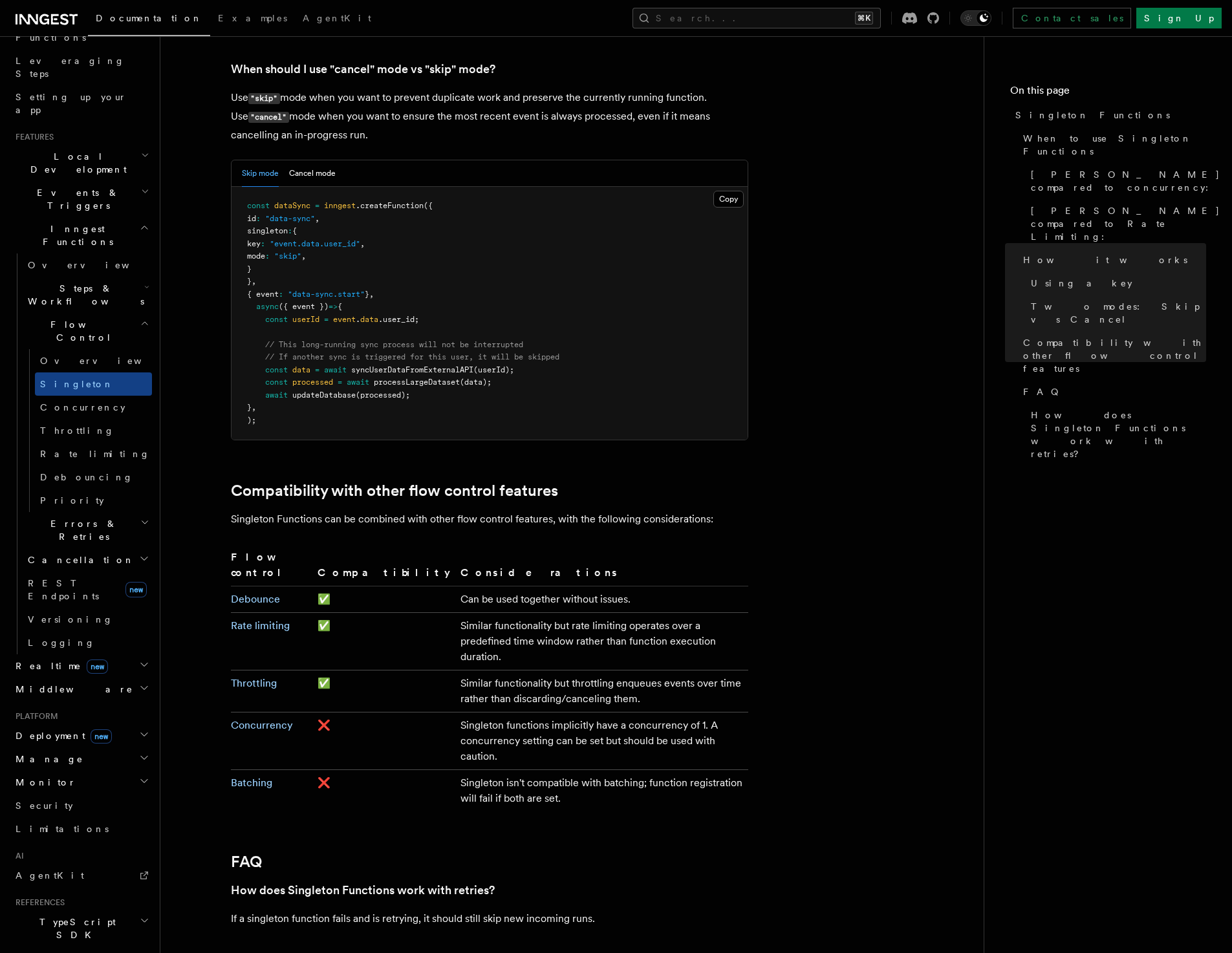
scroll to position [1642, 0]
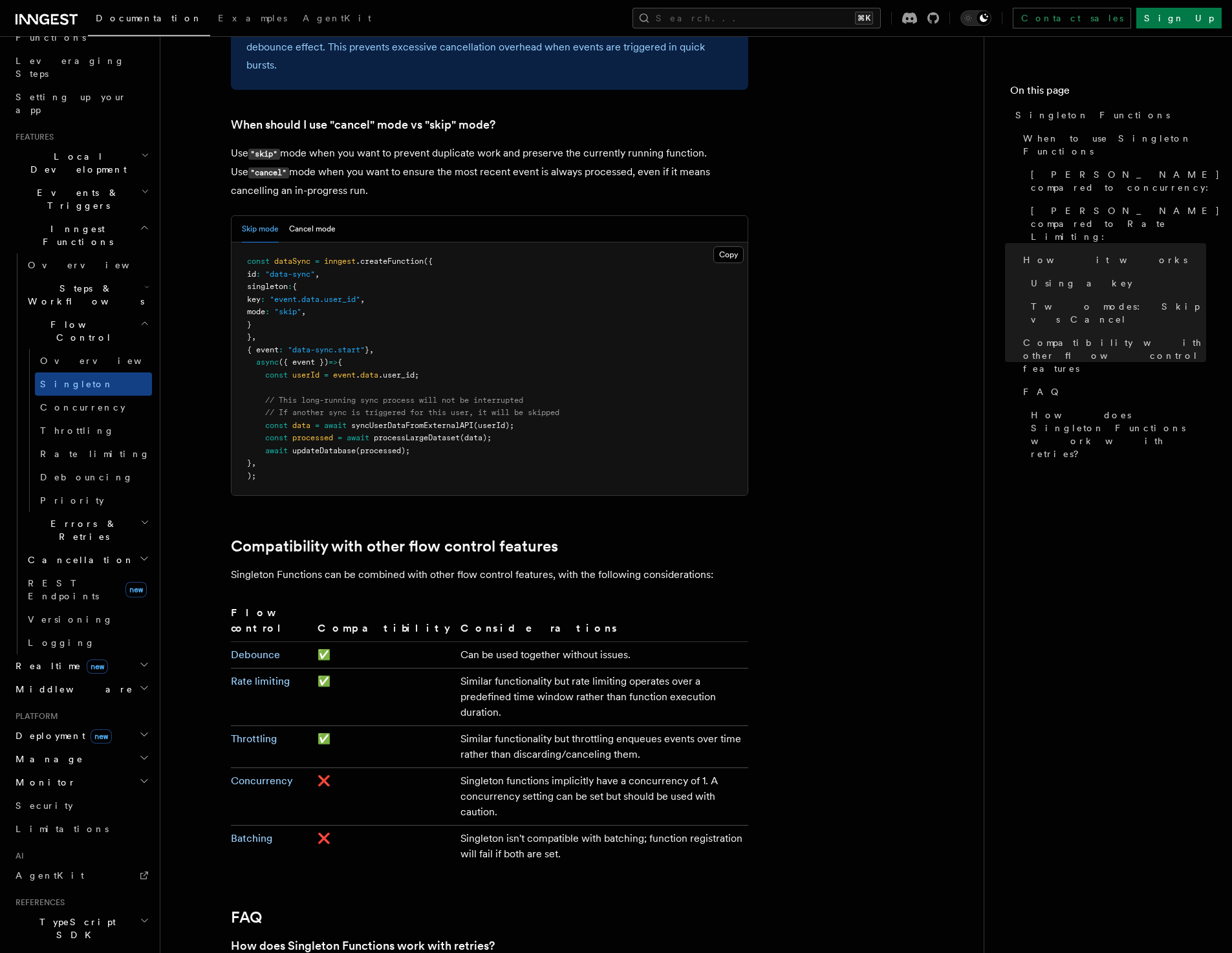
click at [83, 282] on span "Steps & Workflows" at bounding box center [83, 295] width 122 height 26
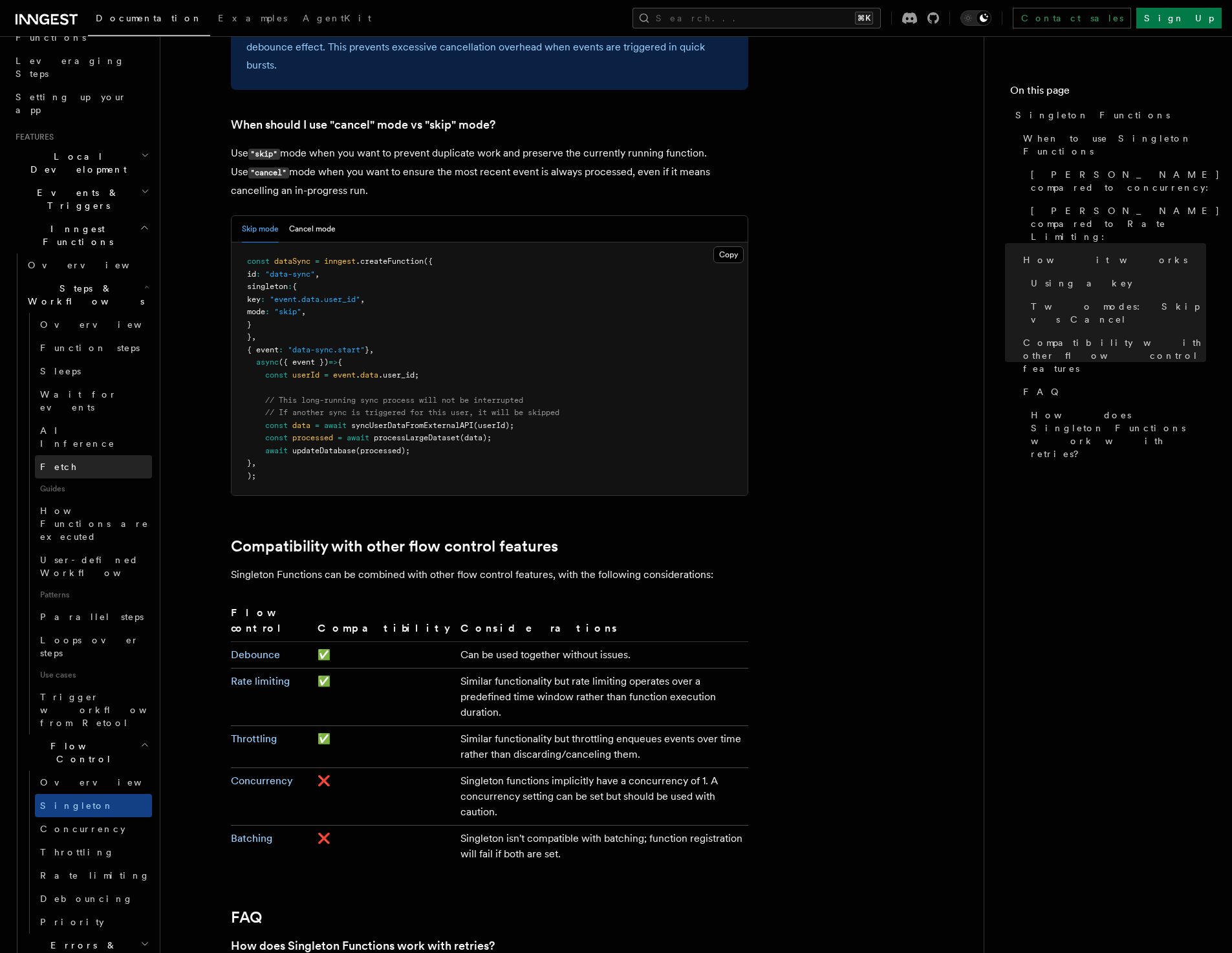
click at [70, 456] on link "Fetch" at bounding box center [93, 468] width 117 height 24
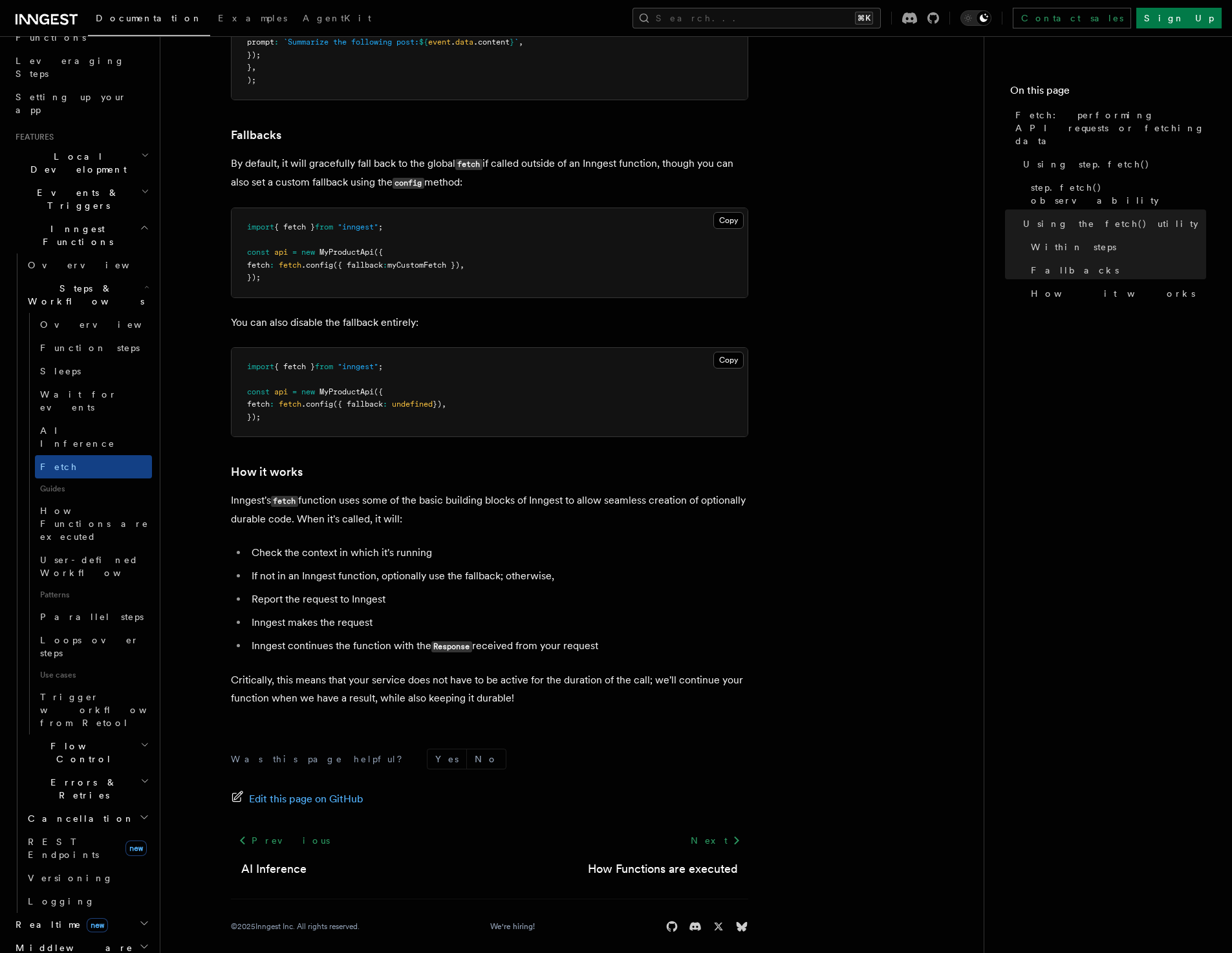
scroll to position [2675, 0]
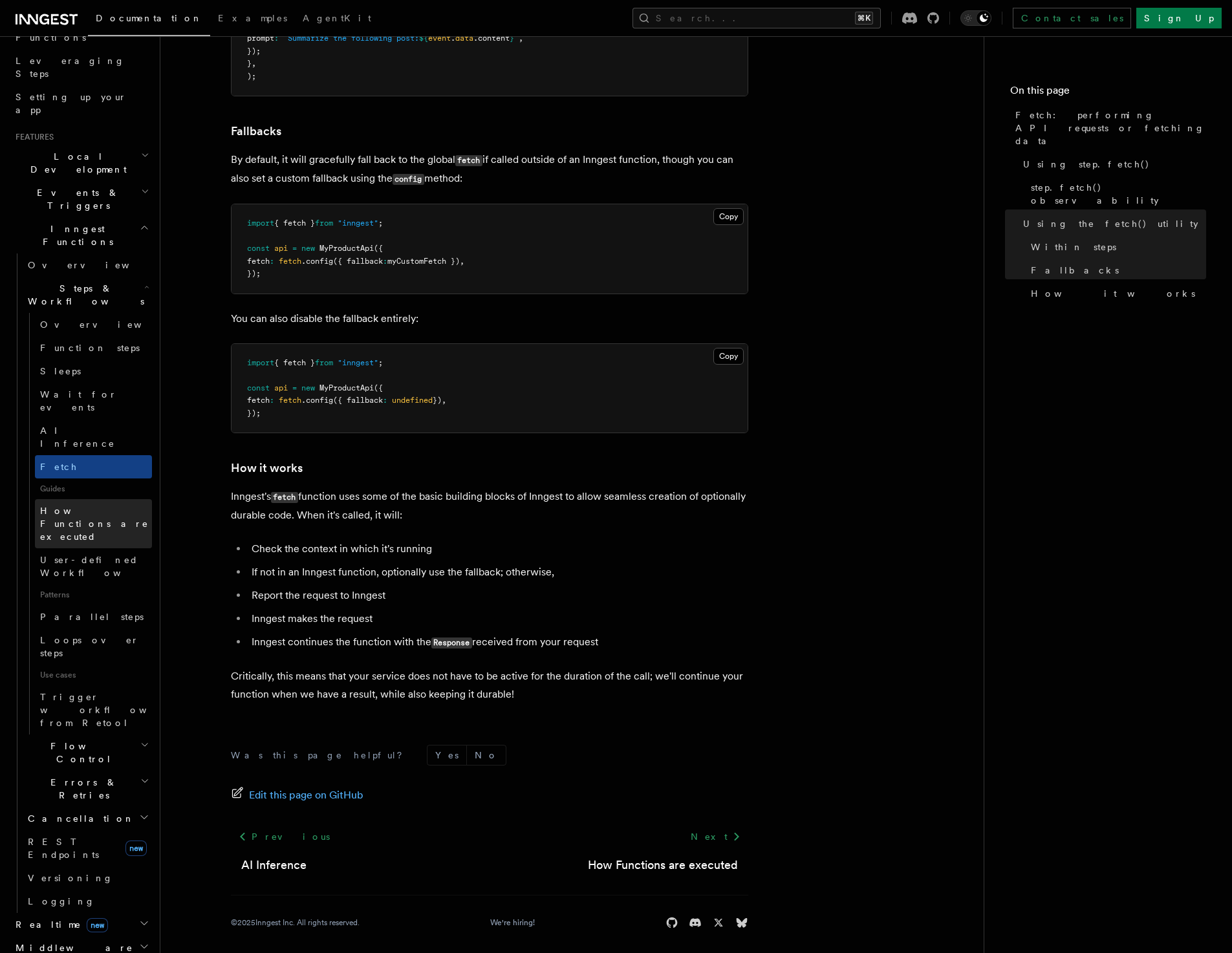
click at [91, 506] on span "How Functions are executed" at bounding box center [95, 524] width 109 height 37
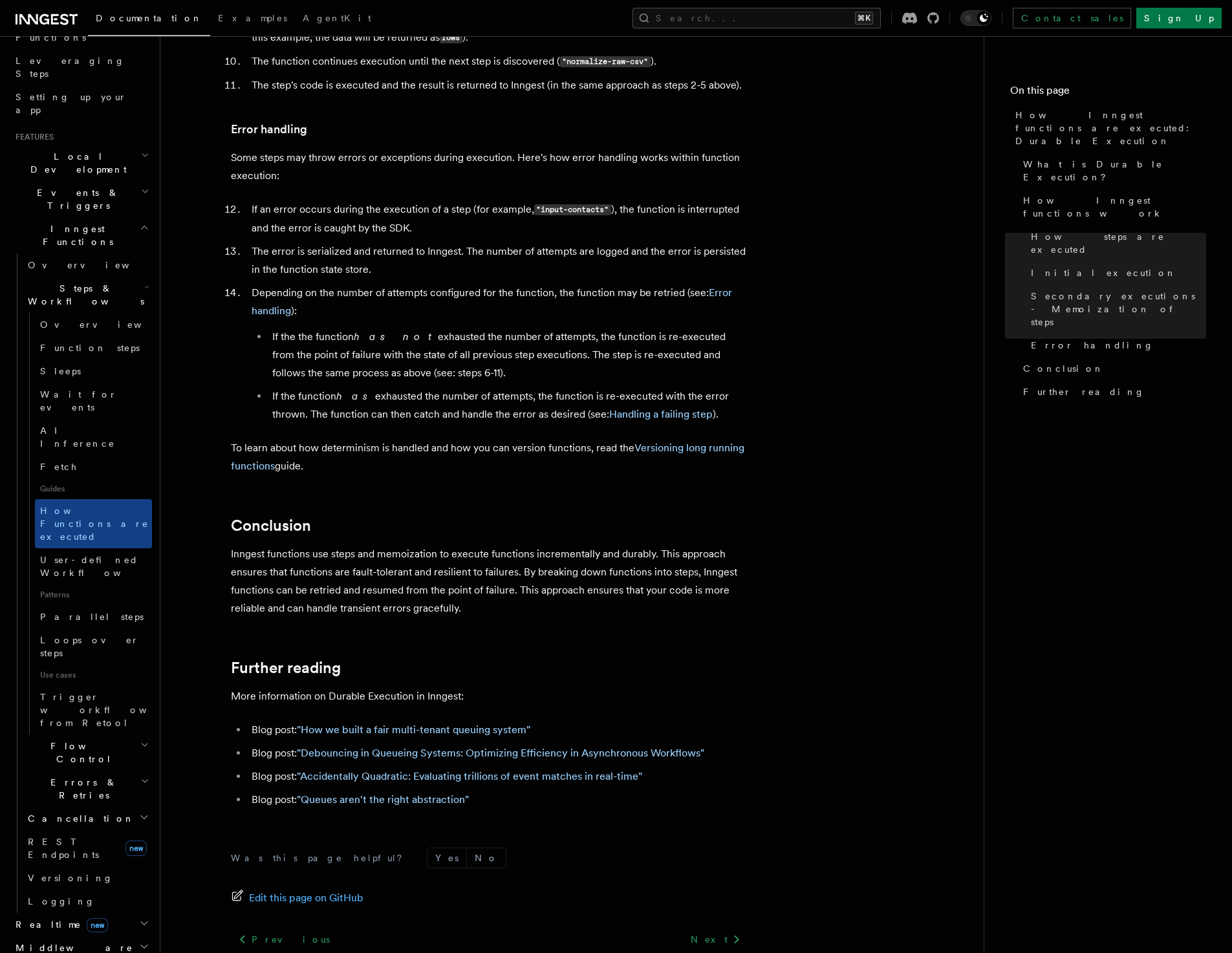
scroll to position [2114, 0]
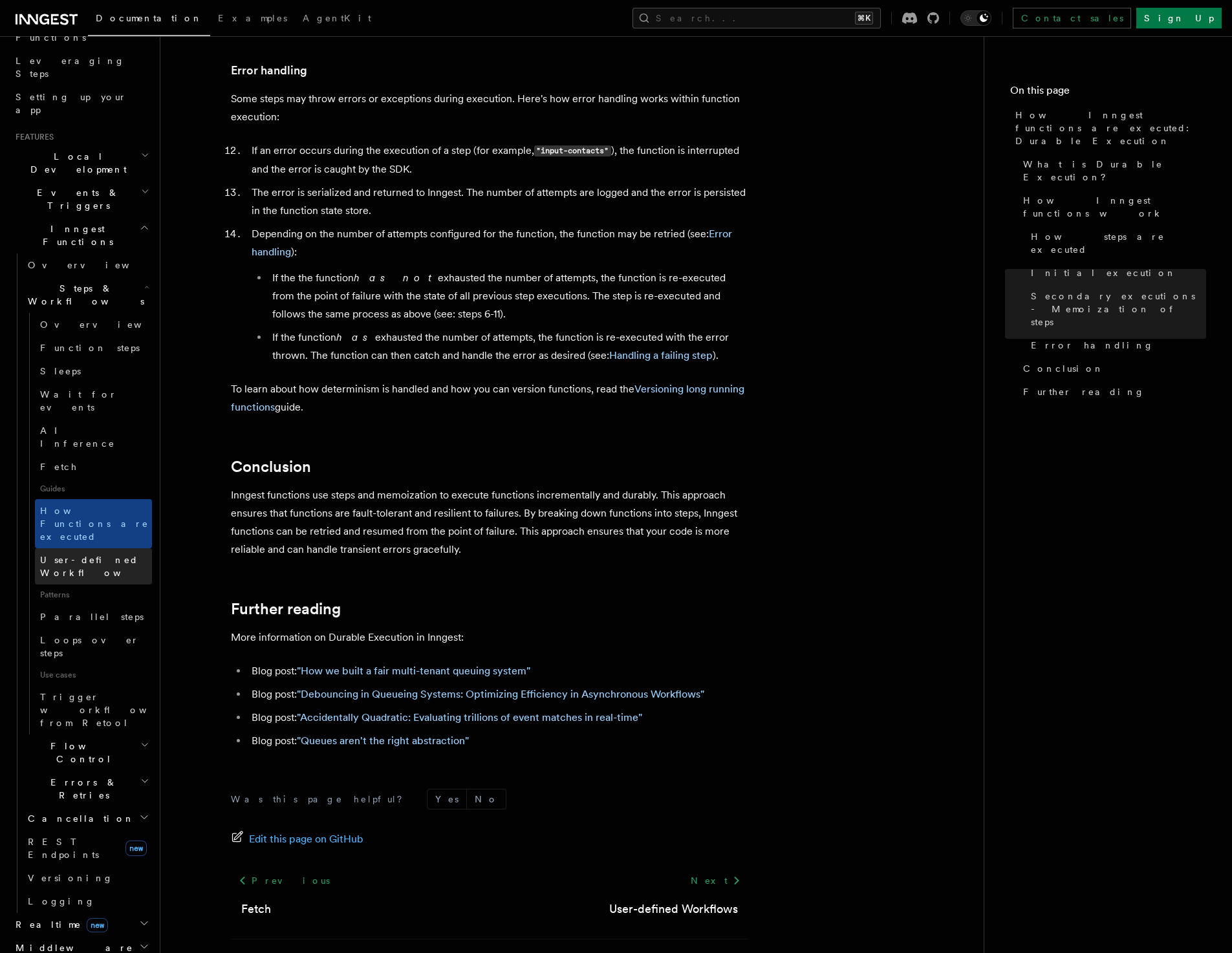
click at [57, 555] on span "User-defined Workflows" at bounding box center [99, 566] width 117 height 24
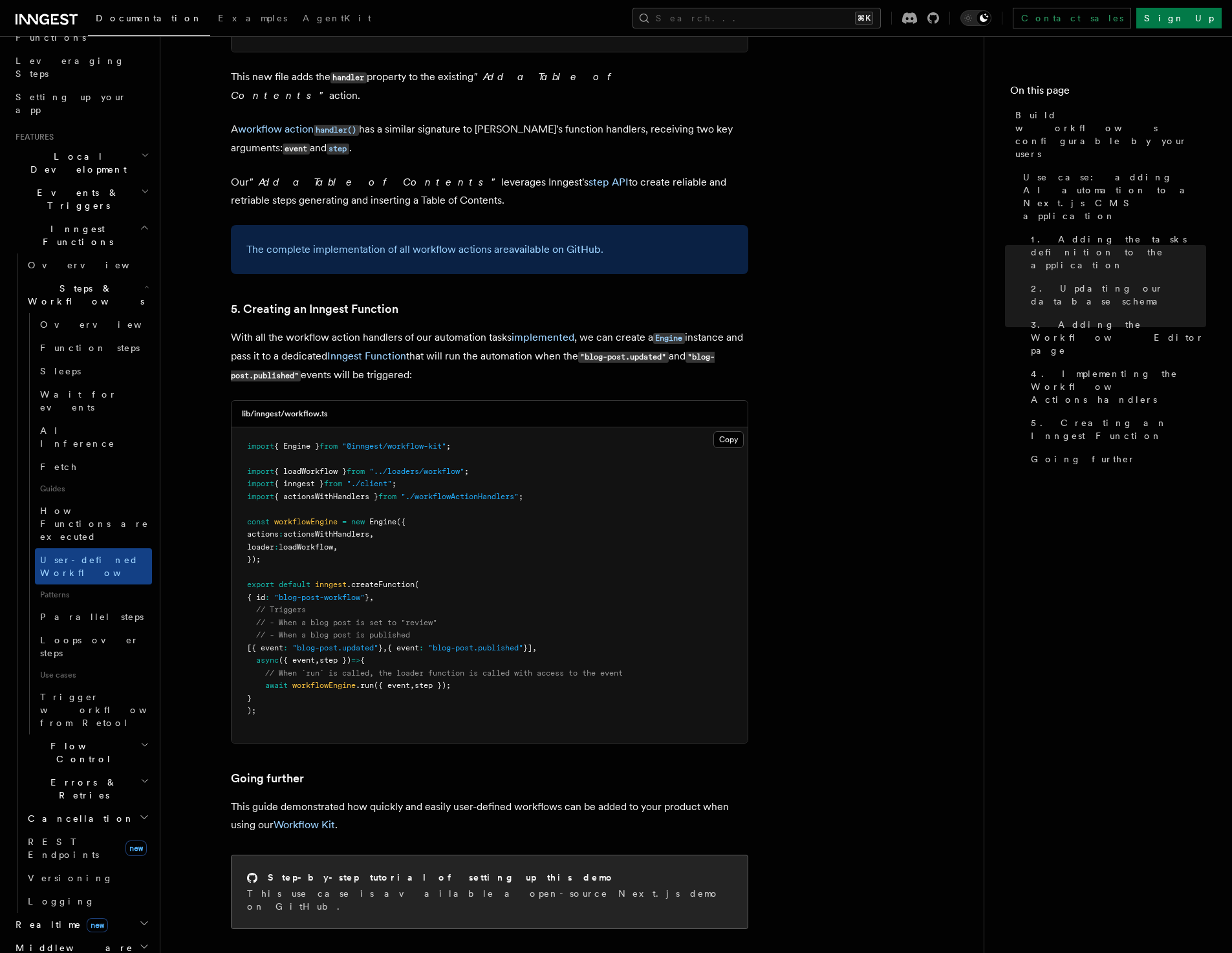
scroll to position [5415, 0]
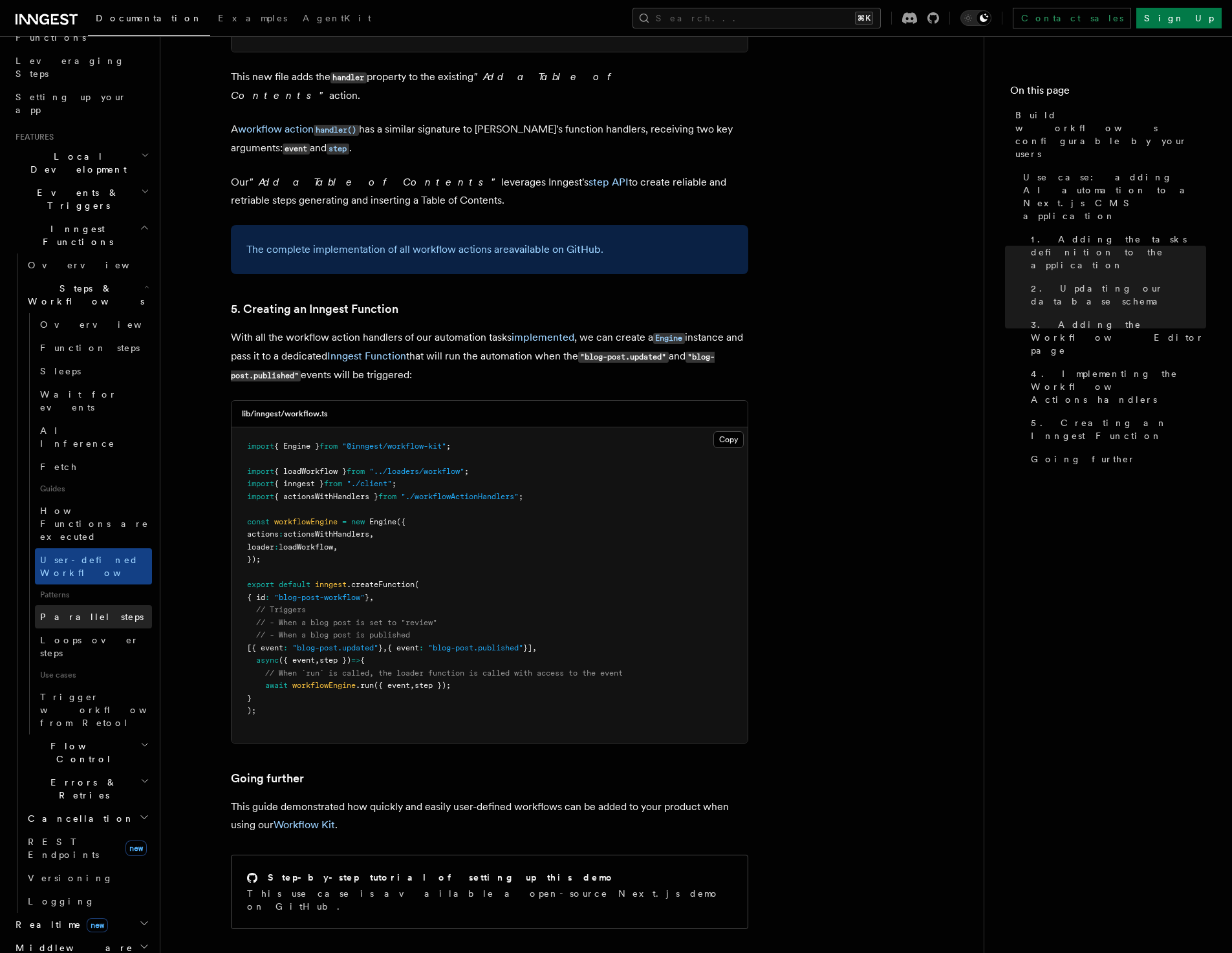
click at [45, 612] on span "Parallel steps" at bounding box center [92, 617] width 104 height 10
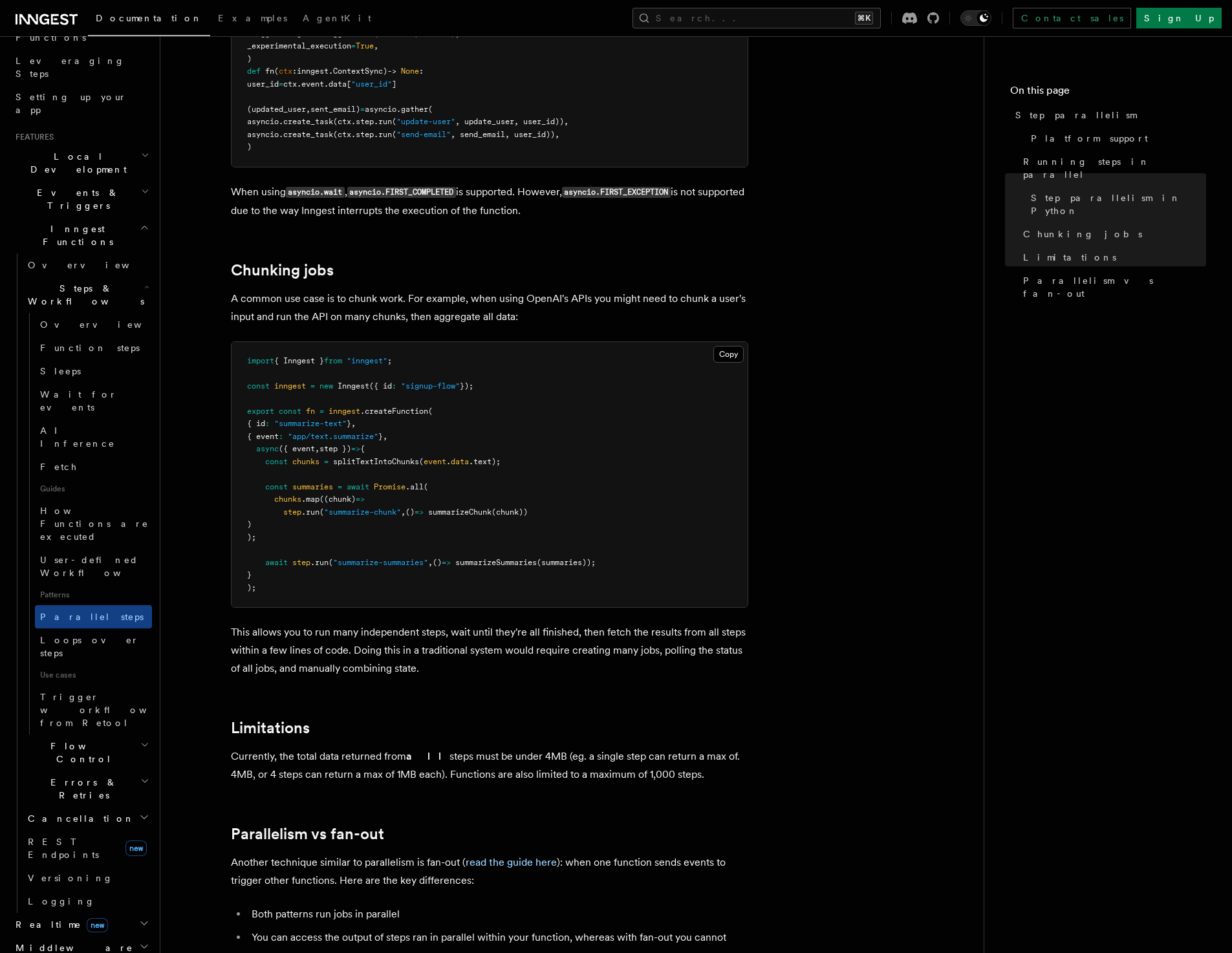
scroll to position [1707, 0]
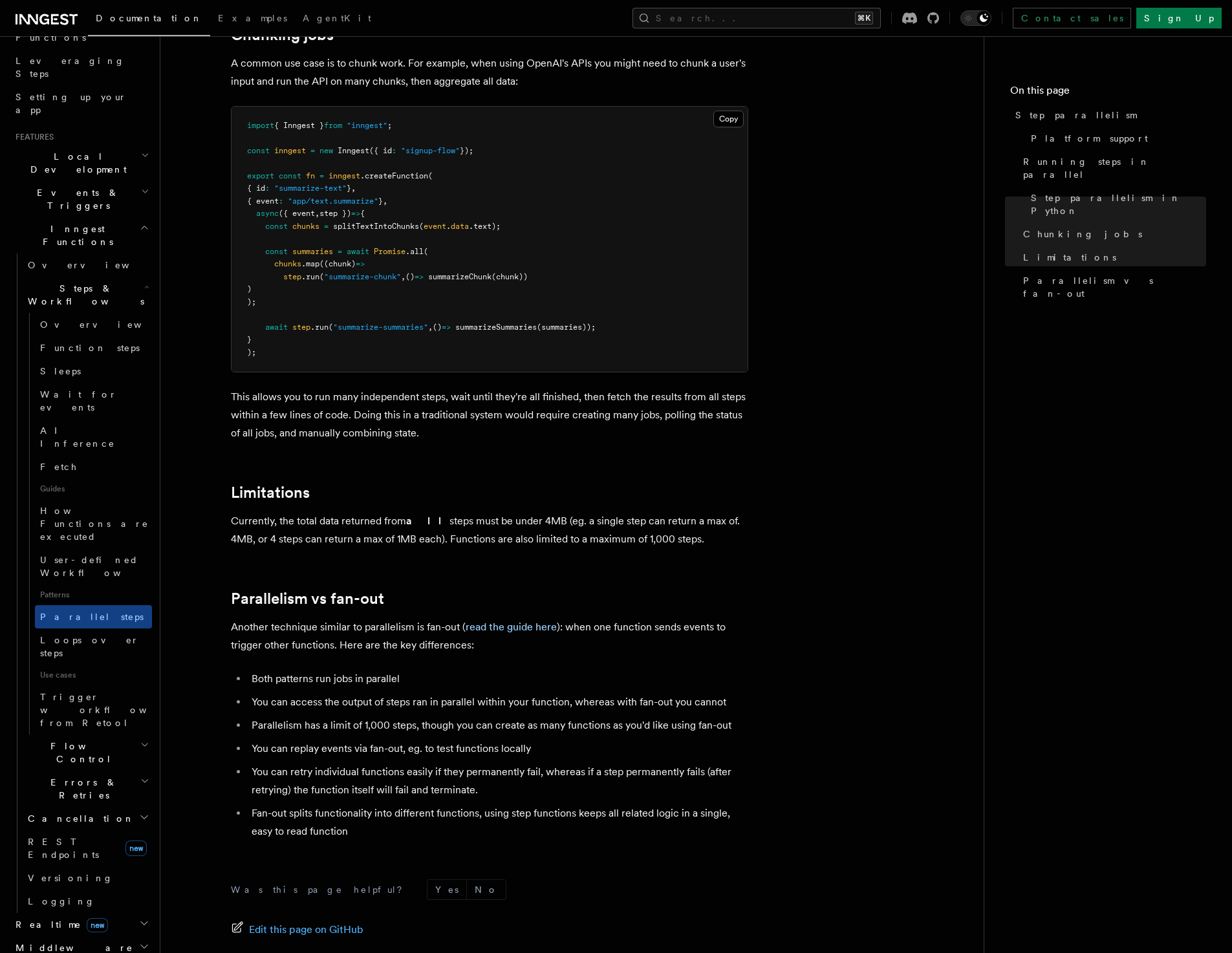
scroll to position [1849, 0]
